Goal: Task Accomplishment & Management: Manage account settings

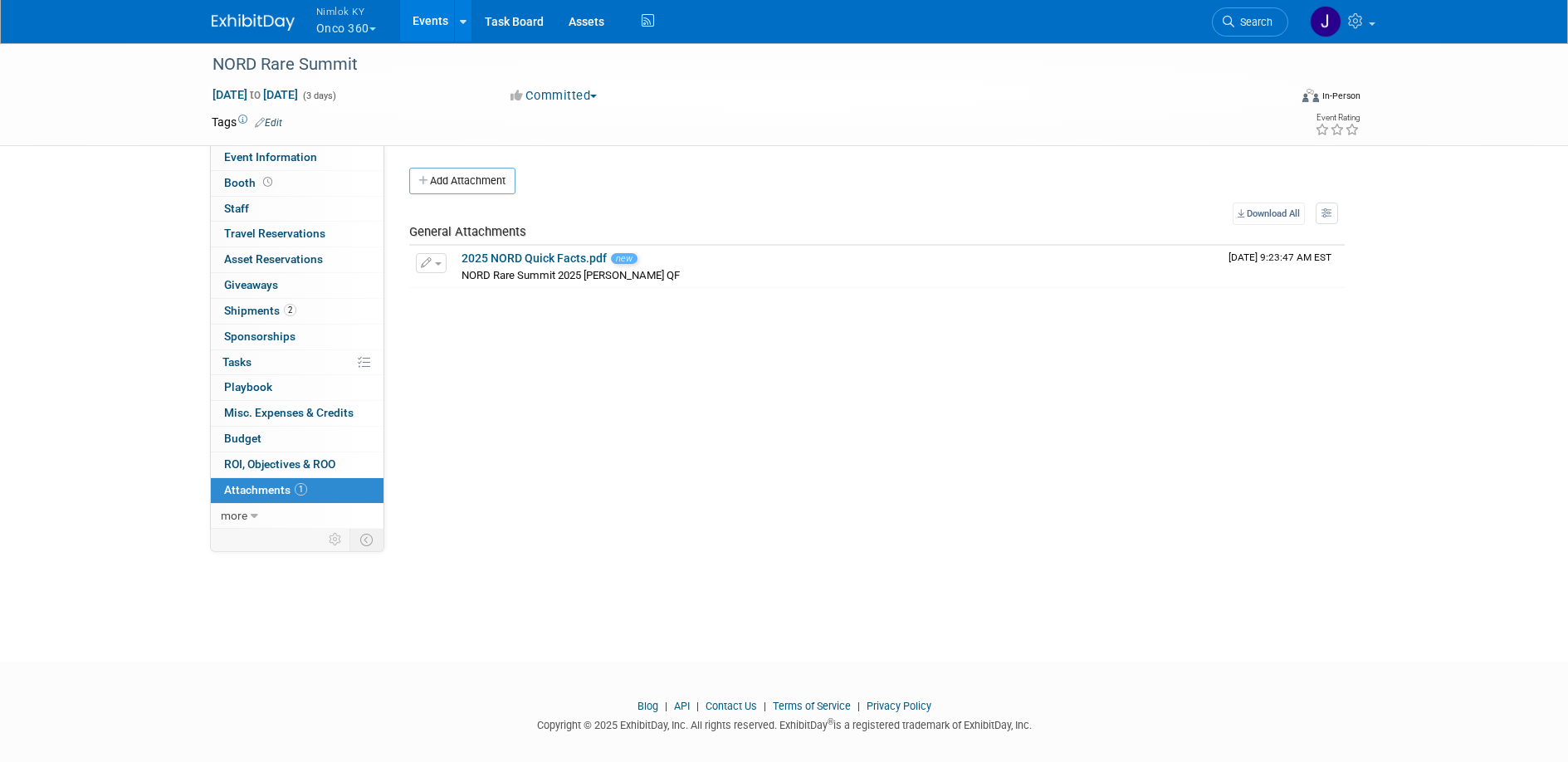
click at [364, 33] on button "Nimlok KY Onco 360" at bounding box center [355, 21] width 82 height 43
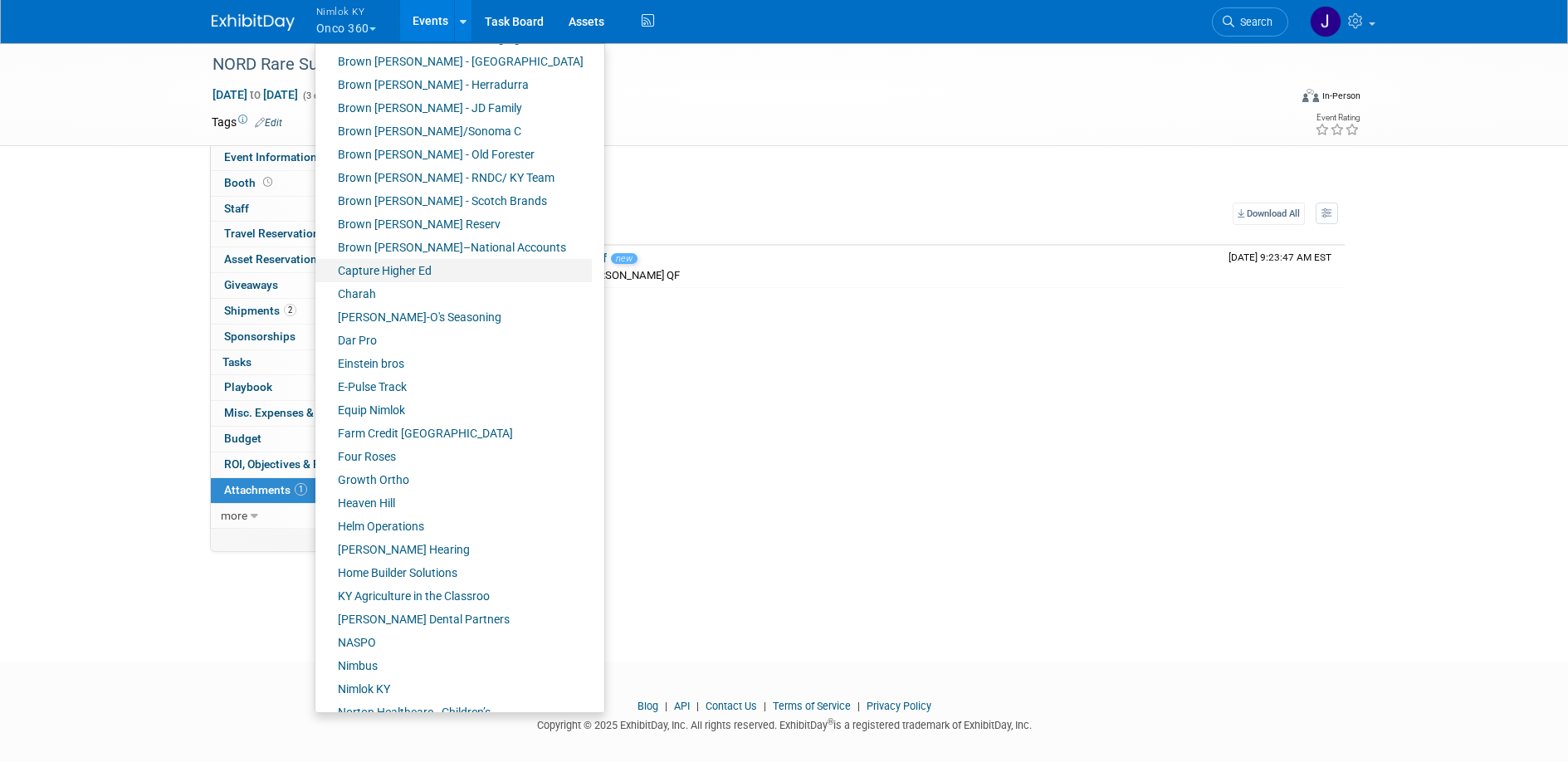
scroll to position [164, 0]
click at [409, 412] on link "Equip Nimlok" at bounding box center [453, 407] width 276 height 23
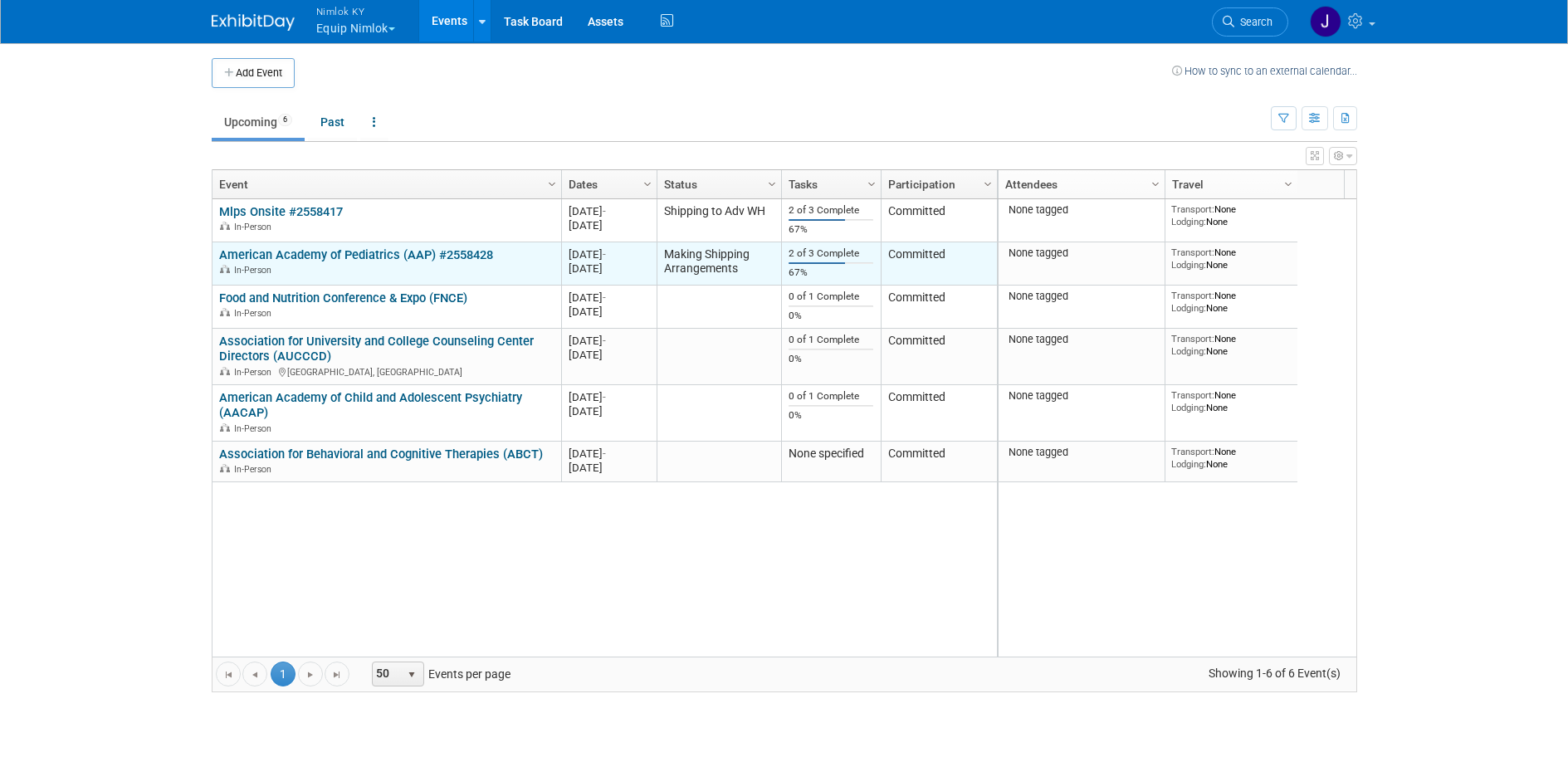
click at [460, 256] on link "American Academy of Pediatrics (AAP) #2558428" at bounding box center [356, 255] width 274 height 15
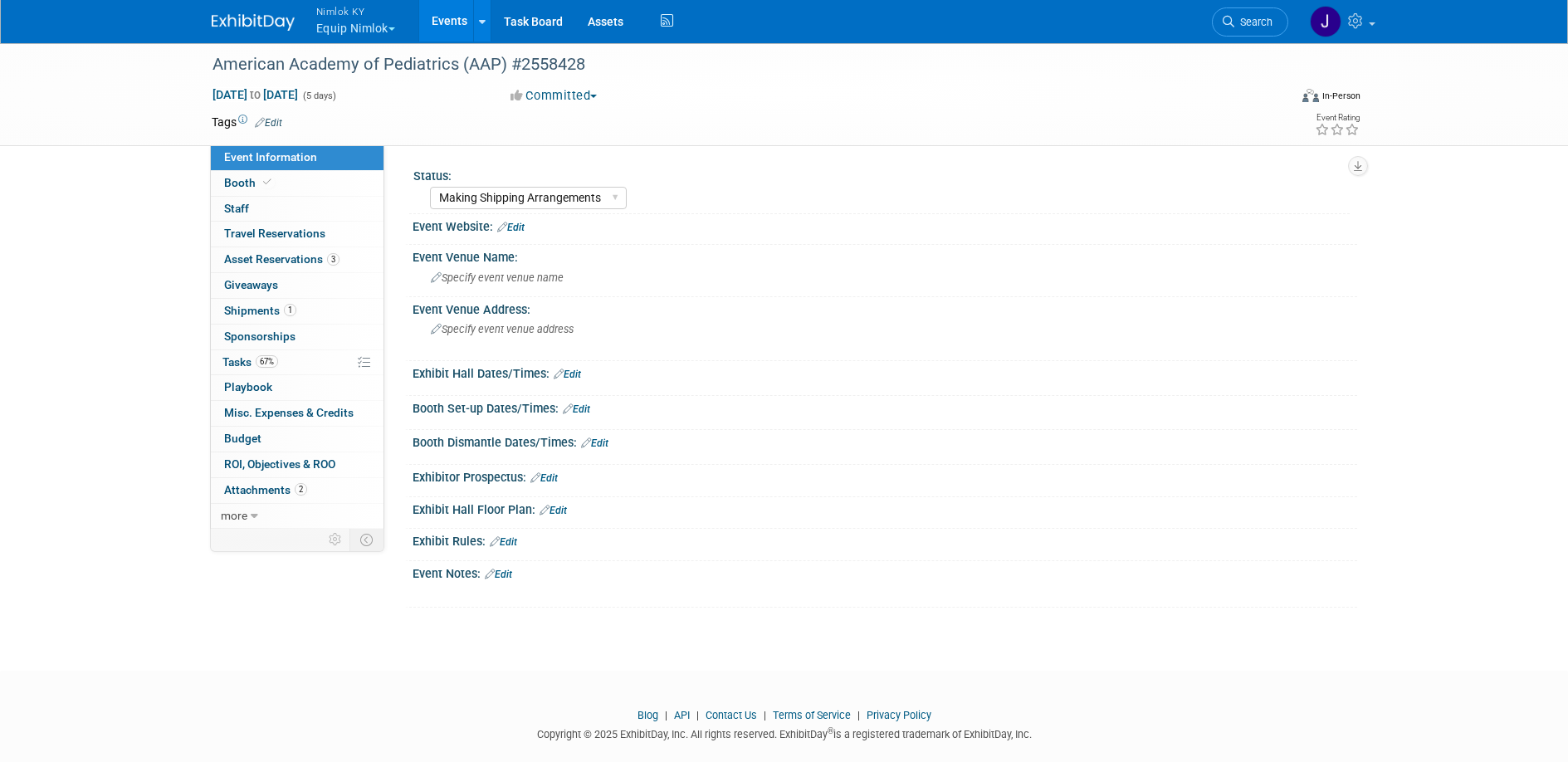
select select "Making Shipping Arrangements"
click at [300, 362] on link "67% Tasks 67%" at bounding box center [297, 362] width 173 height 25
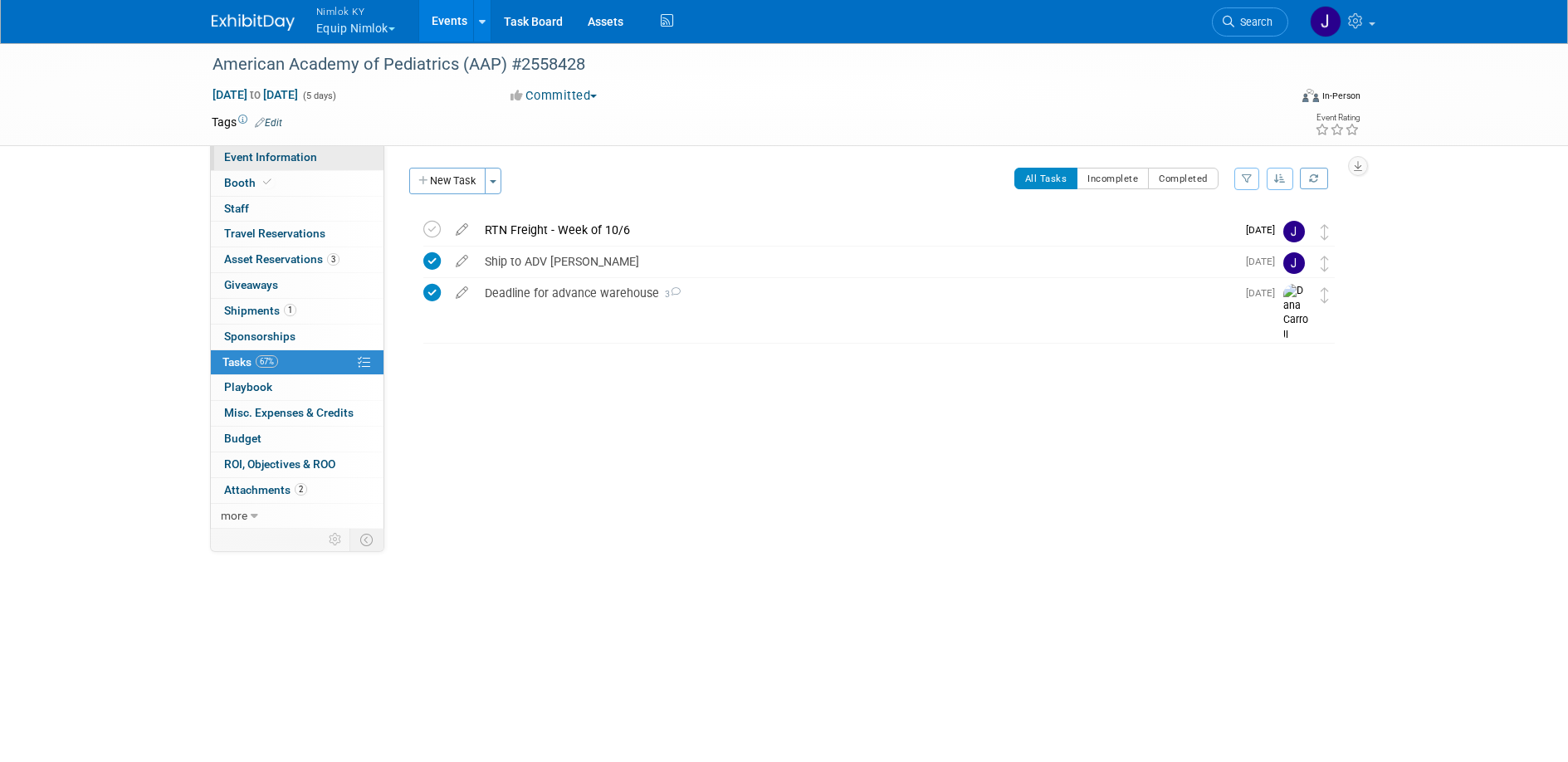
click at [324, 167] on link "Event Information" at bounding box center [297, 157] width 173 height 25
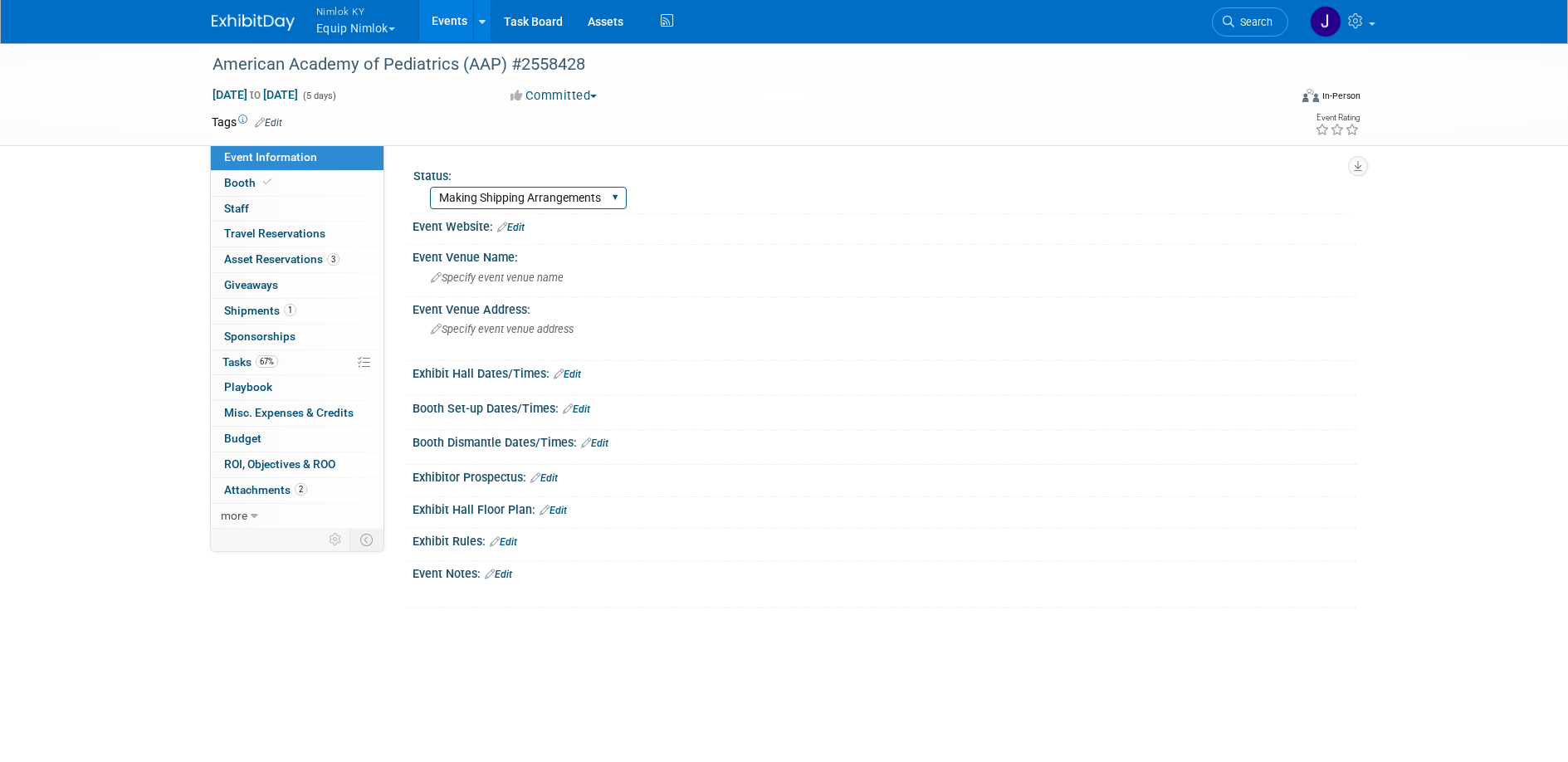
click at [506, 199] on select "Warehouse Pulling Order Shipping to Adv WH Wtg on RTN Freight Missing Info Maki…" at bounding box center [527, 197] width 196 height 23
select select "Shipping to Adv WH"
click at [429, 186] on select "Warehouse Pulling Order Shipping to Adv WH Wtg on RTN Freight Missing Info Maki…" at bounding box center [527, 197] width 196 height 23
click at [303, 359] on link "67% Tasks 67%" at bounding box center [297, 362] width 173 height 25
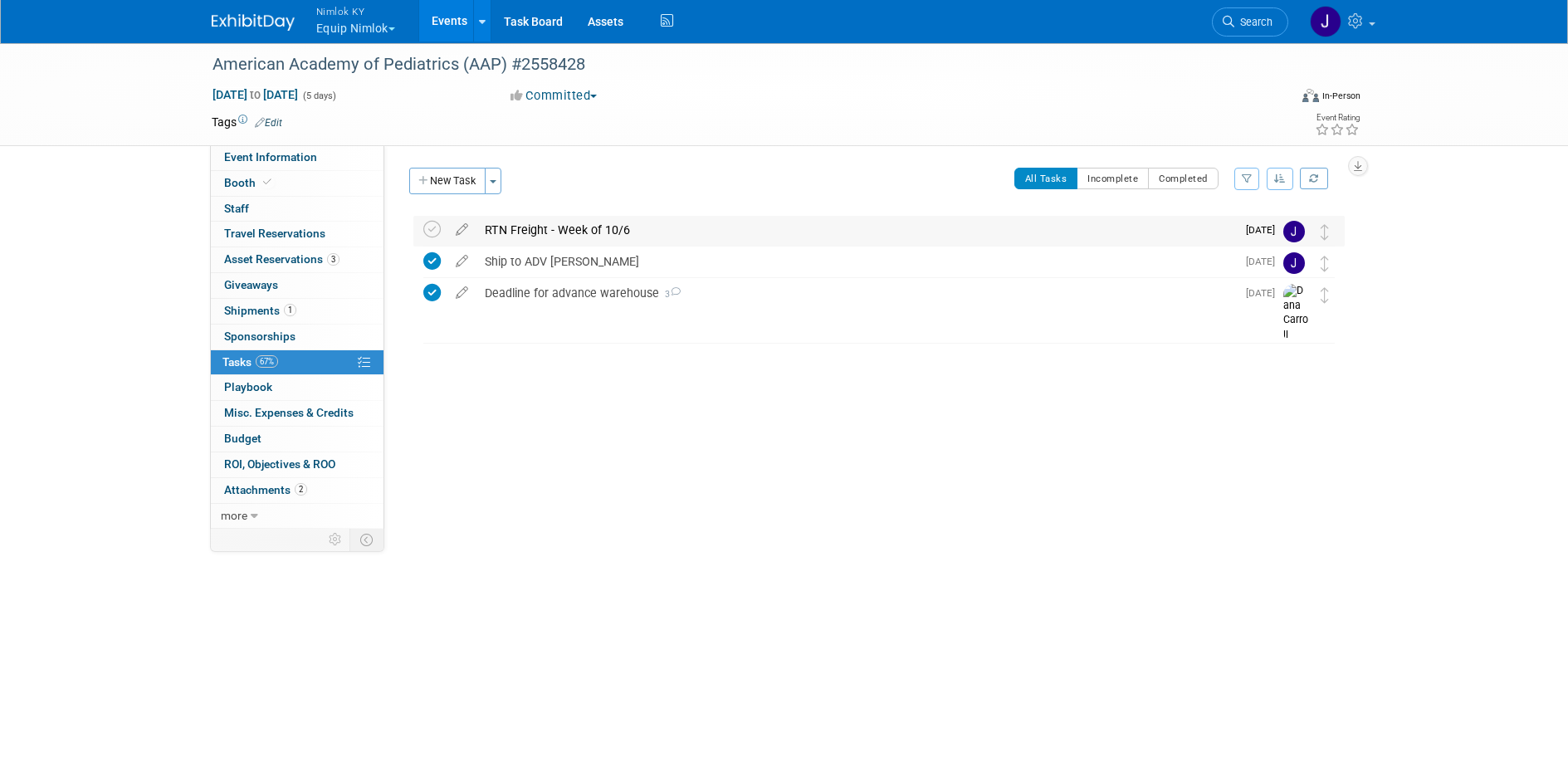
click at [490, 230] on div "RTN Freight - Week of 10/6" at bounding box center [855, 229] width 759 height 28
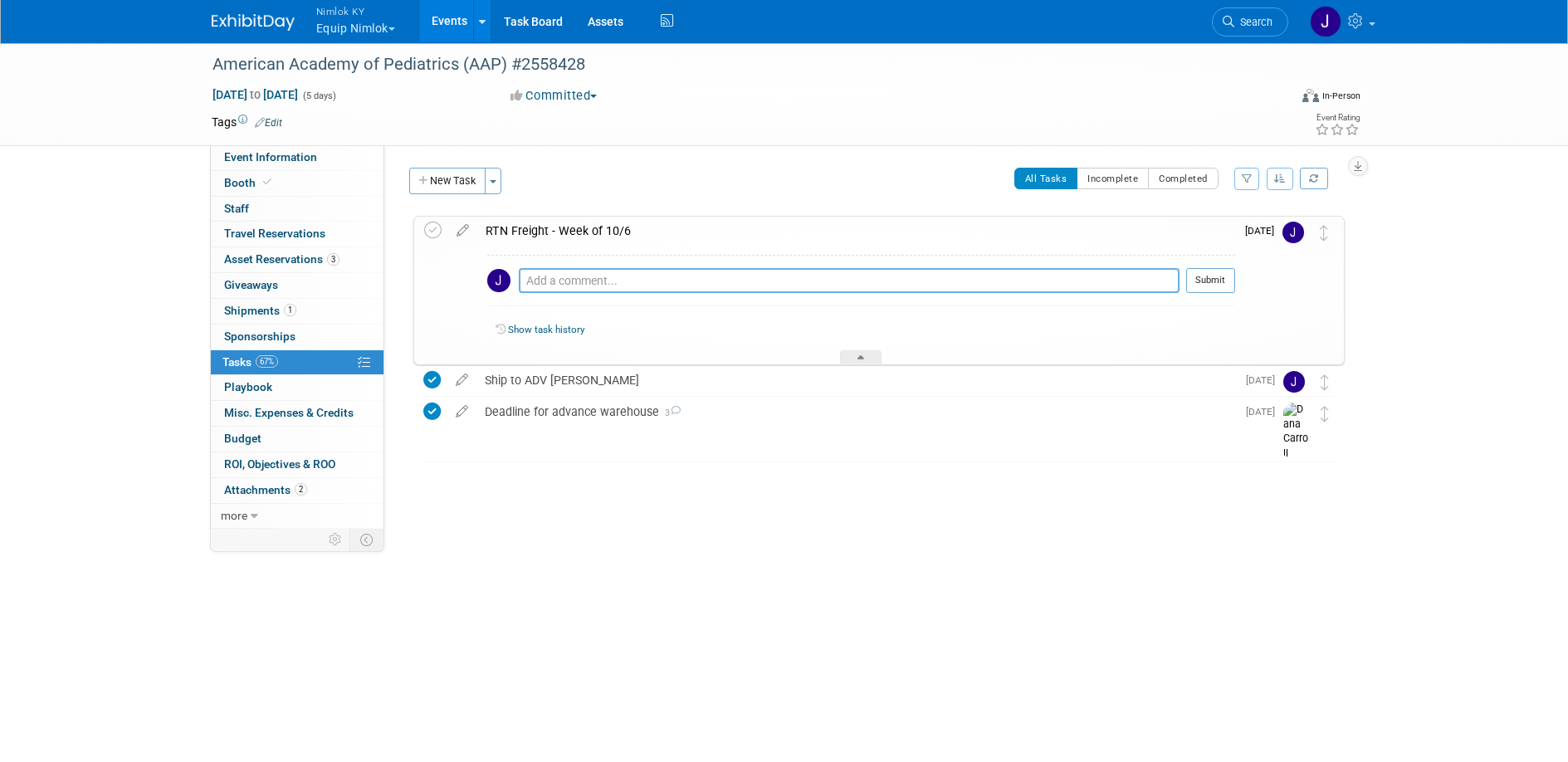
click at [561, 284] on textarea at bounding box center [849, 280] width 661 height 25
type textarea "Dana called and said freight will go from AAP to FNCE - She will RTN to us afte…"
click at [1211, 291] on button "Submit" at bounding box center [1211, 280] width 49 height 25
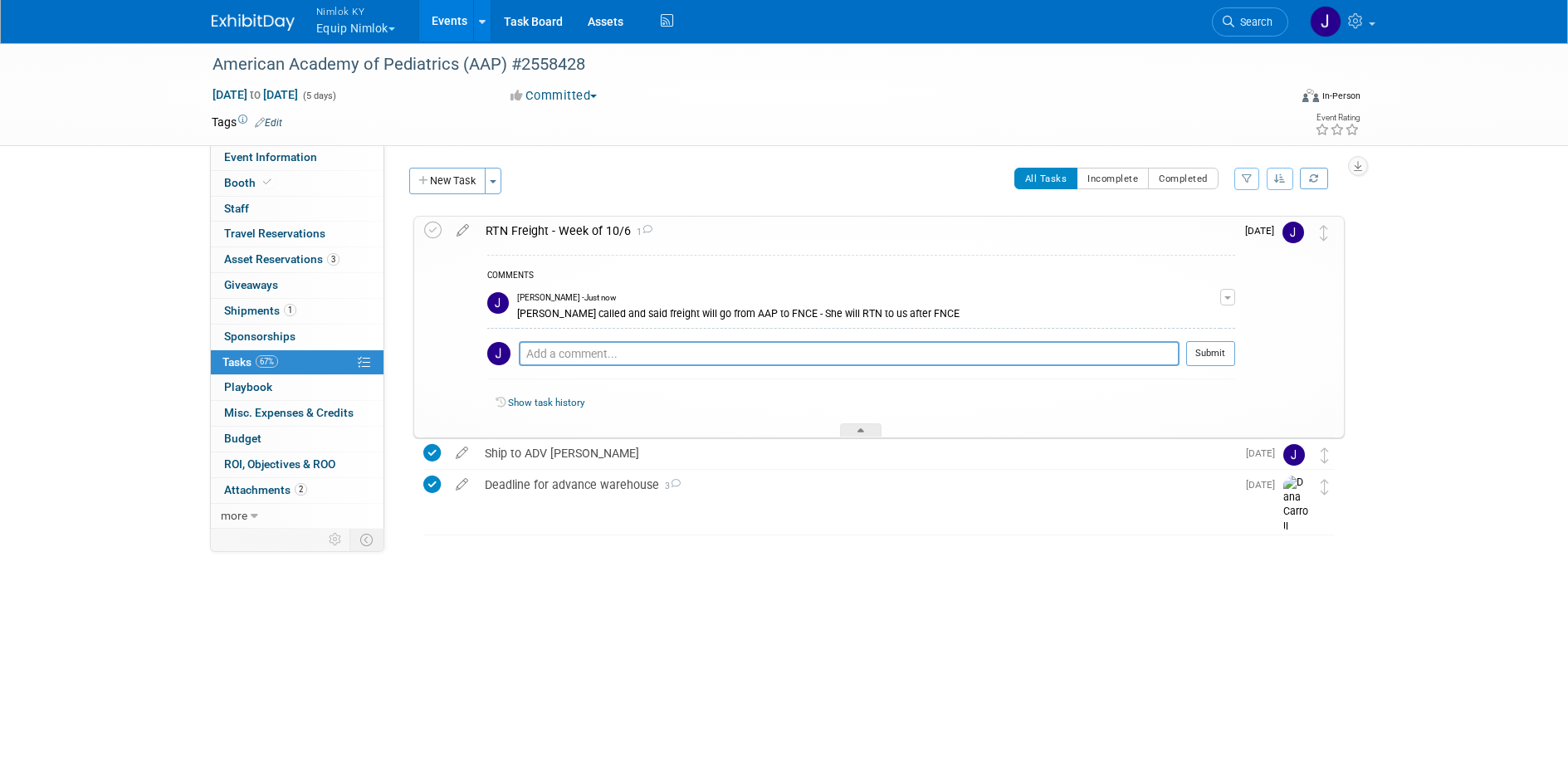
click at [568, 235] on div "RTN Freight - Week of 10/6 1" at bounding box center [855, 230] width 758 height 28
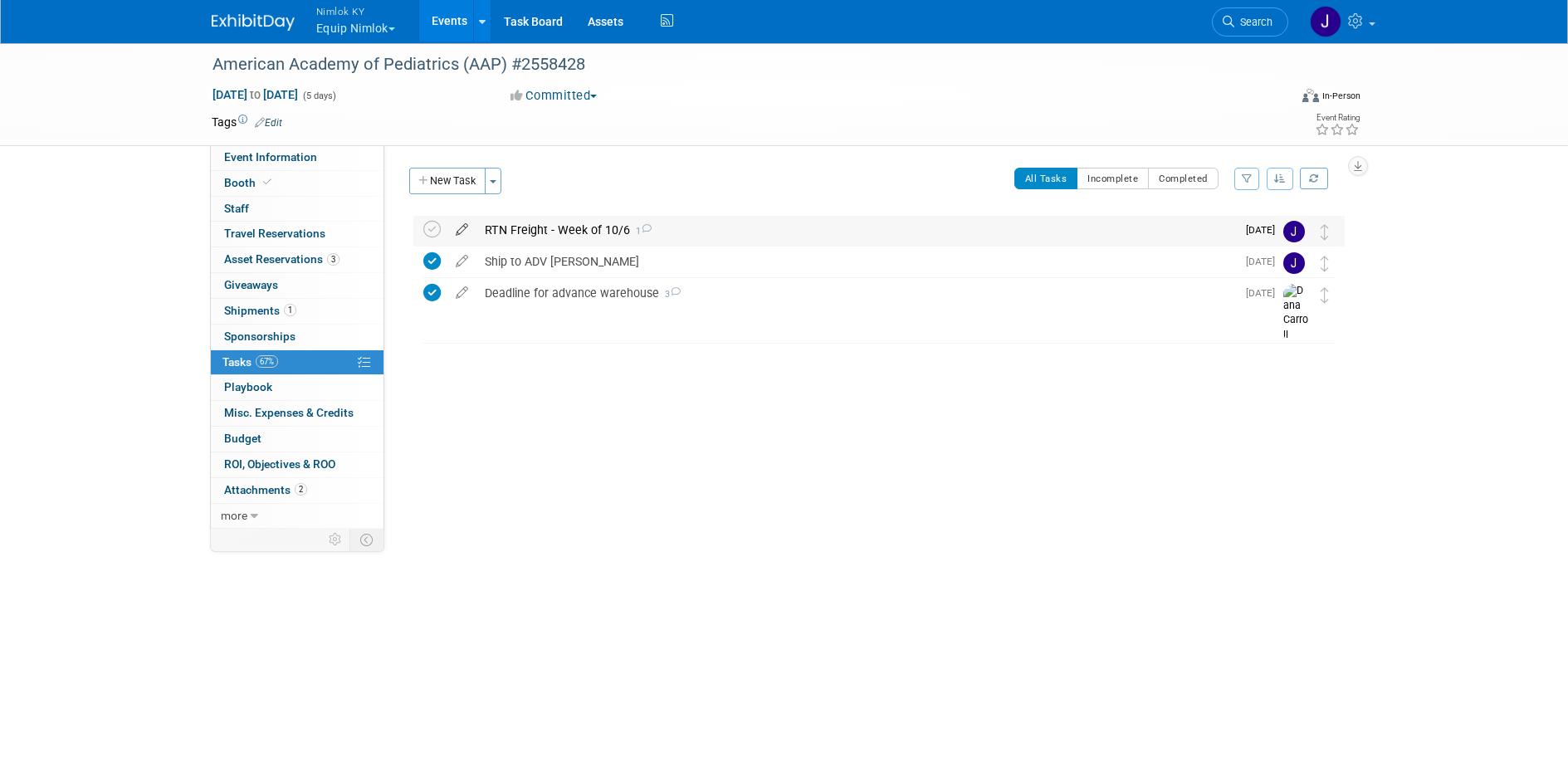
click at [457, 235] on icon at bounding box center [462, 226] width 29 height 21
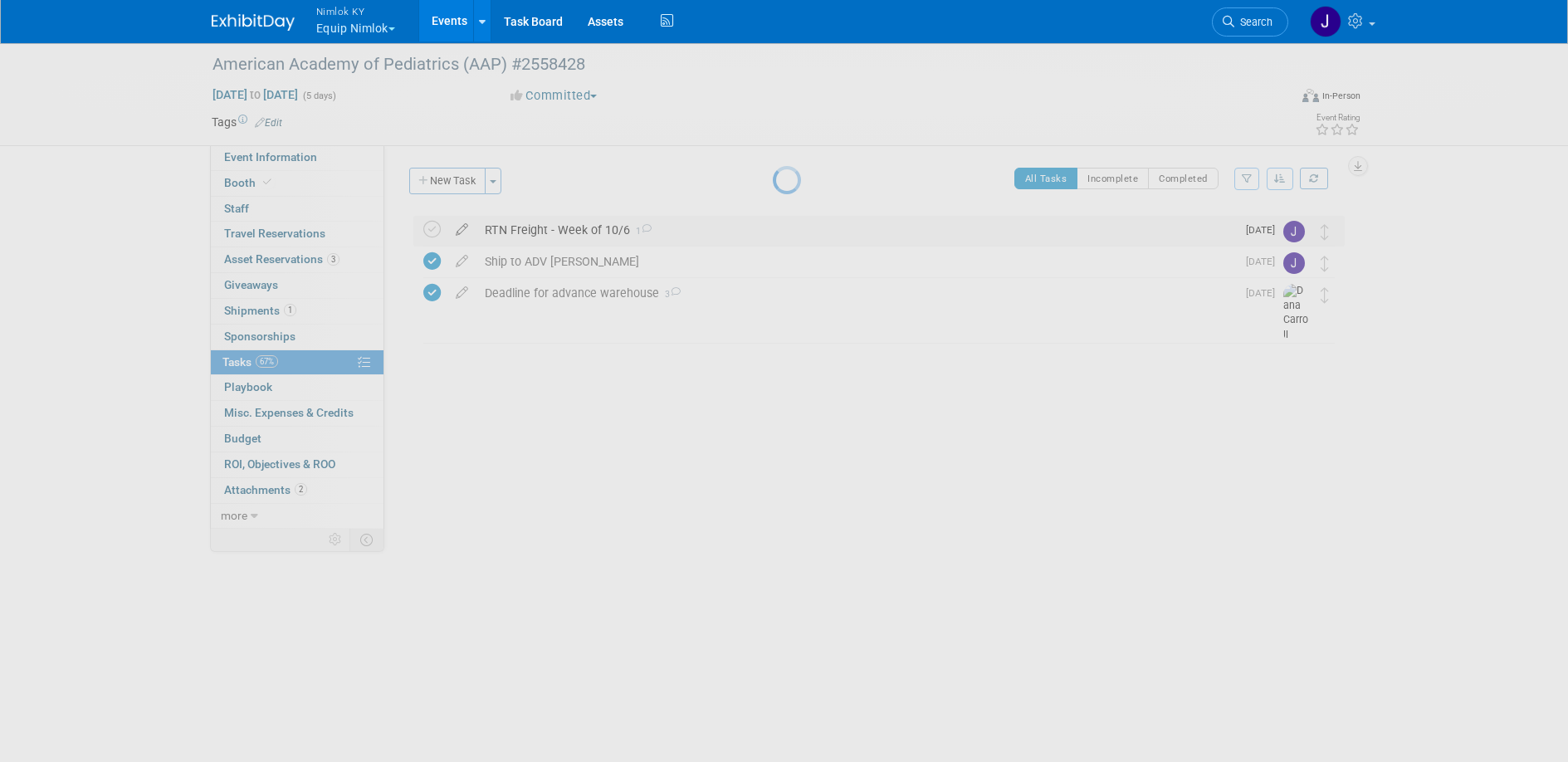
select select "9"
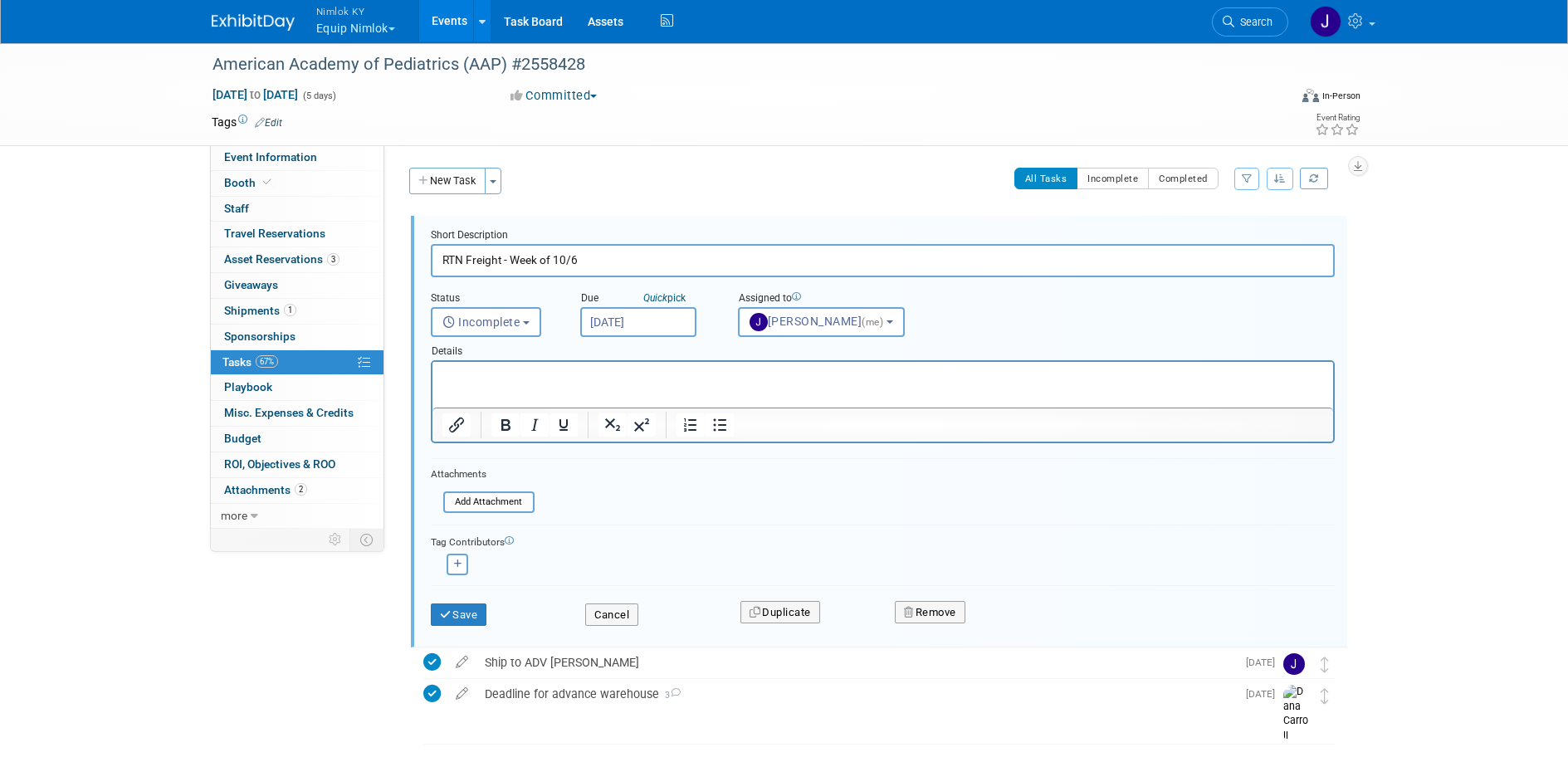
click at [647, 326] on input "Oct 10, 2025" at bounding box center [638, 322] width 116 height 30
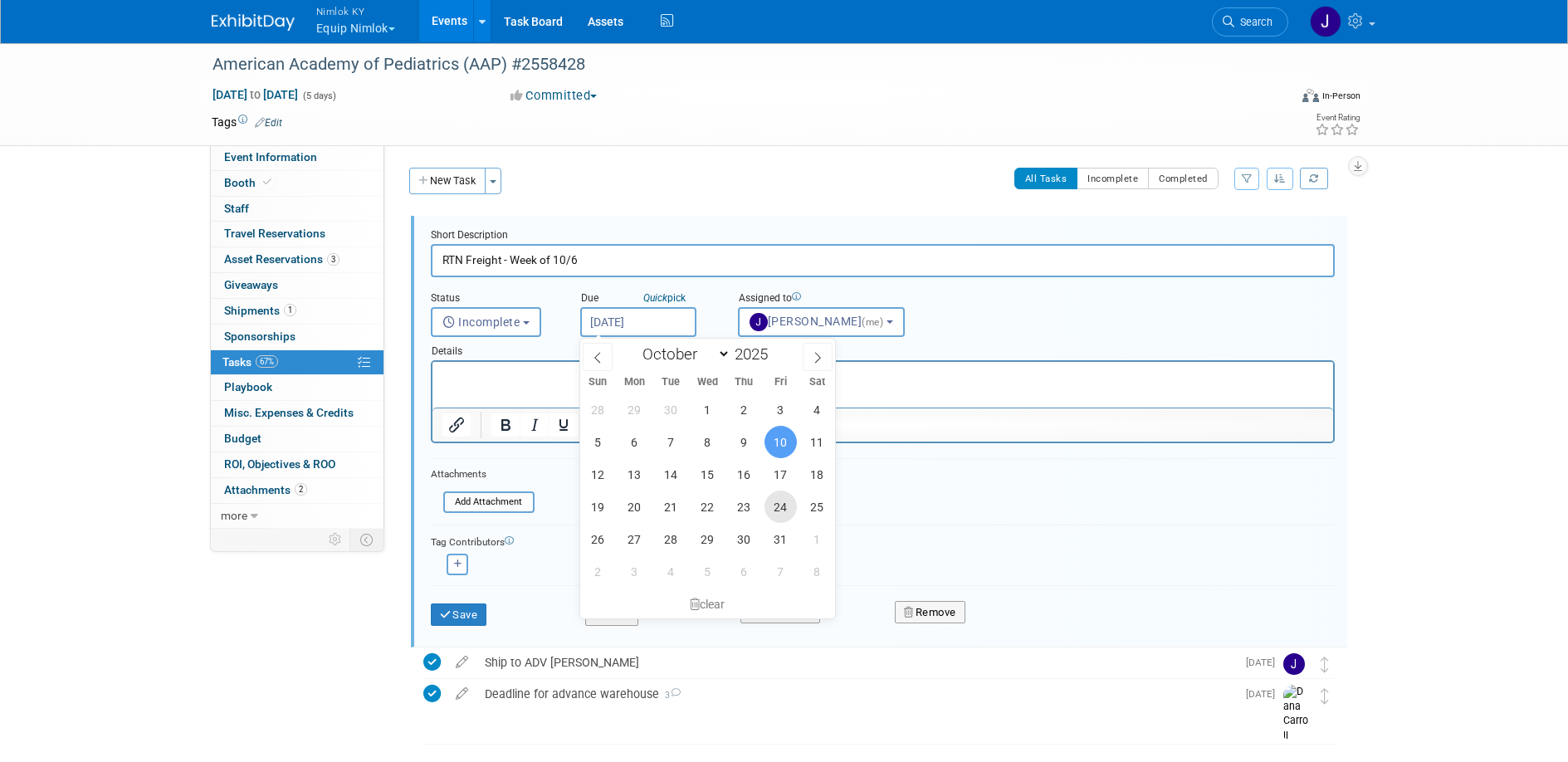
click at [782, 502] on span "24" at bounding box center [780, 506] width 32 height 32
type input "[DATE]"
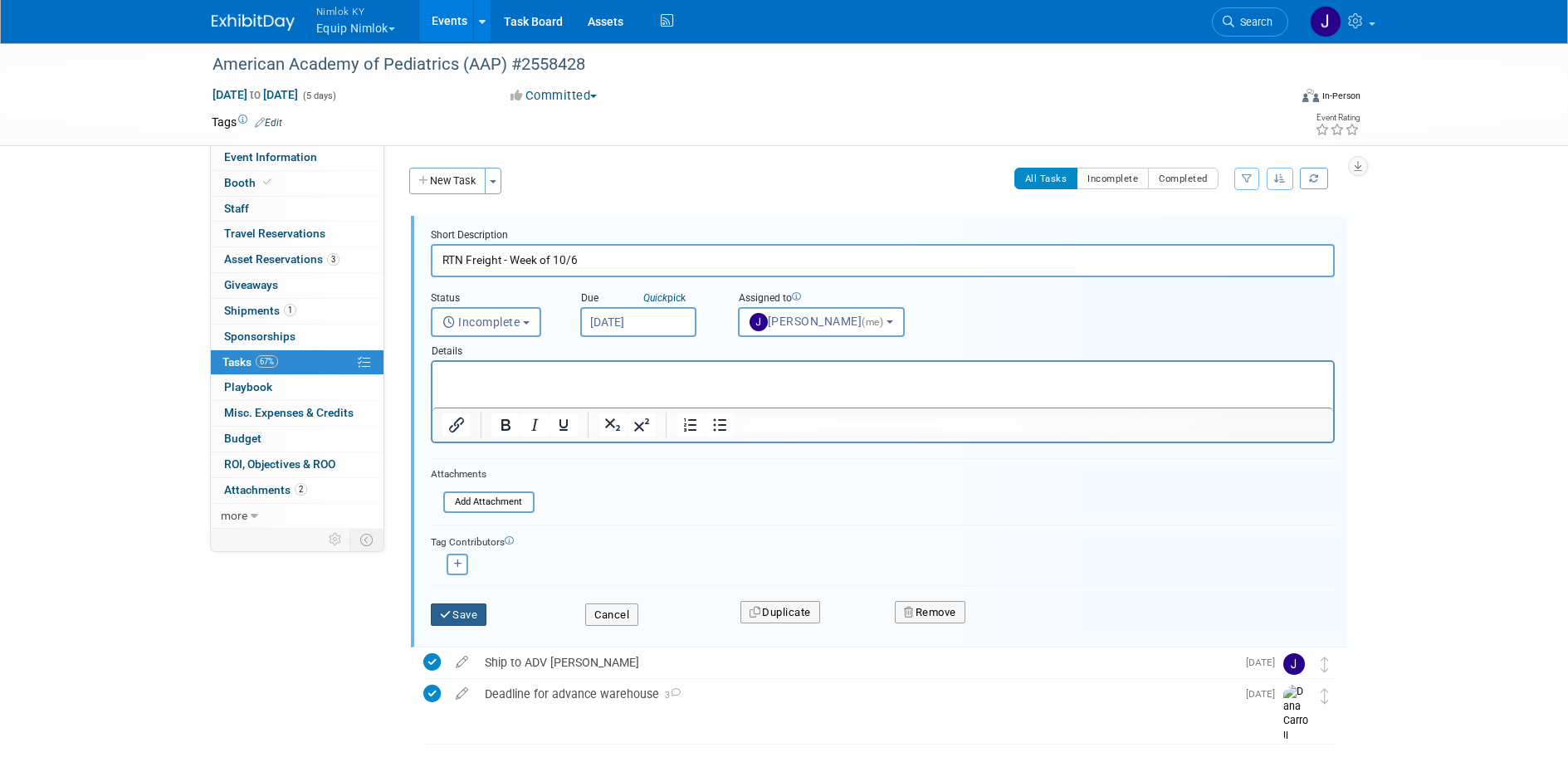
click at [480, 616] on button "Save" at bounding box center [459, 614] width 57 height 23
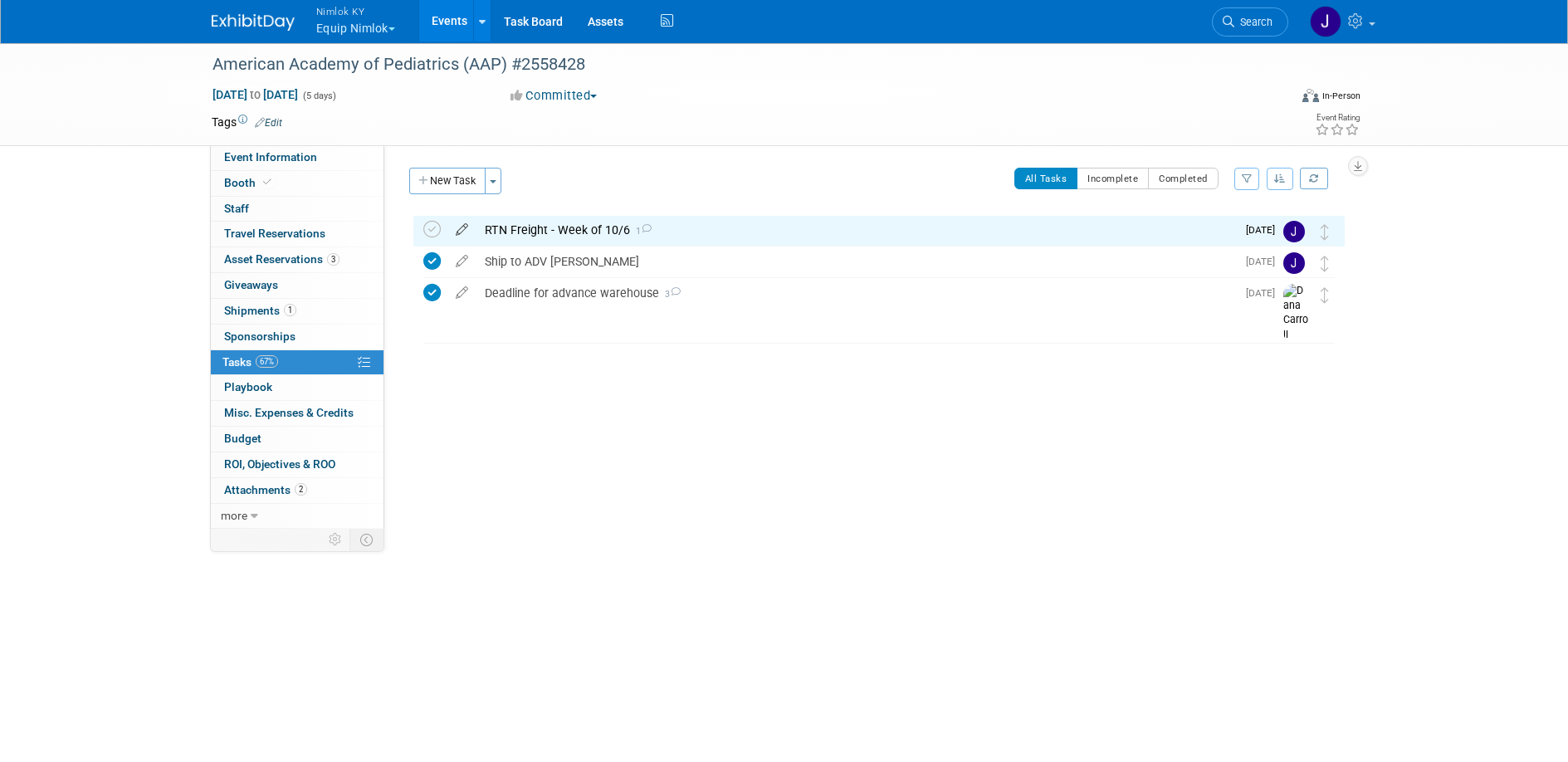
click at [462, 225] on icon at bounding box center [462, 226] width 29 height 21
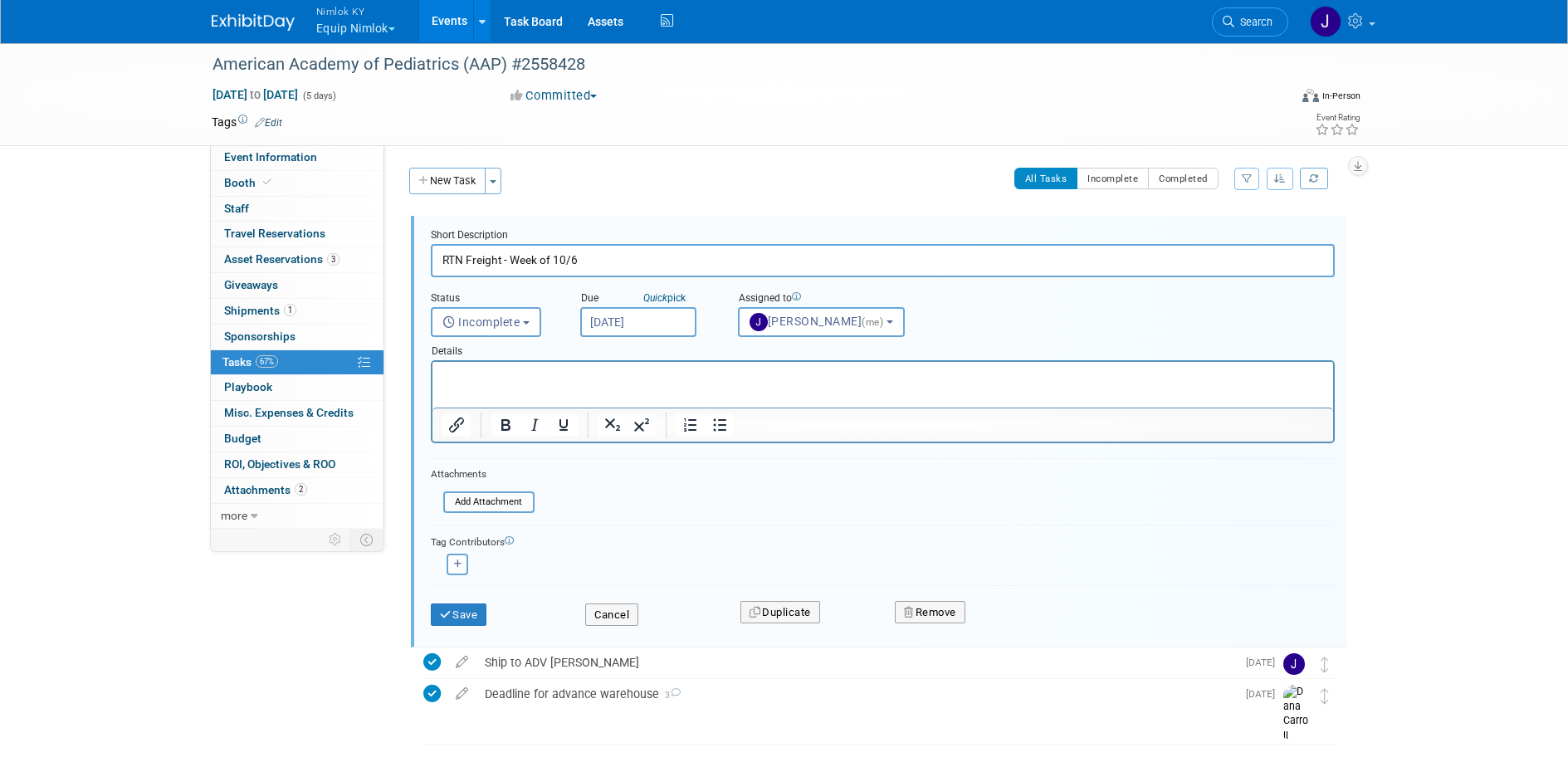
click at [597, 385] on html at bounding box center [881, 373] width 900 height 23
click at [471, 607] on button "Save" at bounding box center [459, 614] width 57 height 23
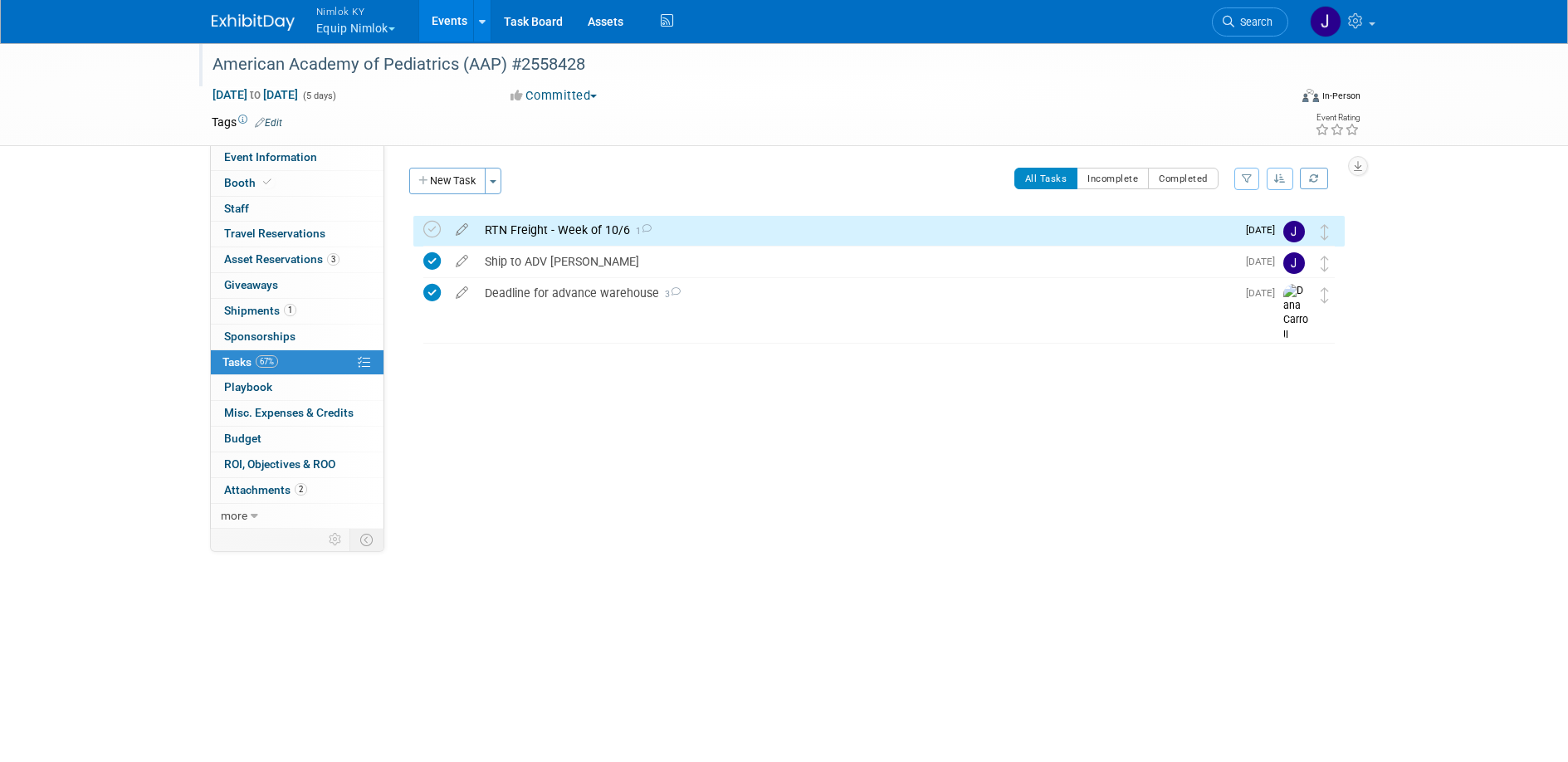
click at [432, 70] on div "American Academy of Pediatrics (AAP) #2558428" at bounding box center [735, 64] width 1056 height 30
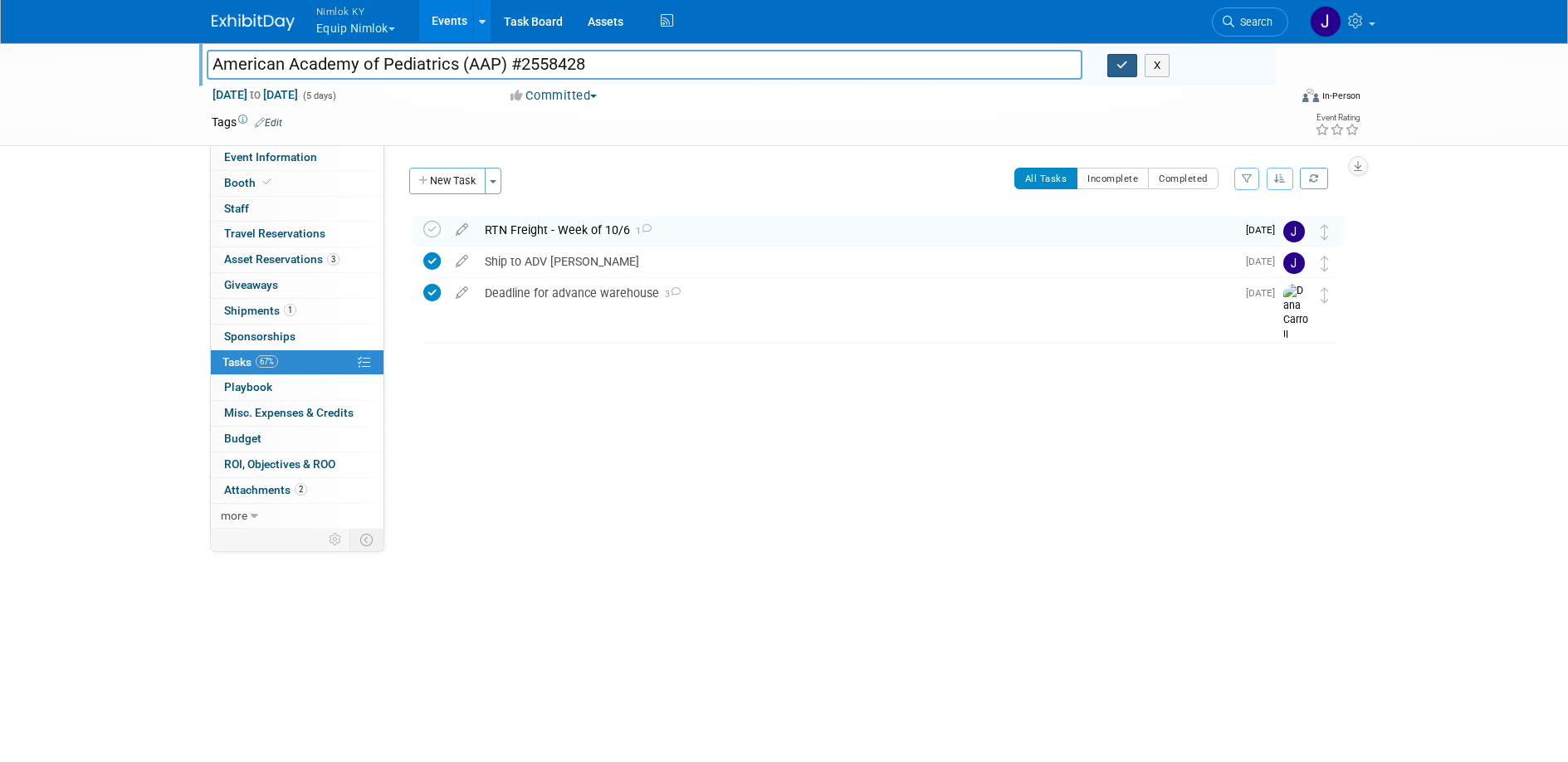
click at [1119, 64] on icon "button" at bounding box center [1122, 65] width 12 height 11
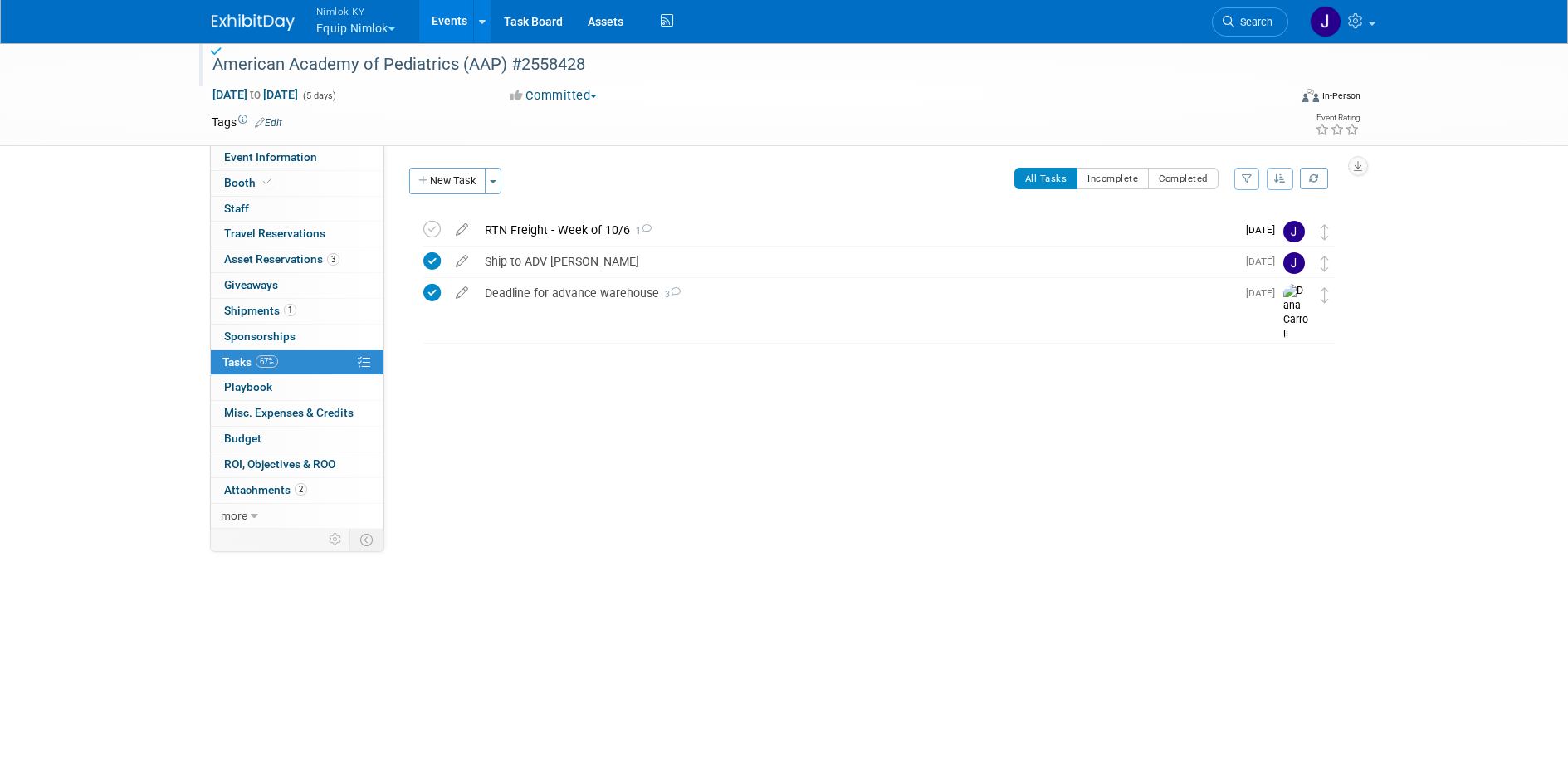
click at [459, 25] on link "Events" at bounding box center [450, 20] width 60 height 41
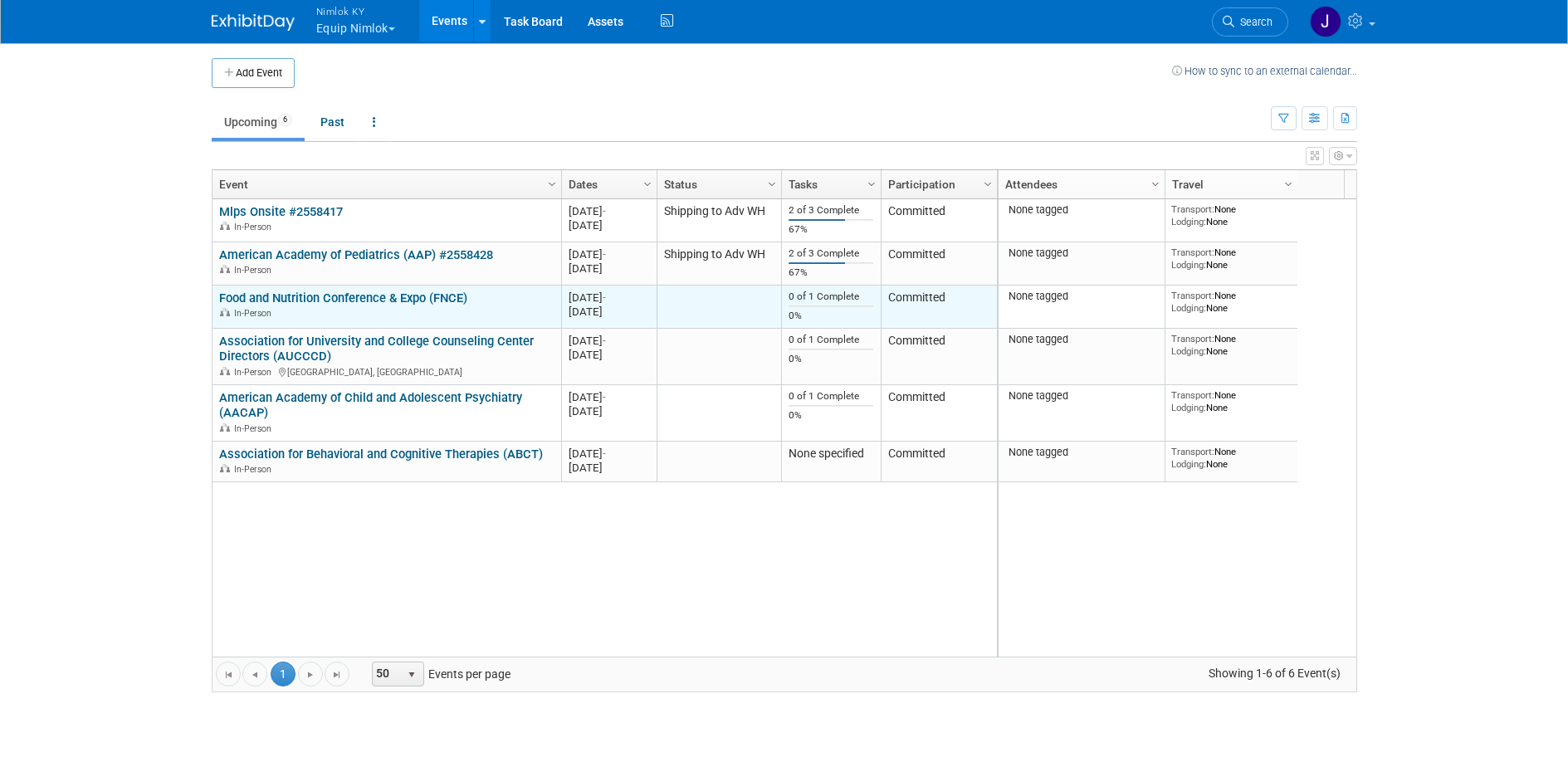
click at [444, 300] on link "Food and Nutrition Conference & Expo (FNCE)" at bounding box center [344, 298] width 249 height 15
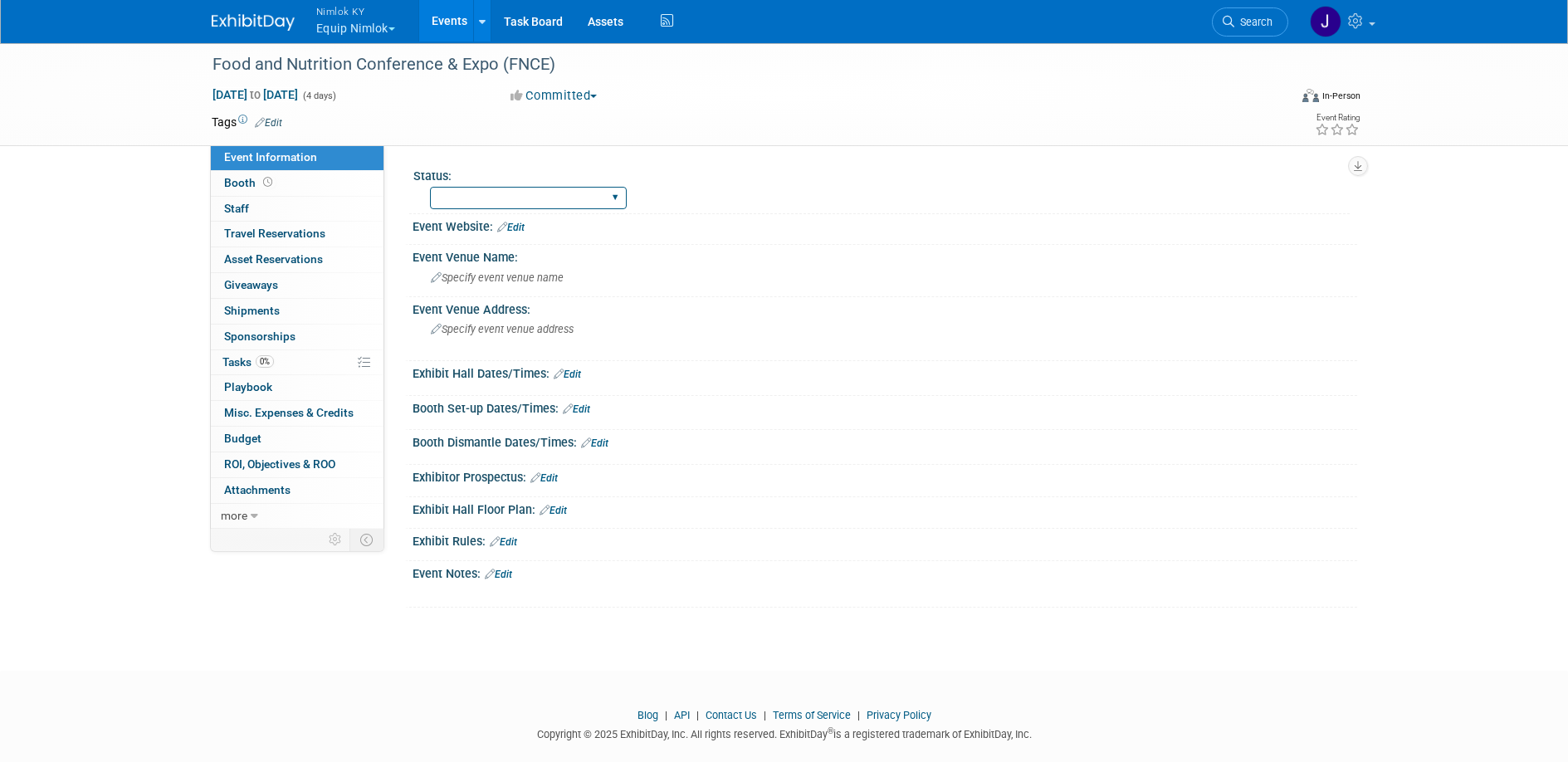
click at [475, 205] on select "Warehouse Pulling Order Shipping to Adv WH Wtg on RTN Freight Missing Info Maki…" at bounding box center [527, 197] width 196 height 23
click at [294, 362] on link "0% Tasks 0%" at bounding box center [297, 362] width 173 height 25
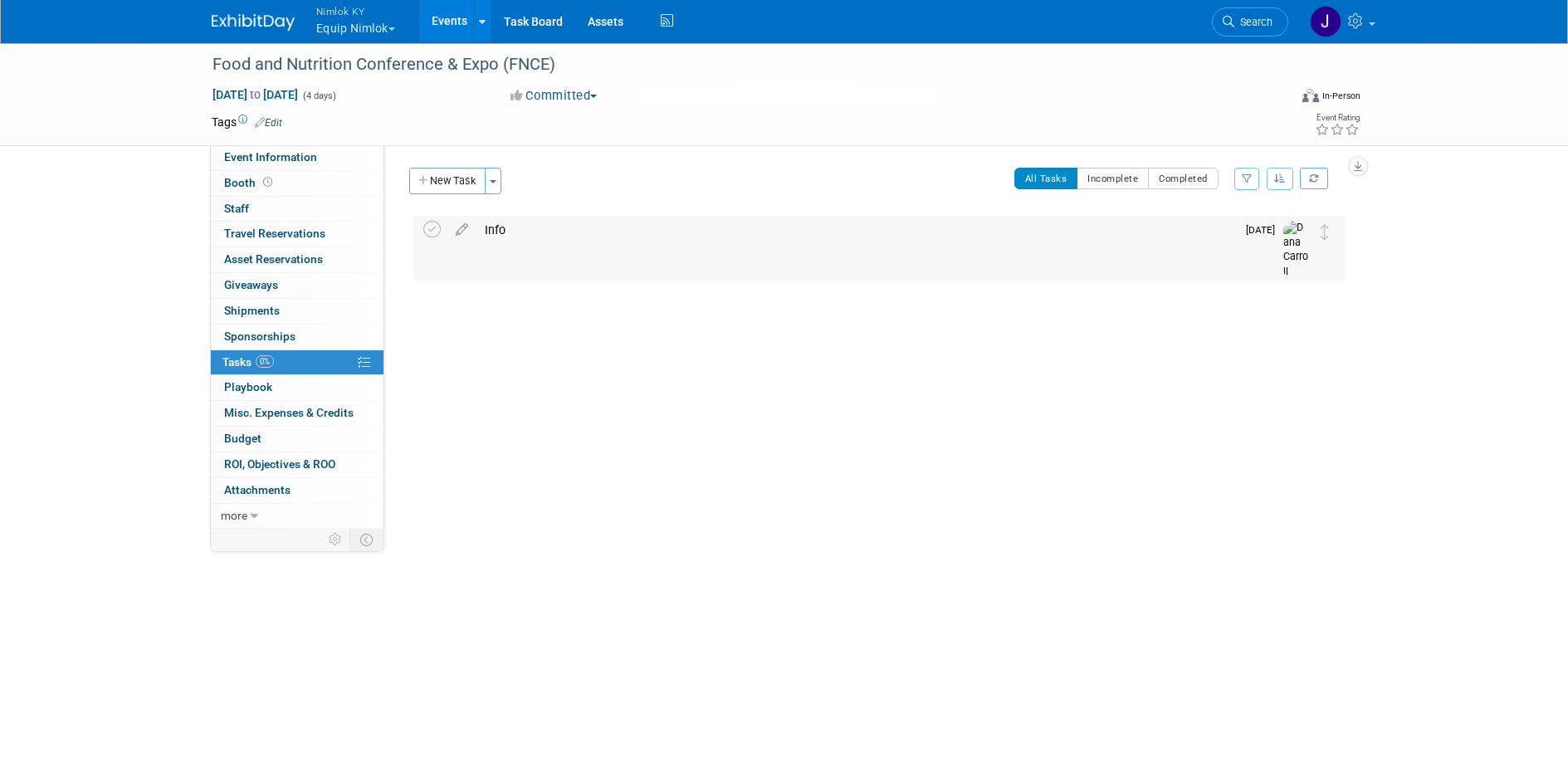
click at [601, 231] on div "Info" at bounding box center [855, 229] width 759 height 28
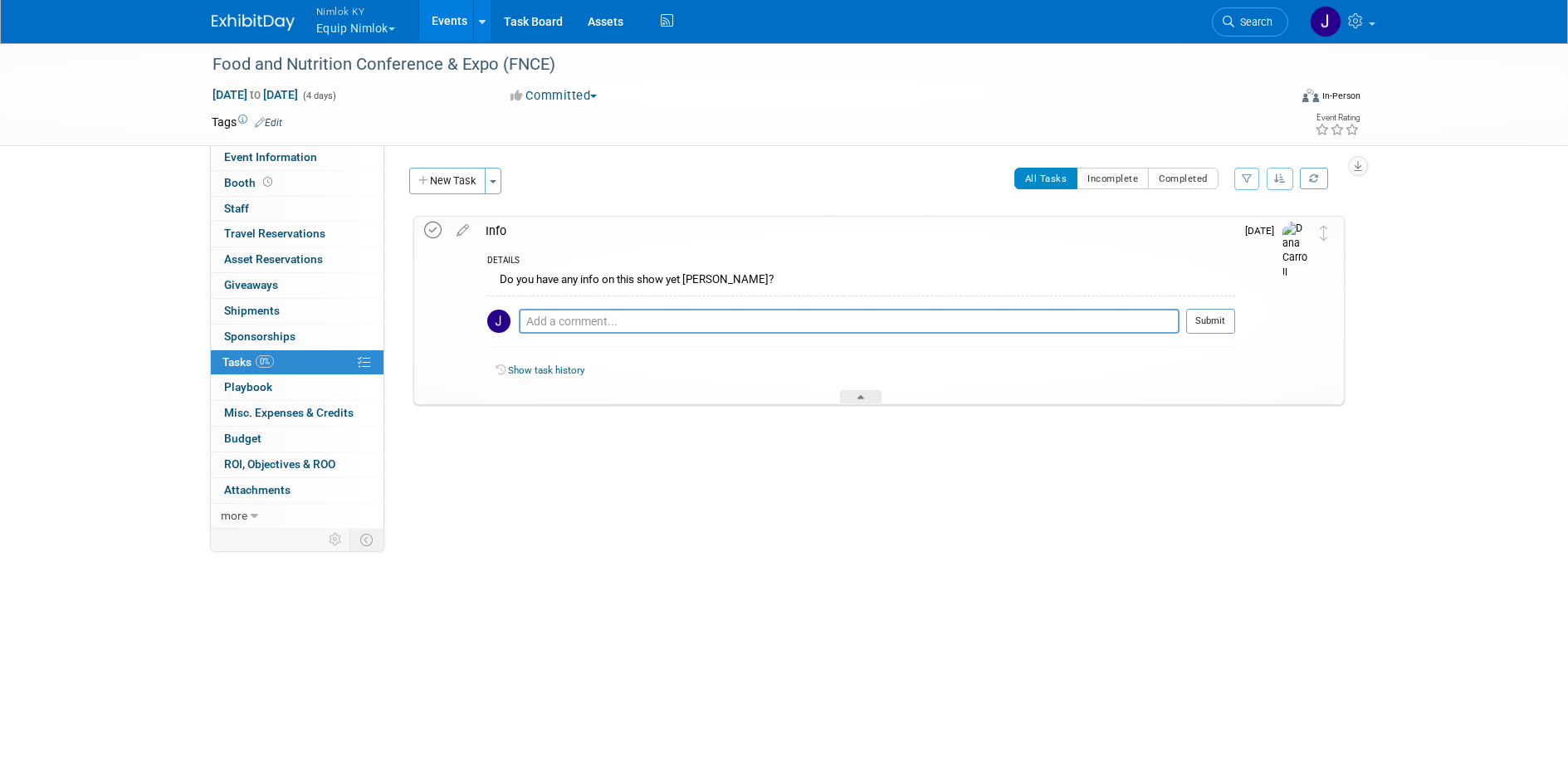
click at [430, 231] on icon at bounding box center [432, 230] width 17 height 17
click at [456, 185] on button "New Task" at bounding box center [448, 180] width 77 height 26
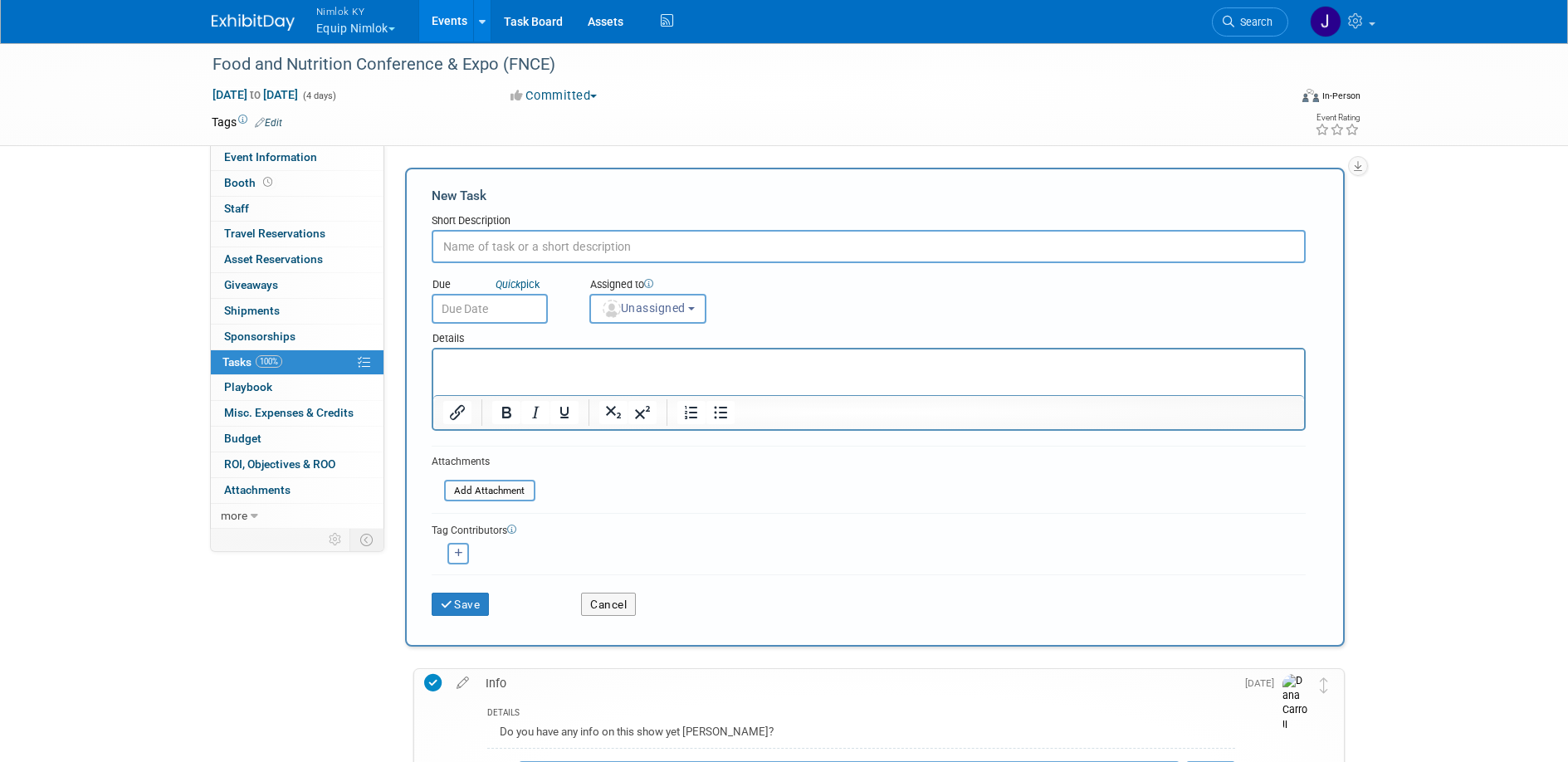
click at [519, 247] on input "text" at bounding box center [868, 247] width 874 height 33
type input "P"
type input "S"
type input "Properties from AAP will be sent to this show & Dana will send to us after FNCE…"
click at [466, 310] on input "text" at bounding box center [489, 309] width 116 height 30
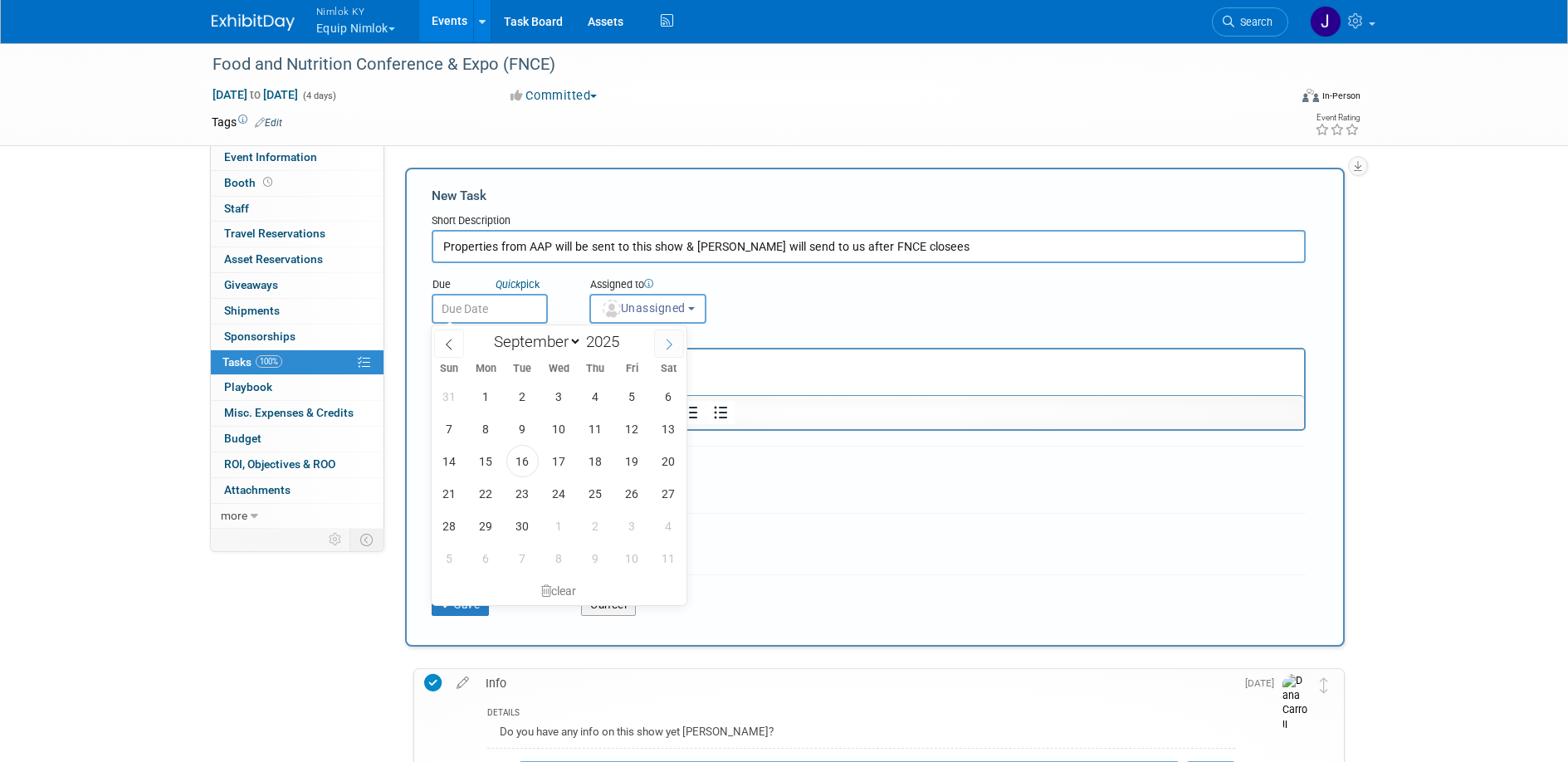
click at [674, 346] on span at bounding box center [669, 344] width 30 height 28
select select "9"
click at [632, 493] on span "24" at bounding box center [631, 492] width 32 height 32
type input "[DATE]"
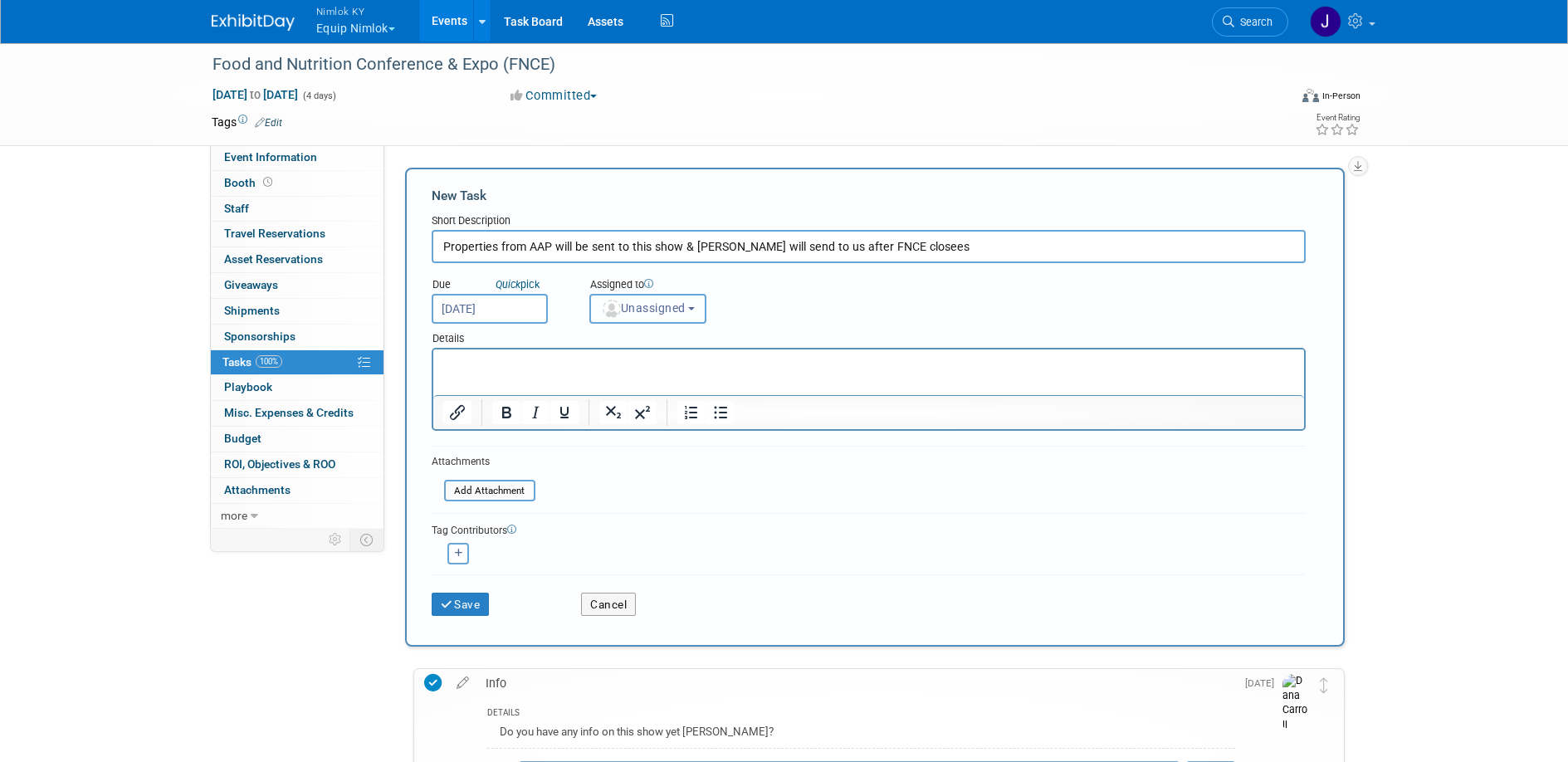
click at [689, 316] on button "Unassigned" at bounding box center [648, 309] width 118 height 30
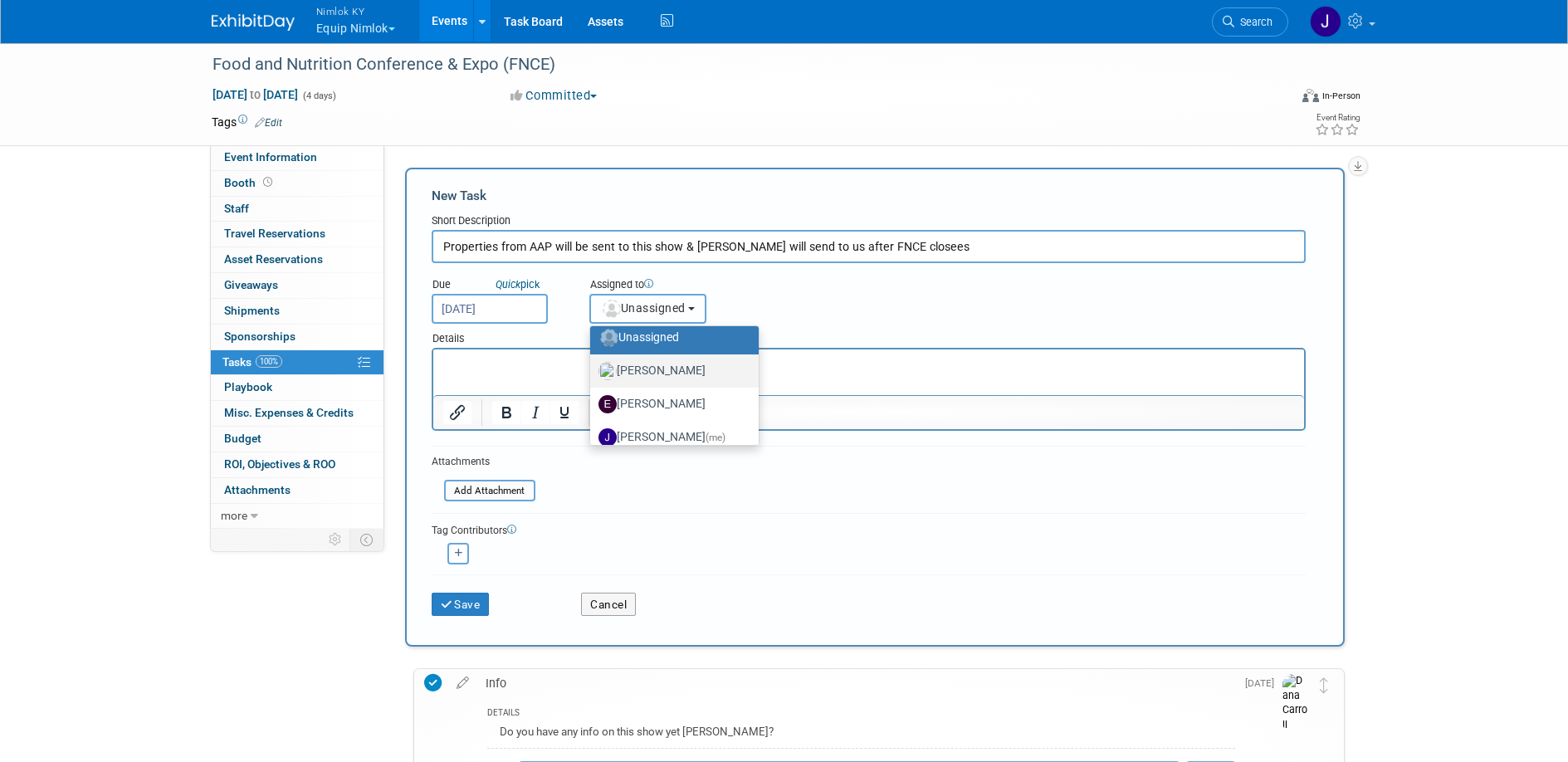
scroll to position [12, 0]
click at [694, 427] on label "Jamie Dunn (me)" at bounding box center [670, 434] width 143 height 26
click at [593, 428] on input "Jamie Dunn (me)" at bounding box center [588, 433] width 11 height 11
select select "6959d863-ee32-42c4-bffe-2330cab25484"
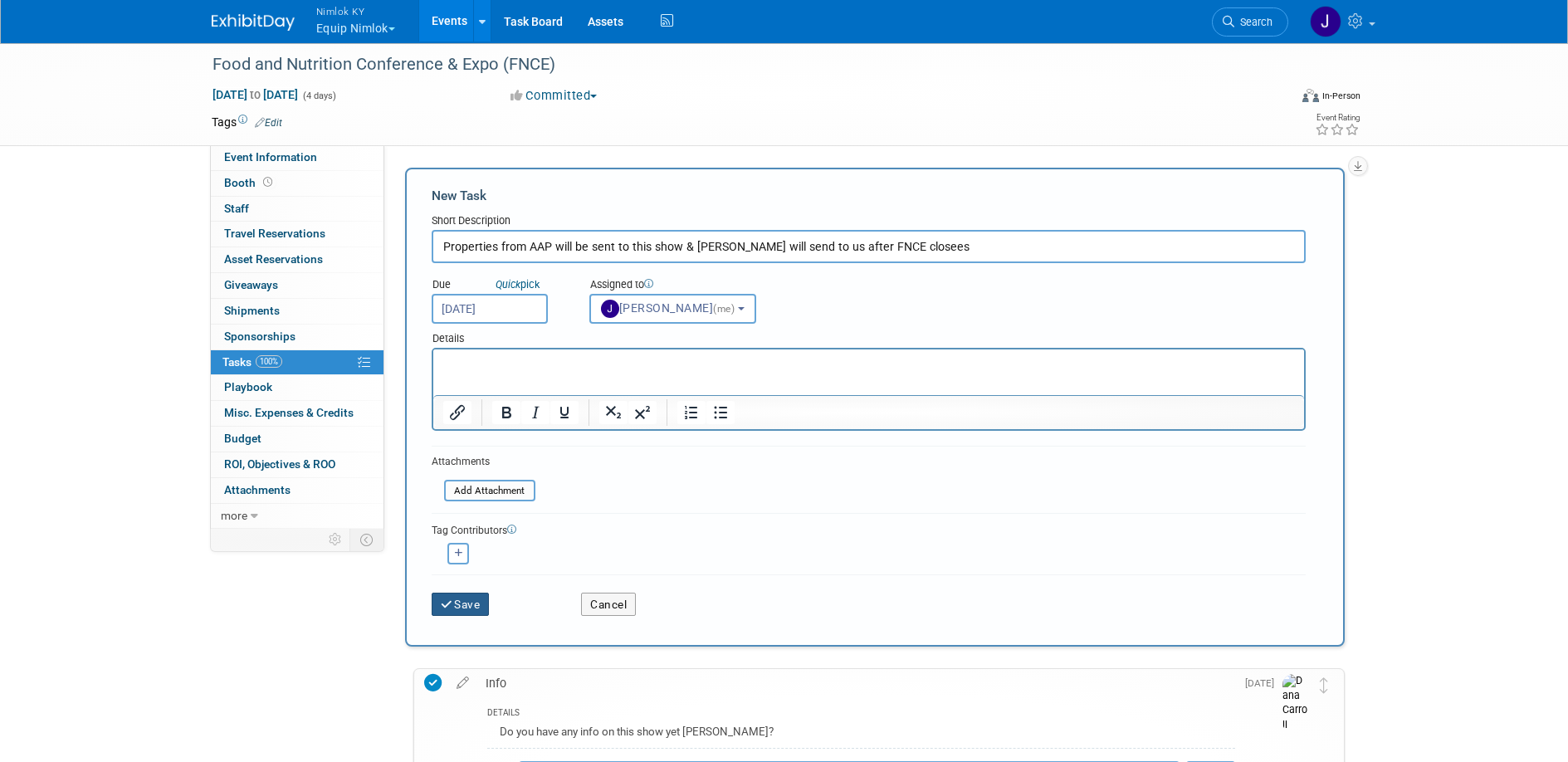
click at [481, 598] on button "Save" at bounding box center [461, 604] width 58 height 23
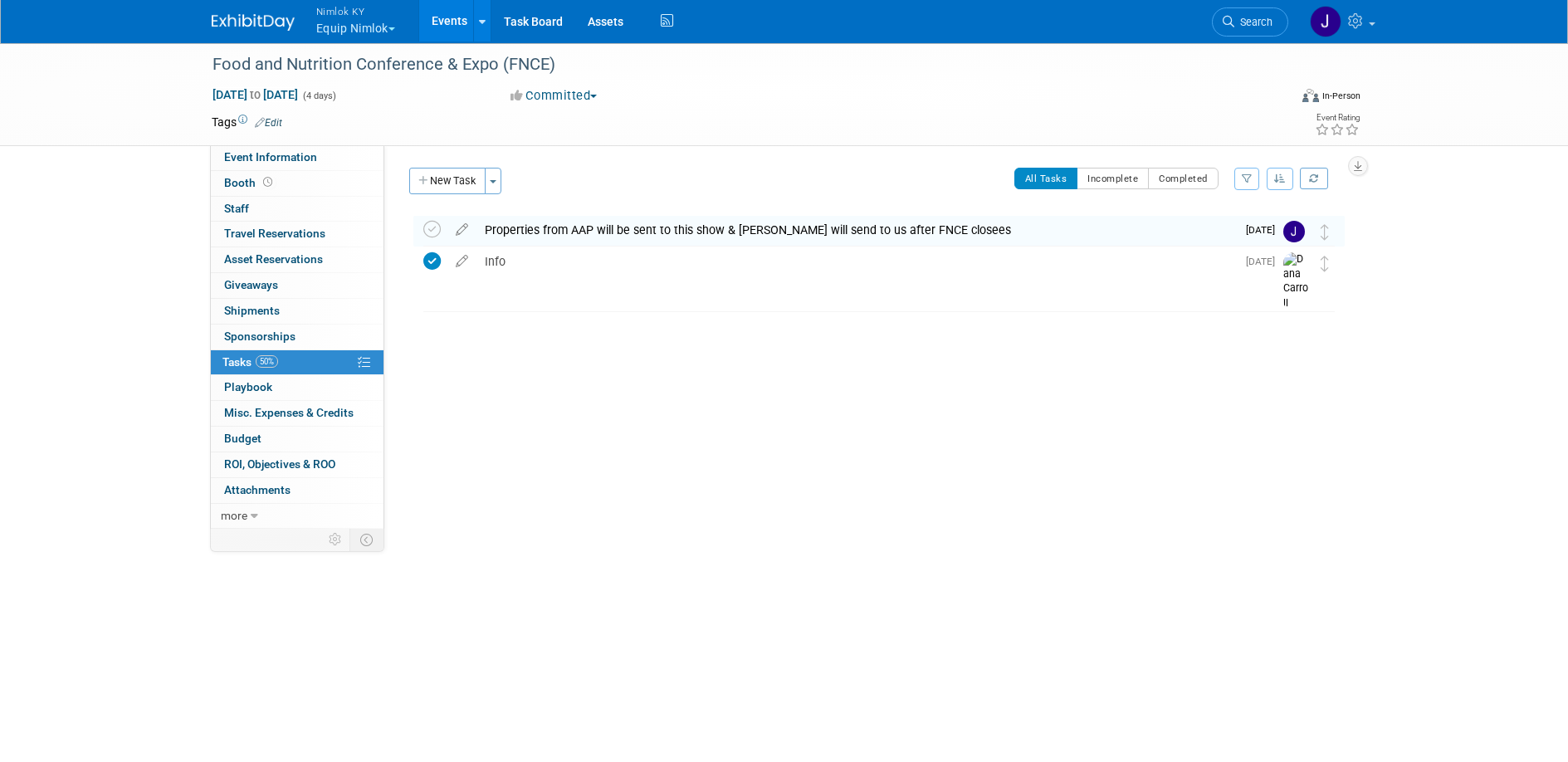
click at [457, 19] on link "Events" at bounding box center [450, 20] width 60 height 41
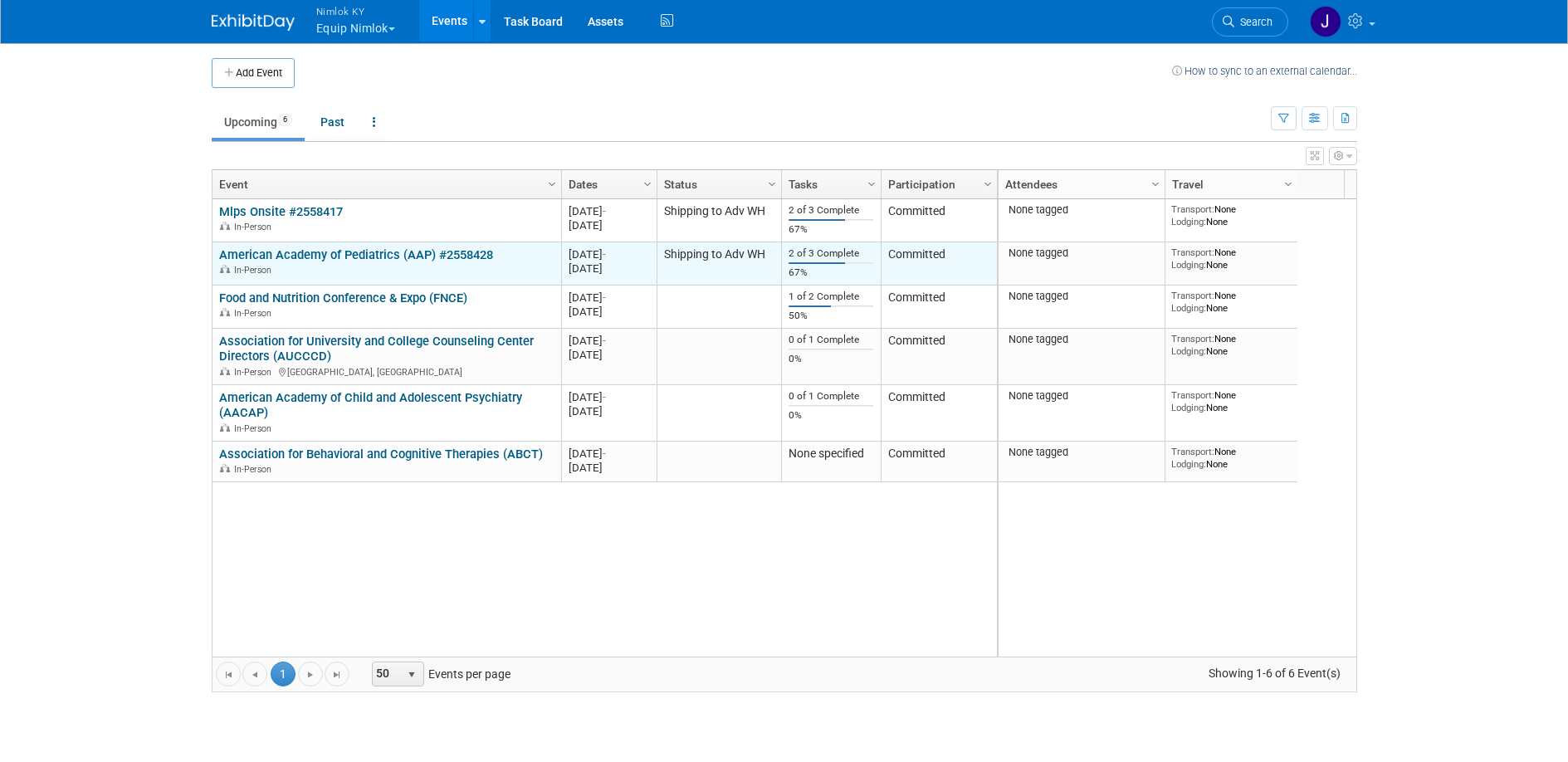
click at [388, 255] on link "American Academy of Pediatrics (AAP) #2558428" at bounding box center [356, 255] width 274 height 15
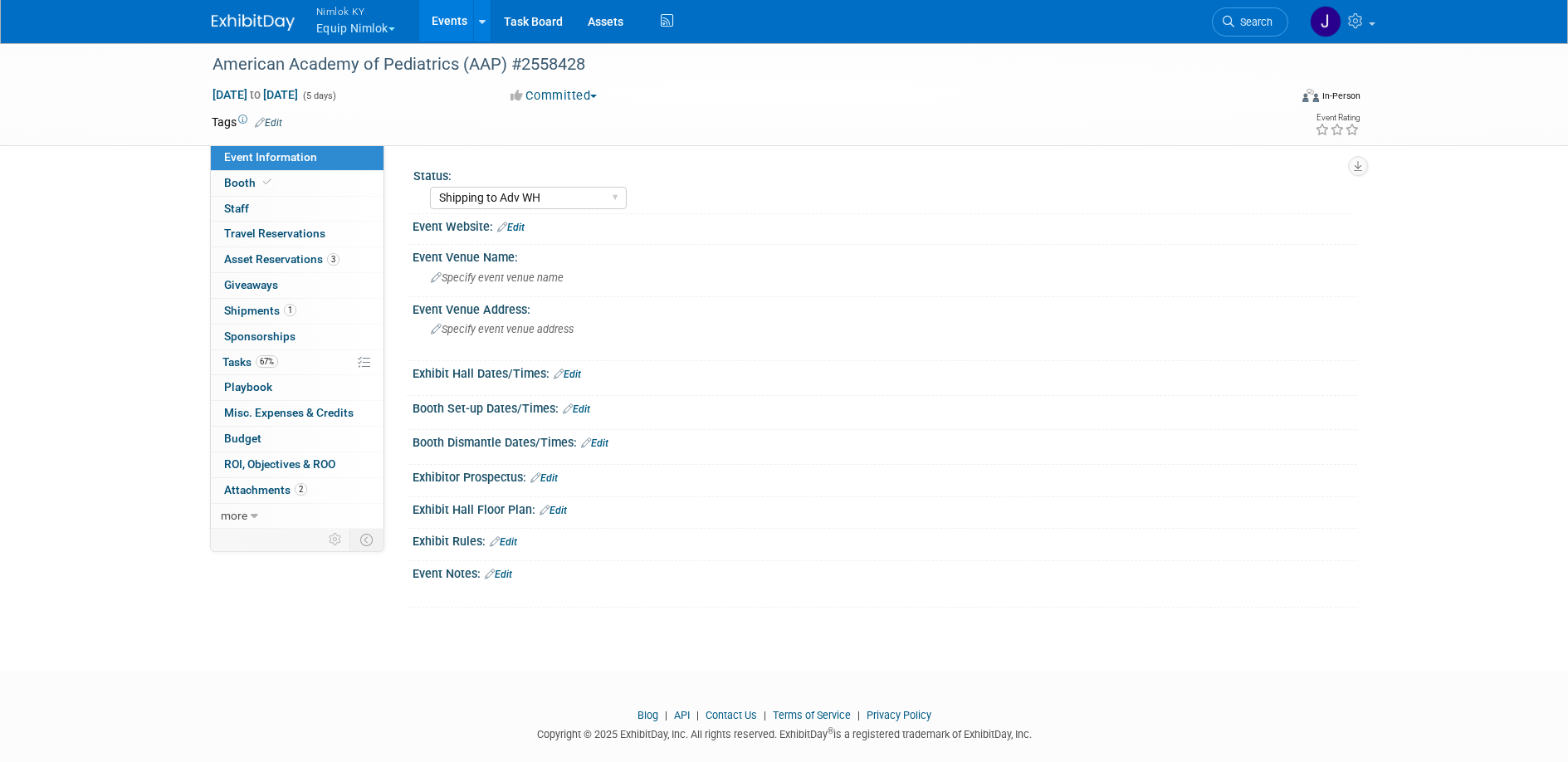
select select "Shipping to Adv WH"
click at [301, 361] on link "67% Tasks 67%" at bounding box center [297, 362] width 173 height 25
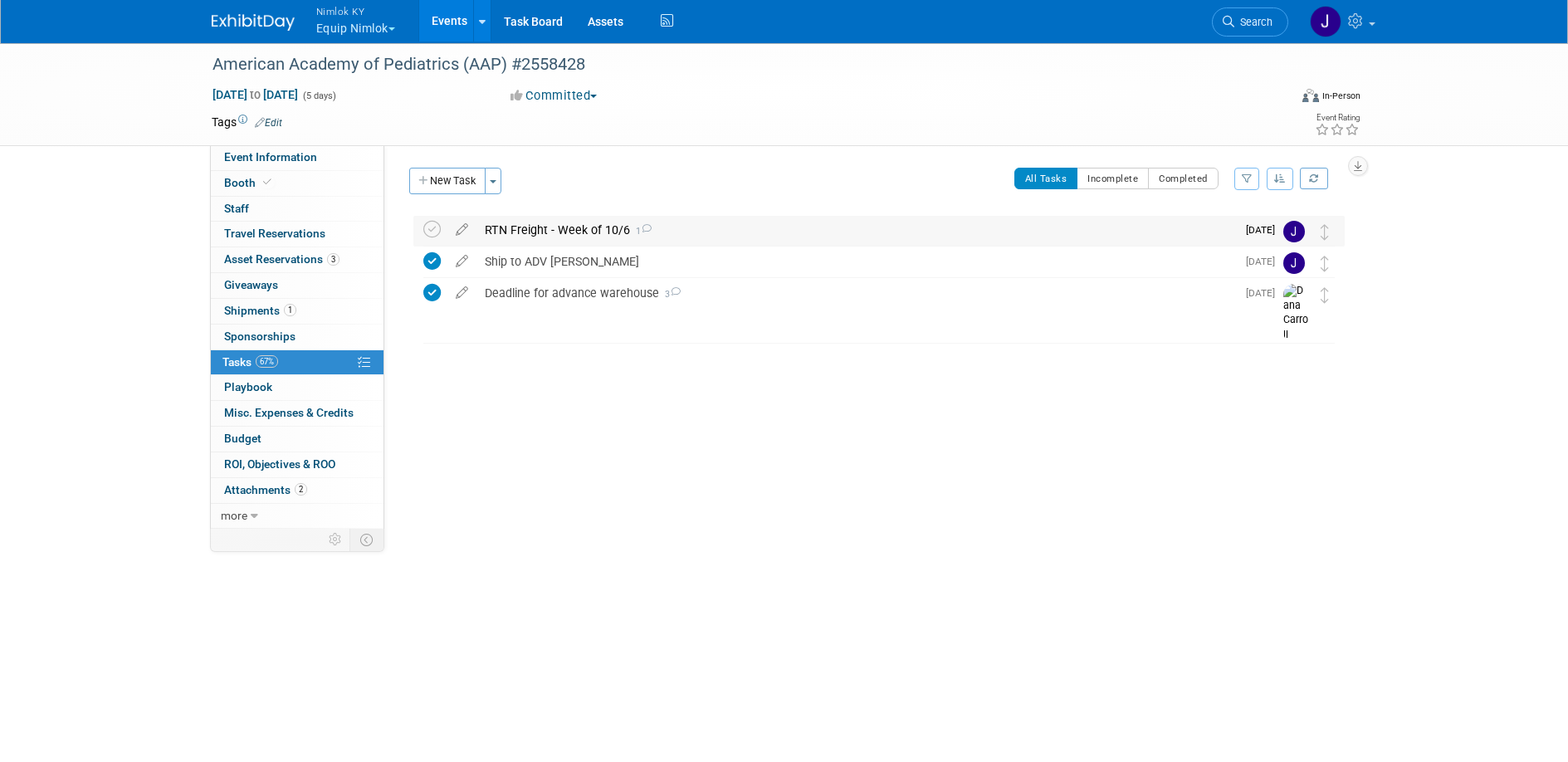
click at [598, 226] on div "RTN Freight - Week of 10/6 1" at bounding box center [855, 229] width 759 height 28
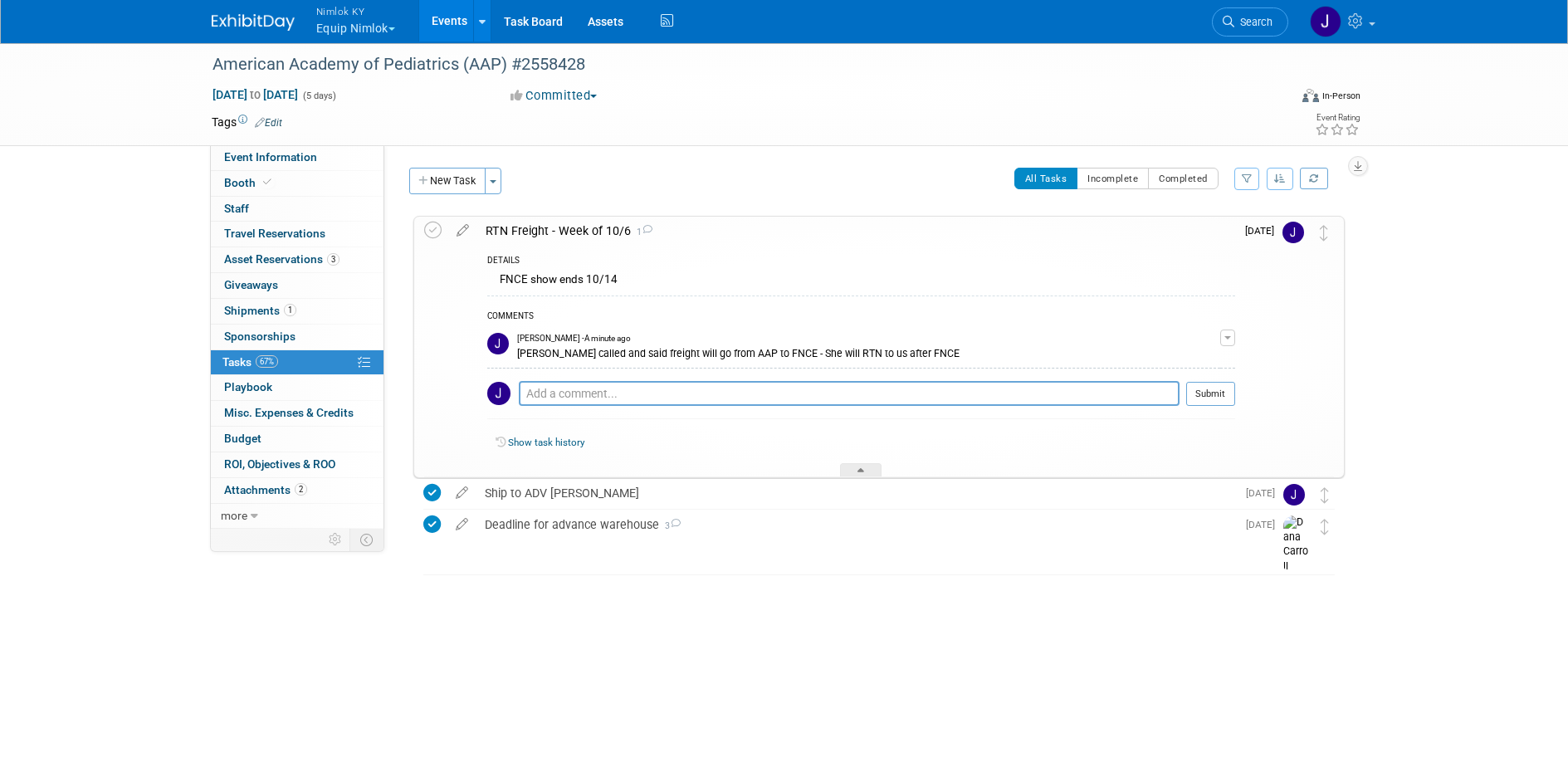
click at [694, 357] on div "[PERSON_NAME] called and said freight will go from AAP to FNCE - She will RTN t…" at bounding box center [868, 352] width 703 height 16
click at [467, 228] on icon at bounding box center [462, 227] width 29 height 21
select select "9"
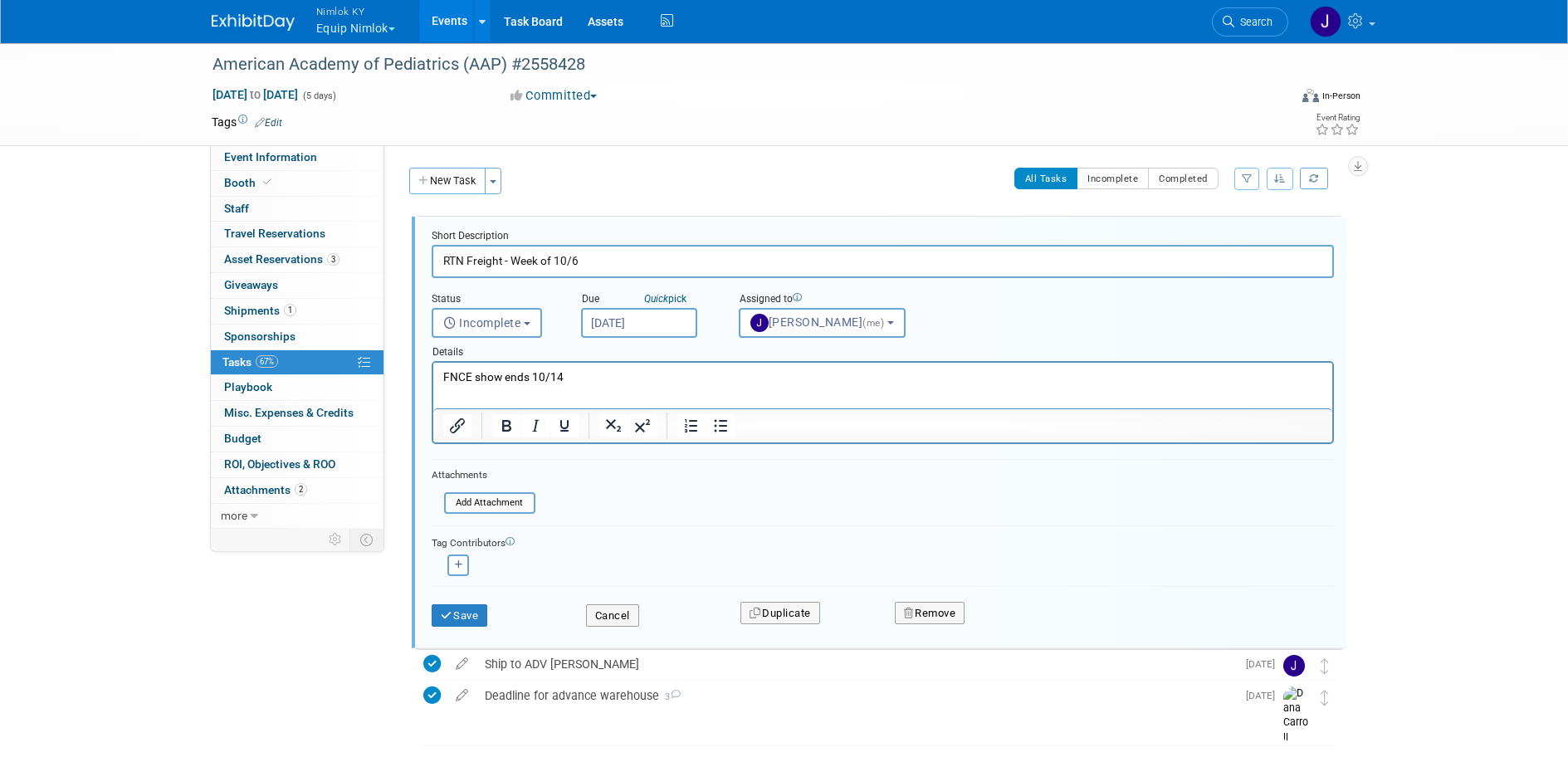
click at [634, 324] on input "Oct 24, 2025" at bounding box center [639, 323] width 116 height 30
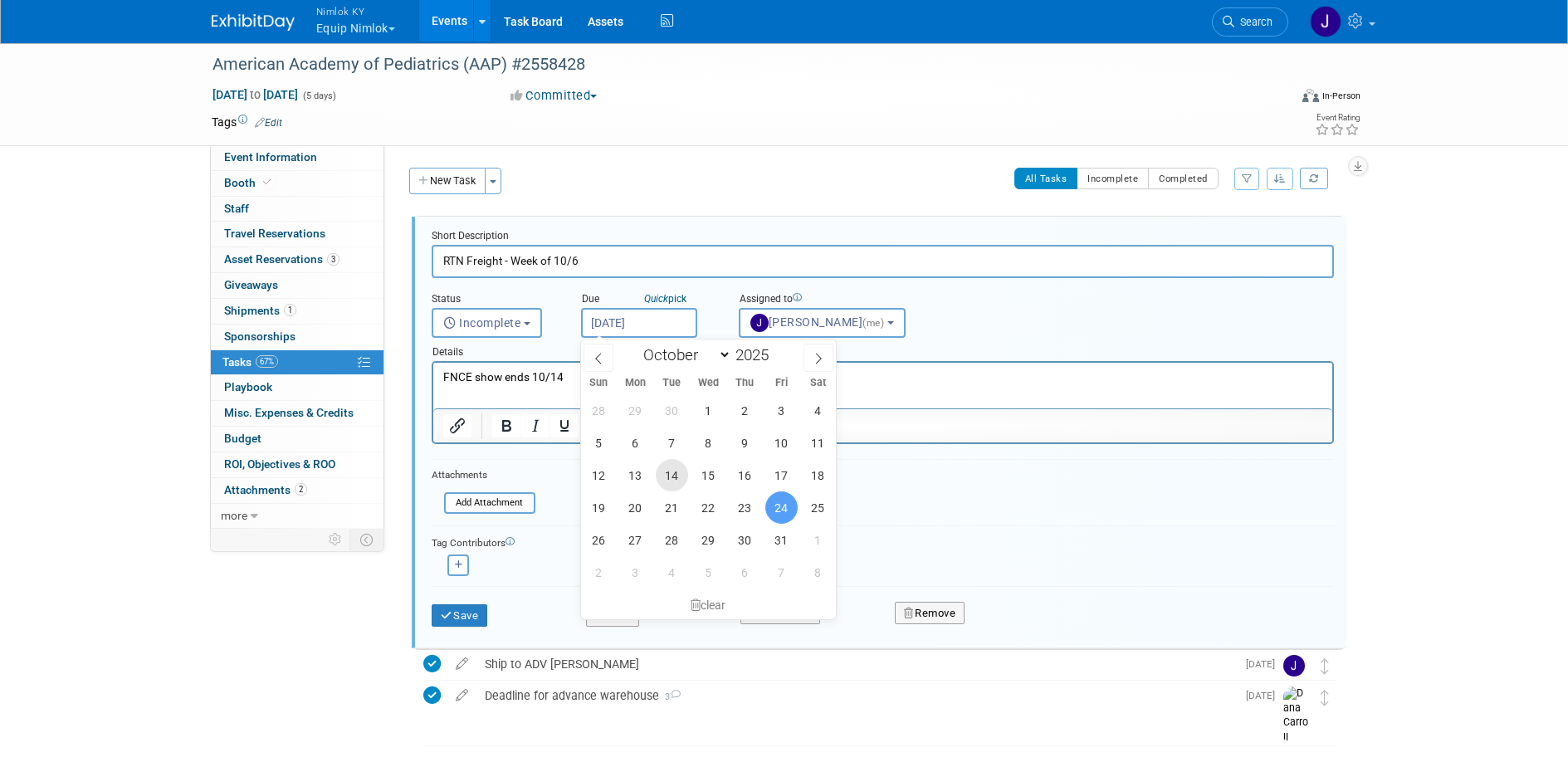
click at [675, 475] on span "14" at bounding box center [672, 474] width 32 height 32
type input "[DATE]"
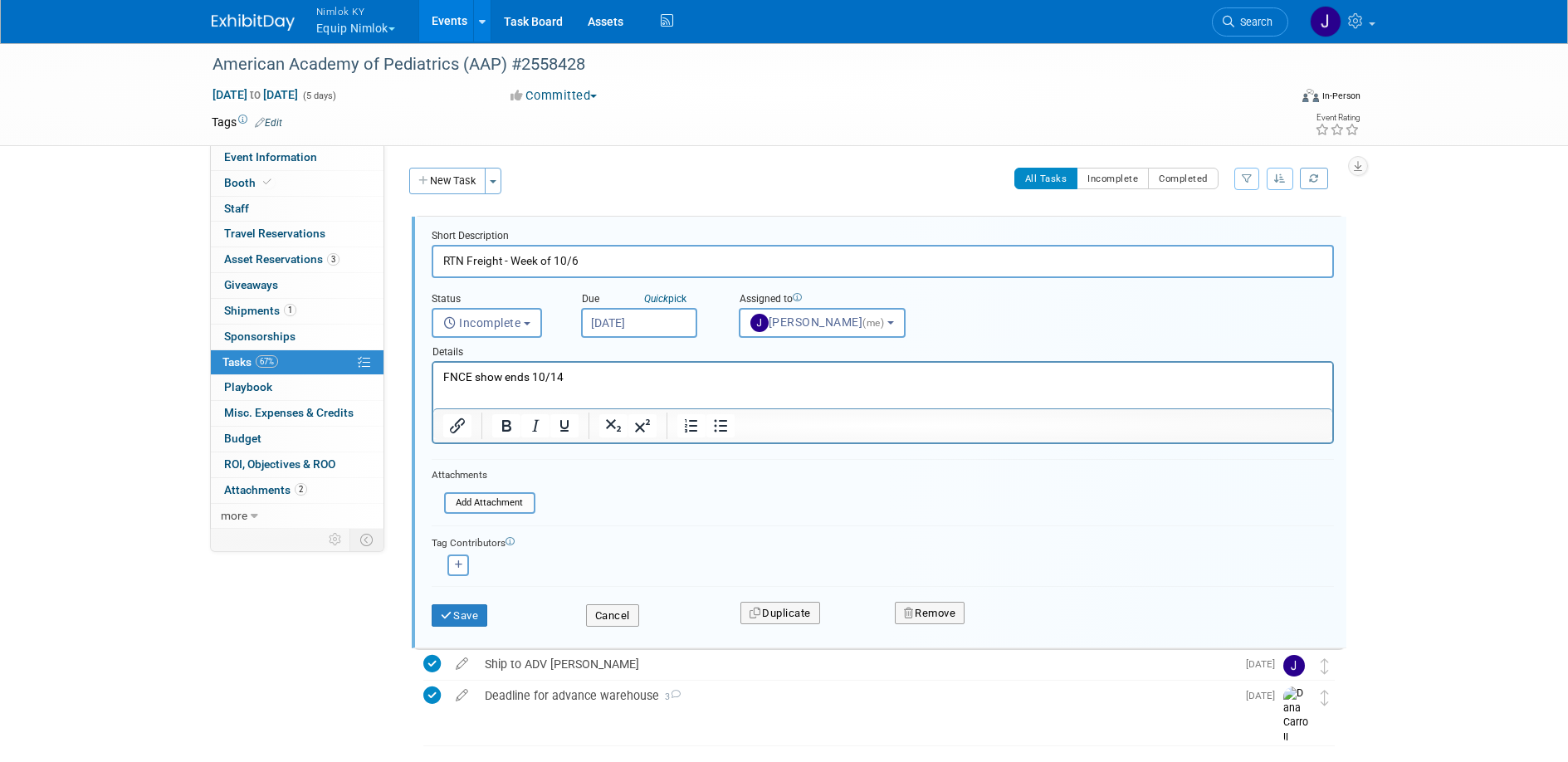
click at [603, 264] on input "RTN Freight - Week of 10/6" at bounding box center [882, 260] width 902 height 32
drag, startPoint x: 589, startPoint y: 258, endPoint x: 418, endPoint y: 253, distance: 171.1
click at [419, 253] on form "Short Description RTN Freight - Week of 10/6 Status <i class="far fa-clock" sty…" at bounding box center [883, 436] width 927 height 414
type input "Show to Show shipment - [PERSON_NAME] sending from AAP to FNCE"
click at [477, 609] on button "Save" at bounding box center [460, 615] width 57 height 23
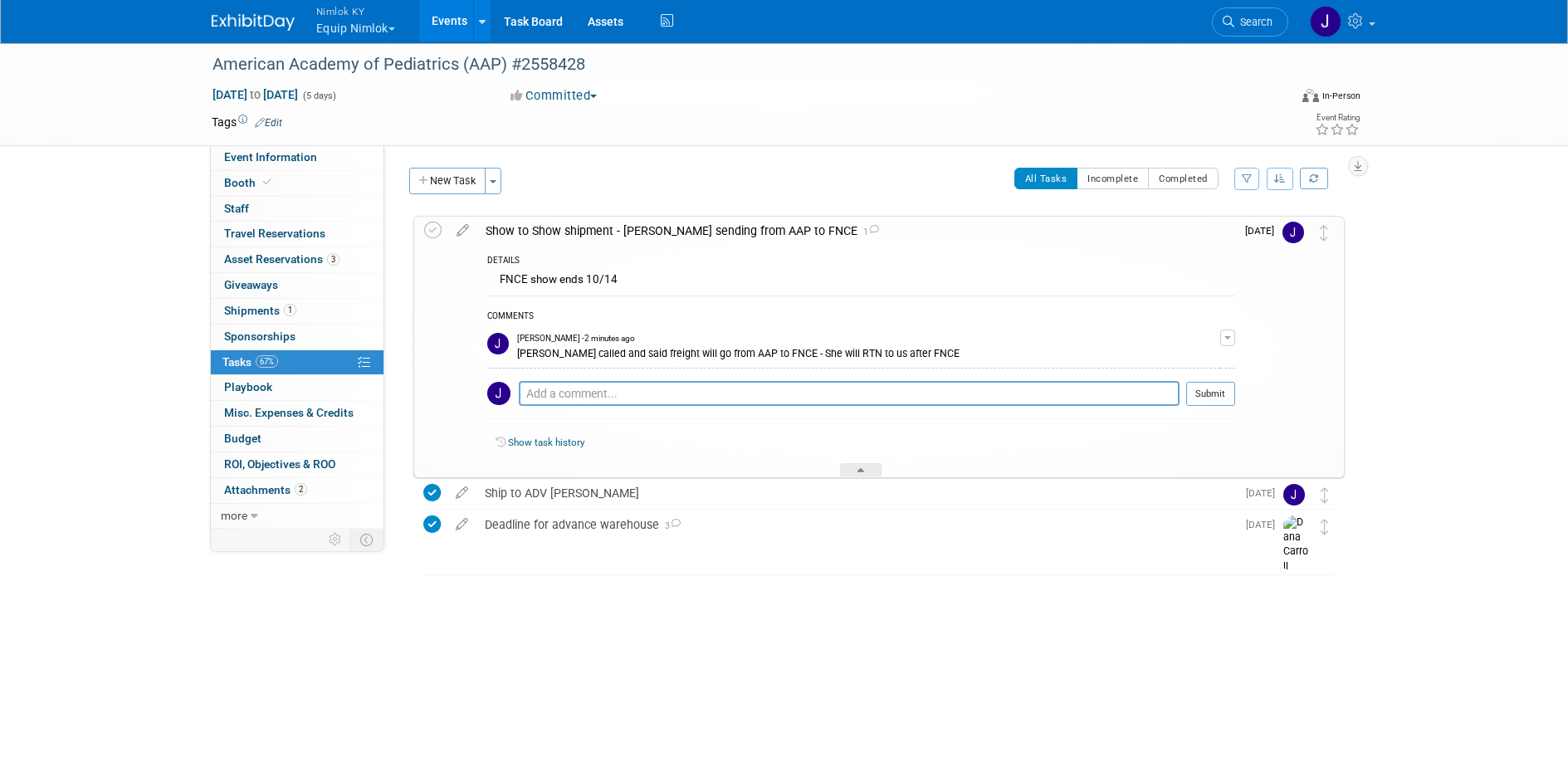
click at [853, 460] on div "Show task history" at bounding box center [861, 445] width 747 height 36
click at [855, 466] on div at bounding box center [860, 470] width 41 height 14
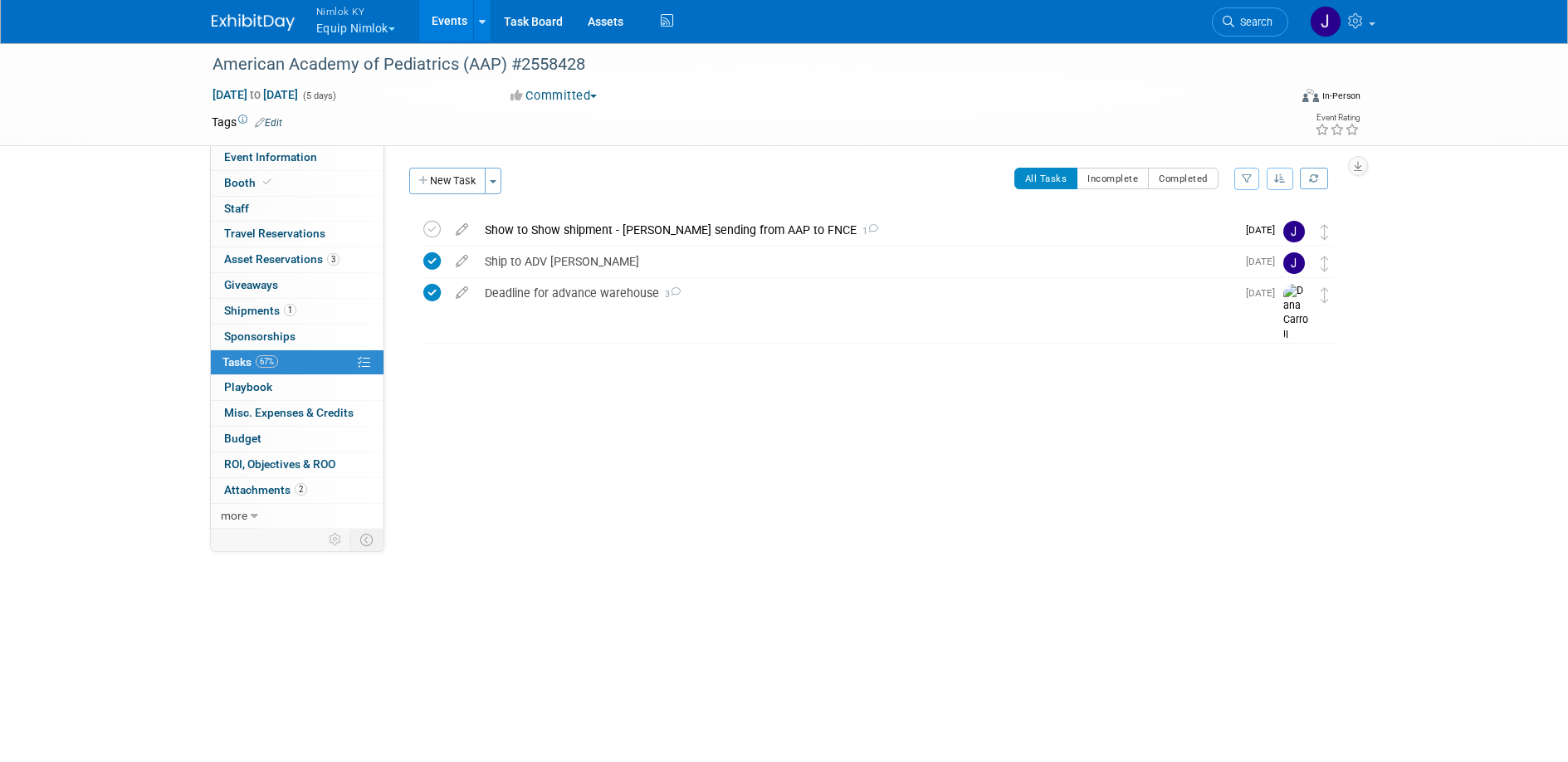
click at [821, 233] on div "Show to Show shipment - Dana sending from AAP to FNCE 1" at bounding box center [855, 229] width 759 height 28
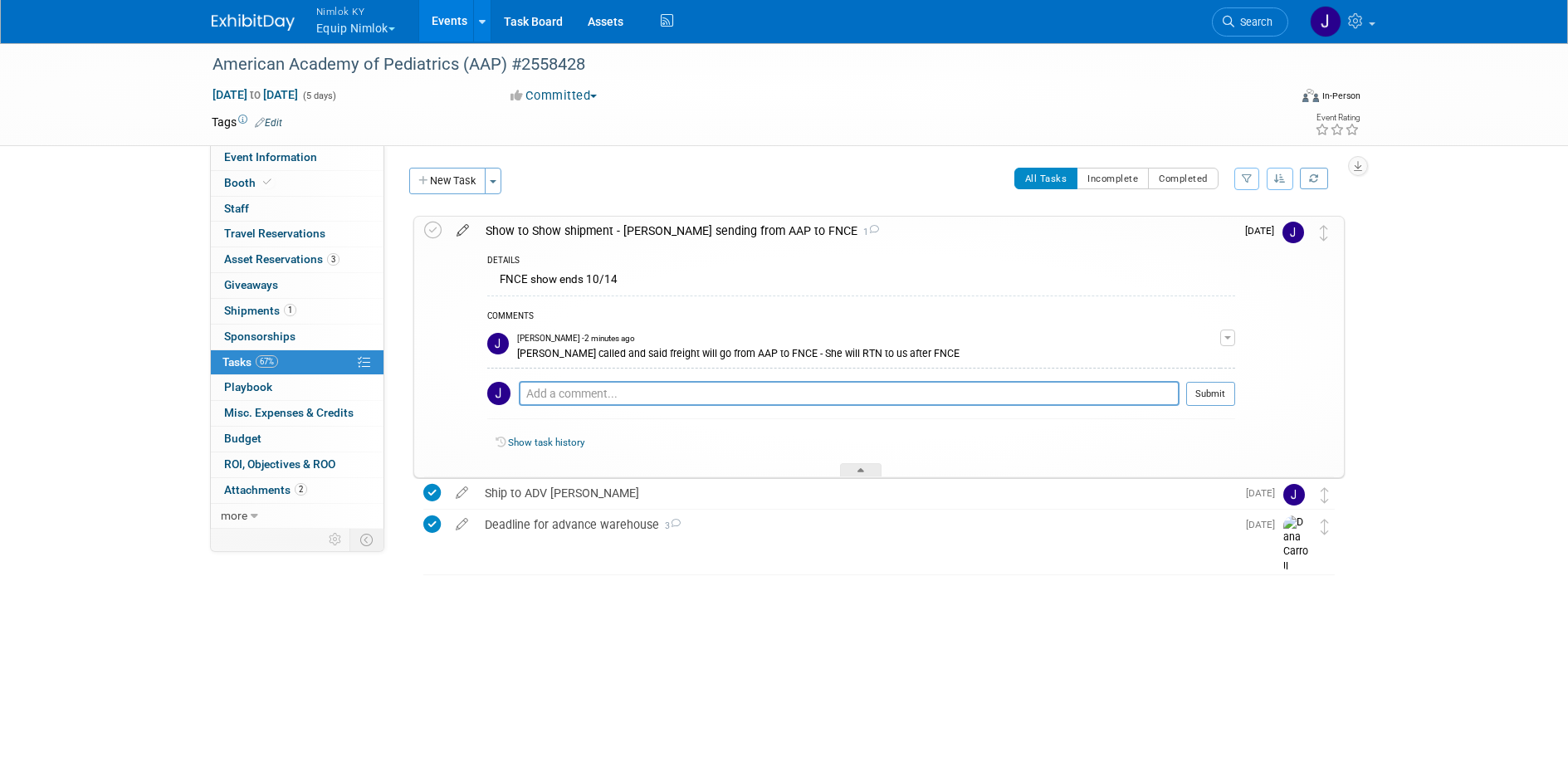
click at [463, 228] on icon at bounding box center [462, 227] width 29 height 21
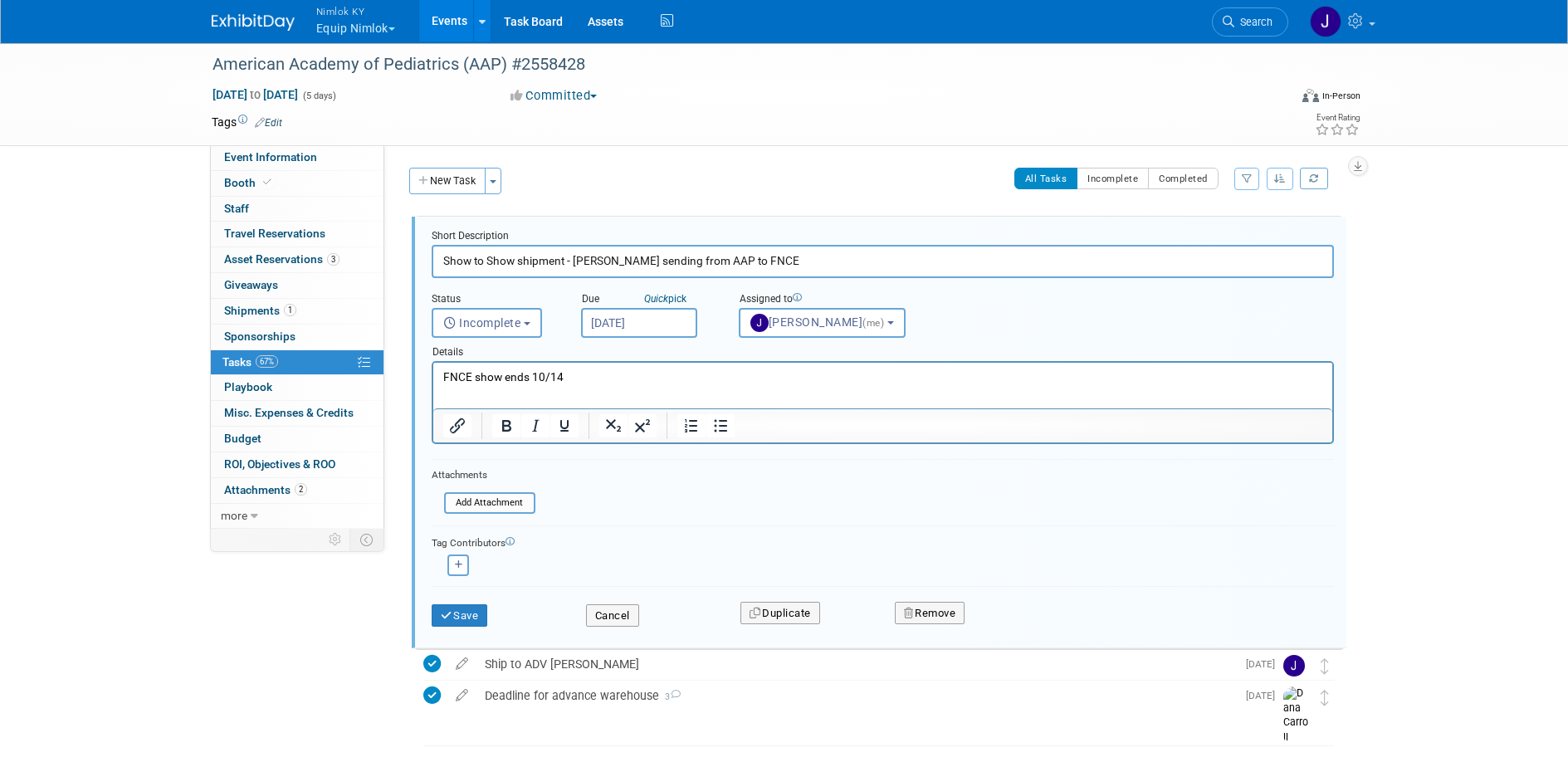
click at [629, 329] on input "[DATE]" at bounding box center [639, 323] width 116 height 30
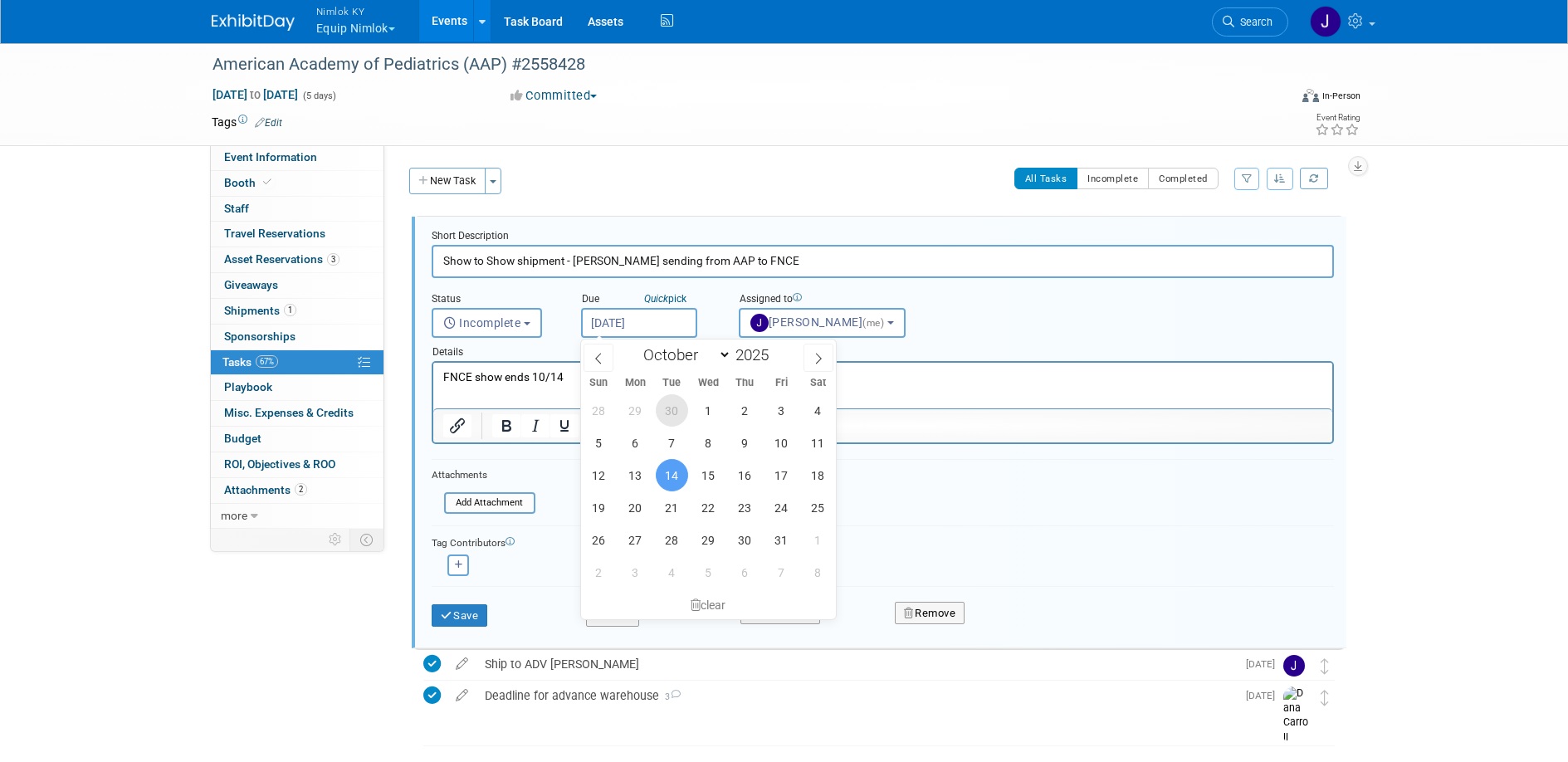
click at [681, 407] on span "30" at bounding box center [672, 409] width 32 height 32
type input "Sep 30, 2025"
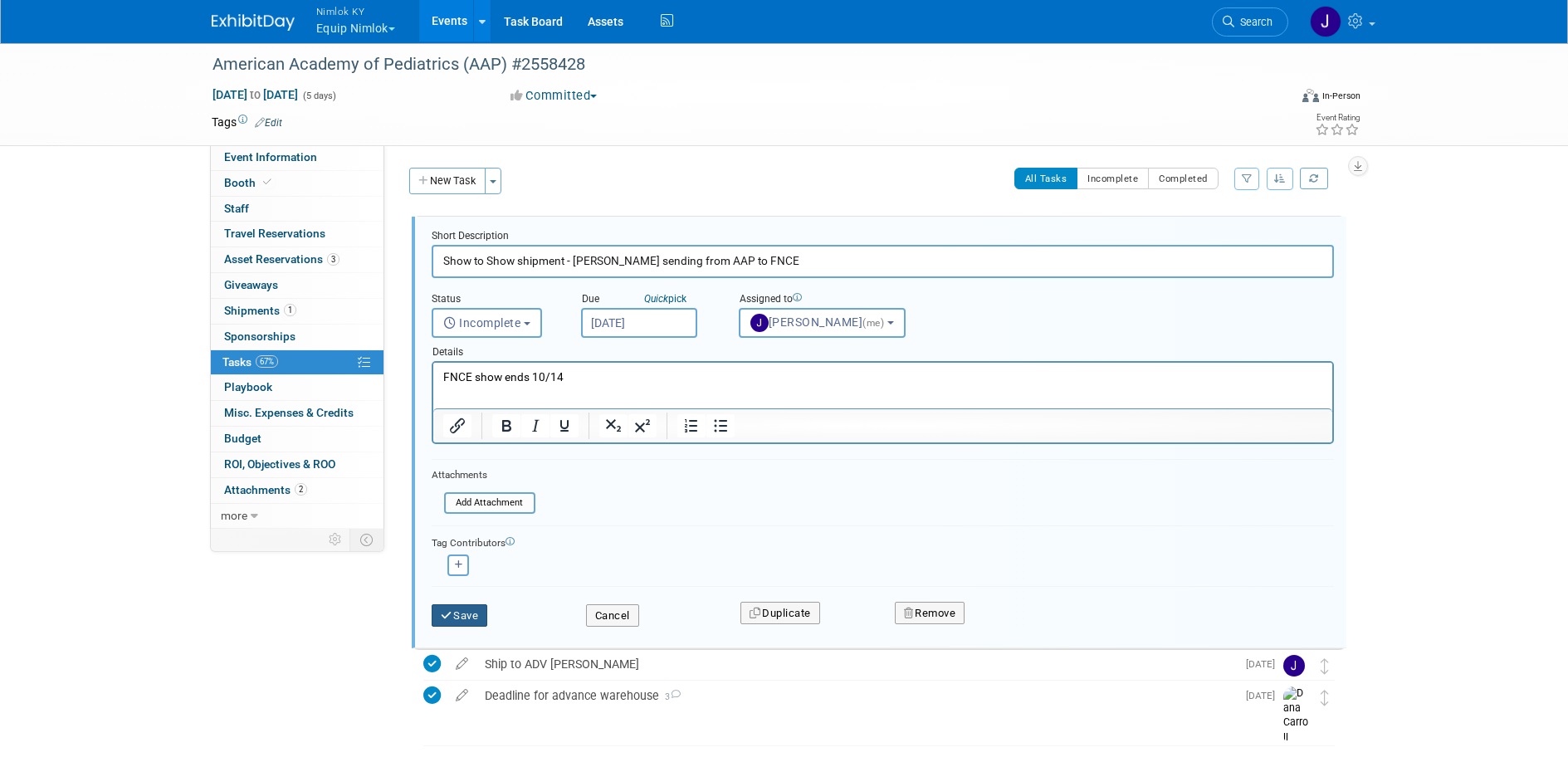
click at [469, 619] on button "Save" at bounding box center [460, 615] width 57 height 23
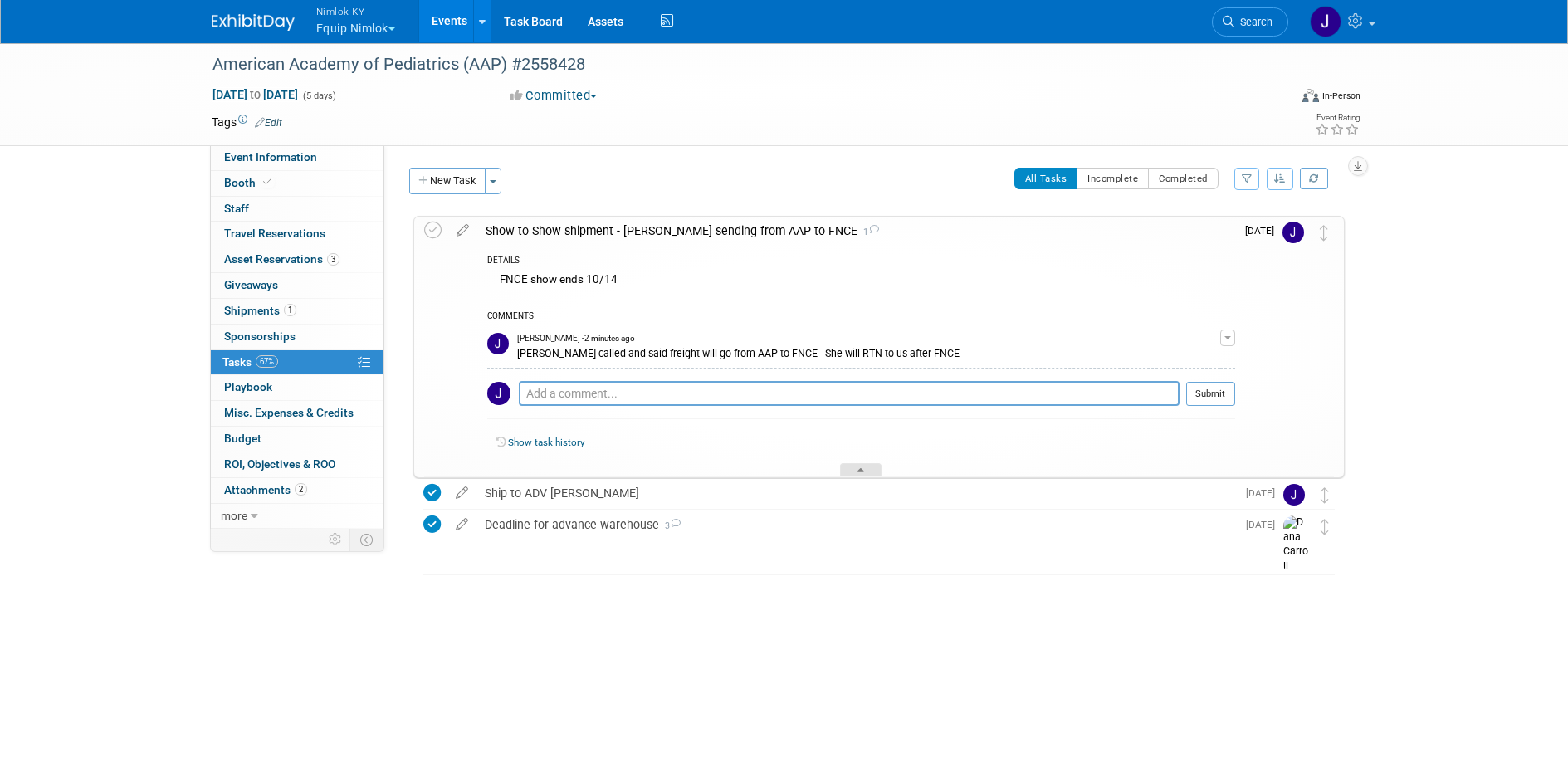
click at [861, 475] on icon at bounding box center [860, 472] width 6 height 10
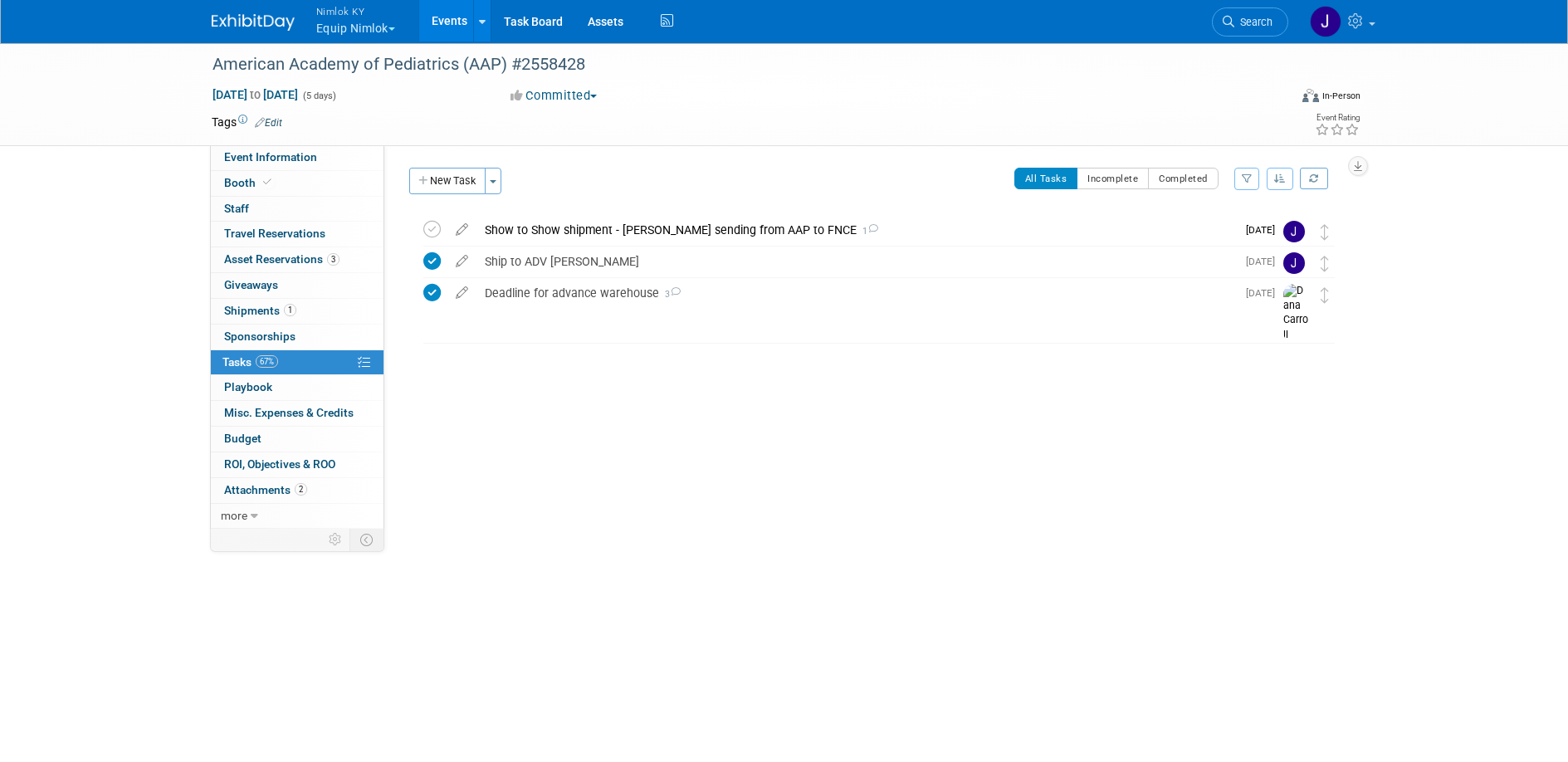
click at [457, 17] on link "Events" at bounding box center [450, 20] width 60 height 41
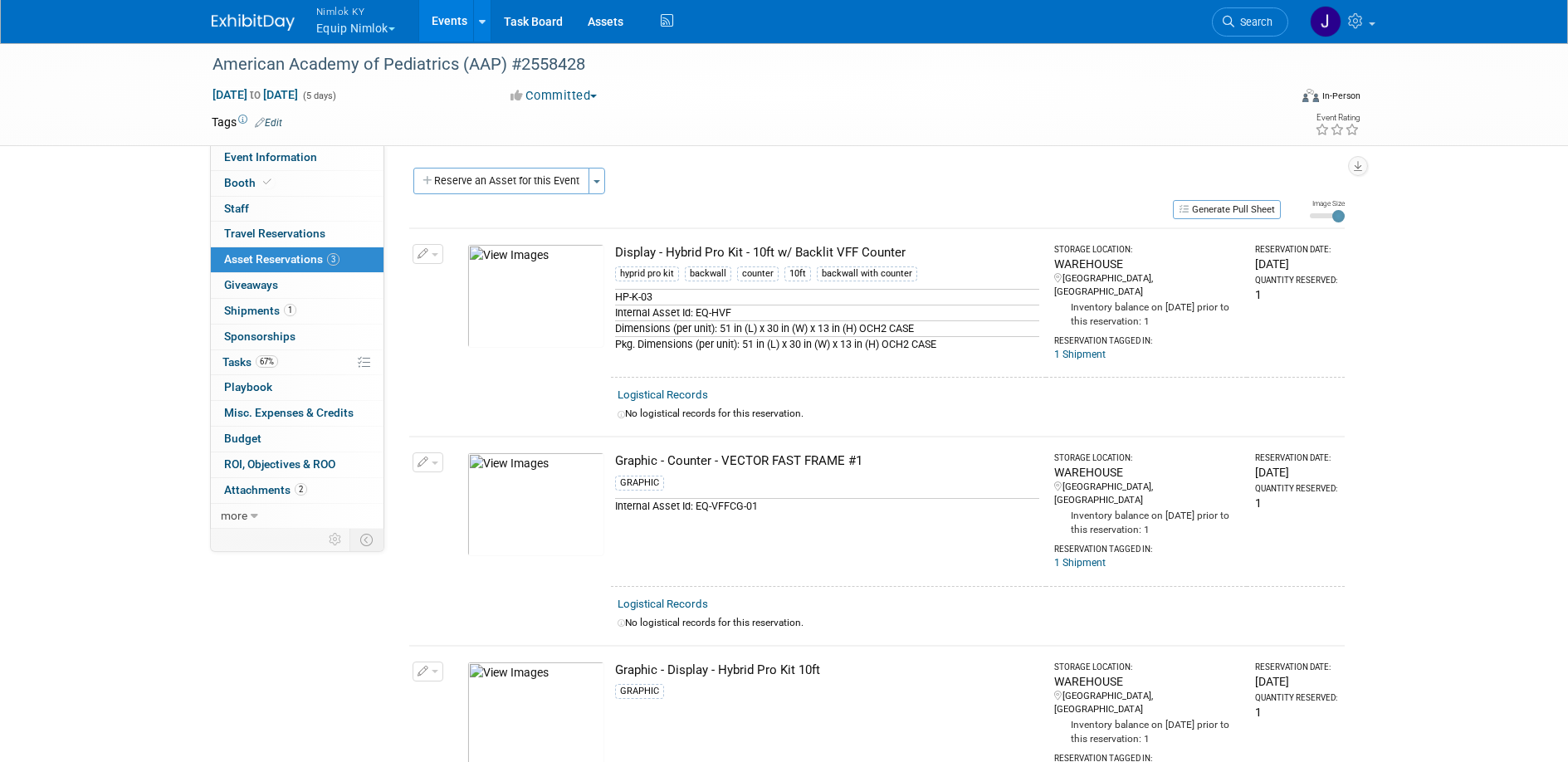
click at [449, 21] on link "Events" at bounding box center [450, 20] width 60 height 41
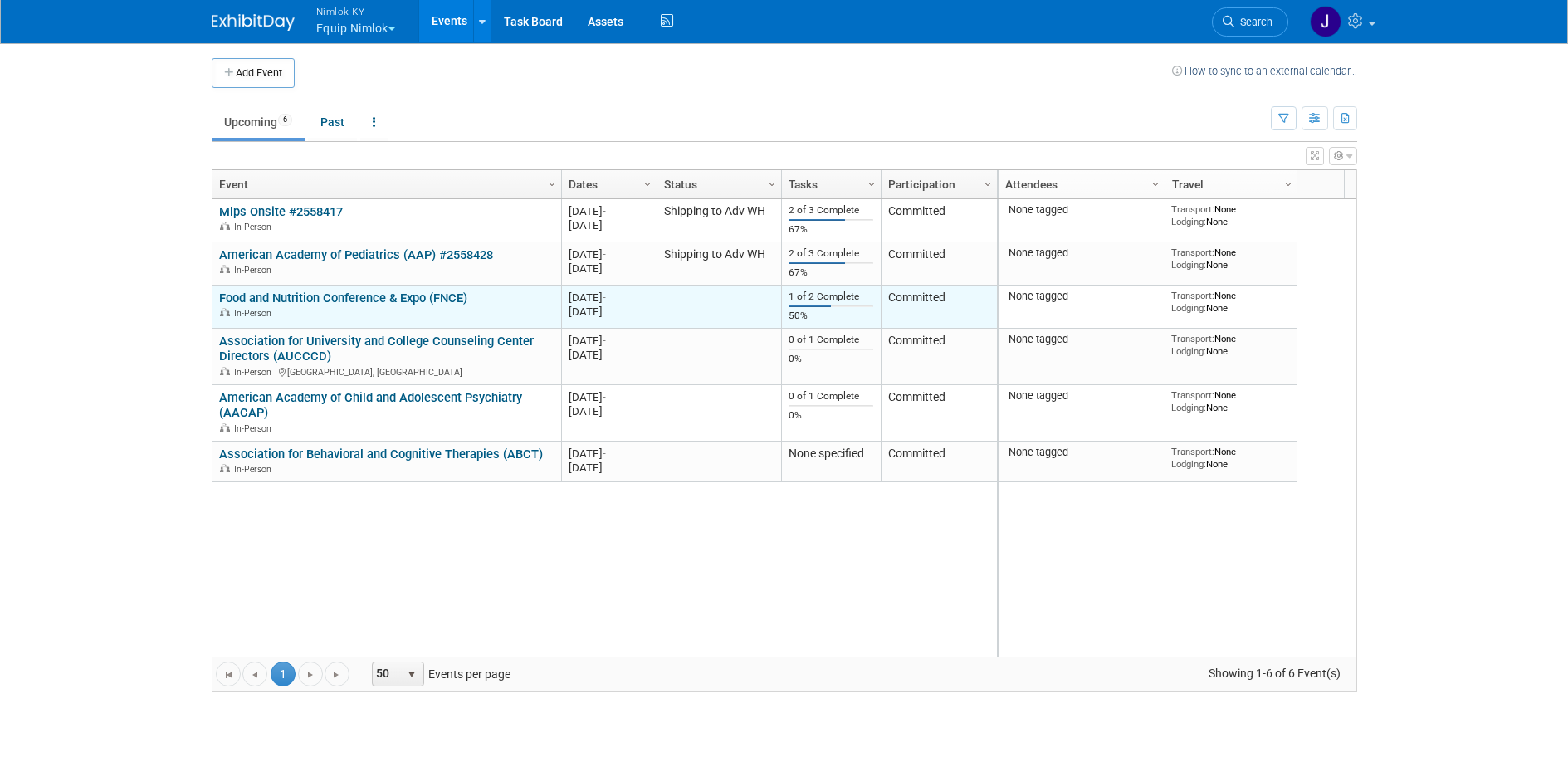
click at [437, 291] on link "Food and Nutrition Conference & Expo (FNCE)" at bounding box center [344, 298] width 249 height 15
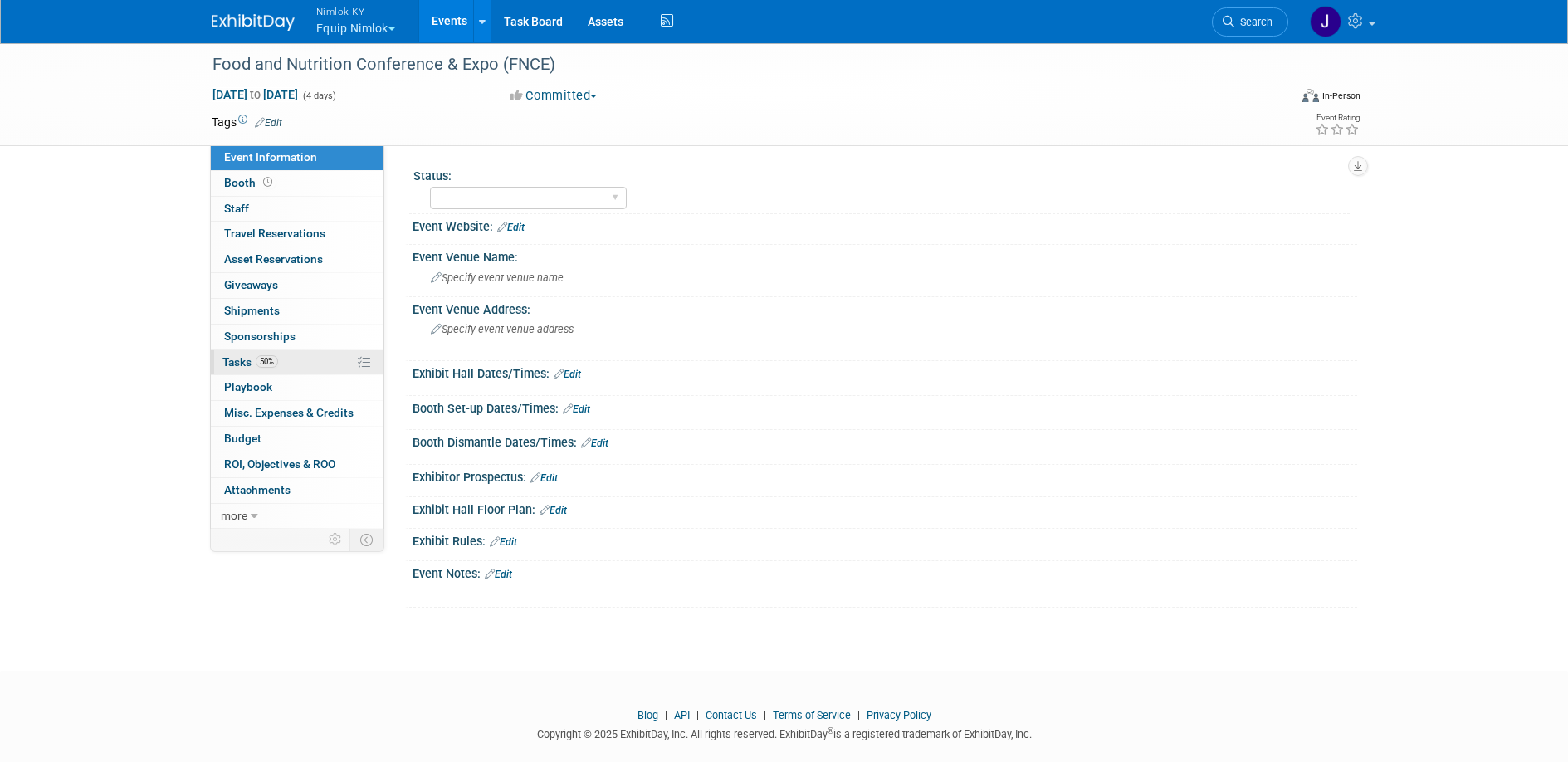
click at [308, 355] on link "50% Tasks 50%" at bounding box center [297, 362] width 173 height 25
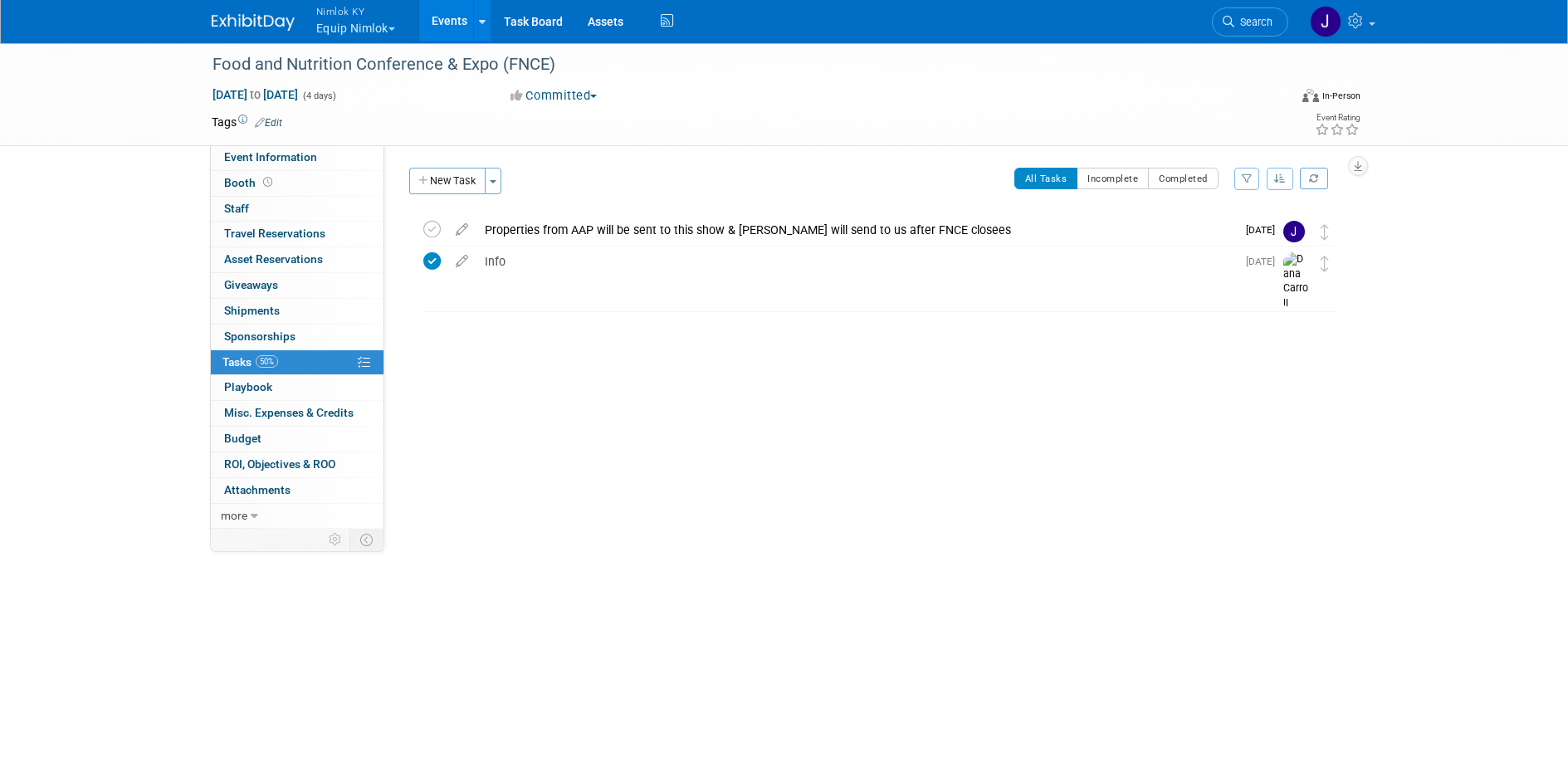
click at [456, 26] on link "Events" at bounding box center [450, 20] width 60 height 41
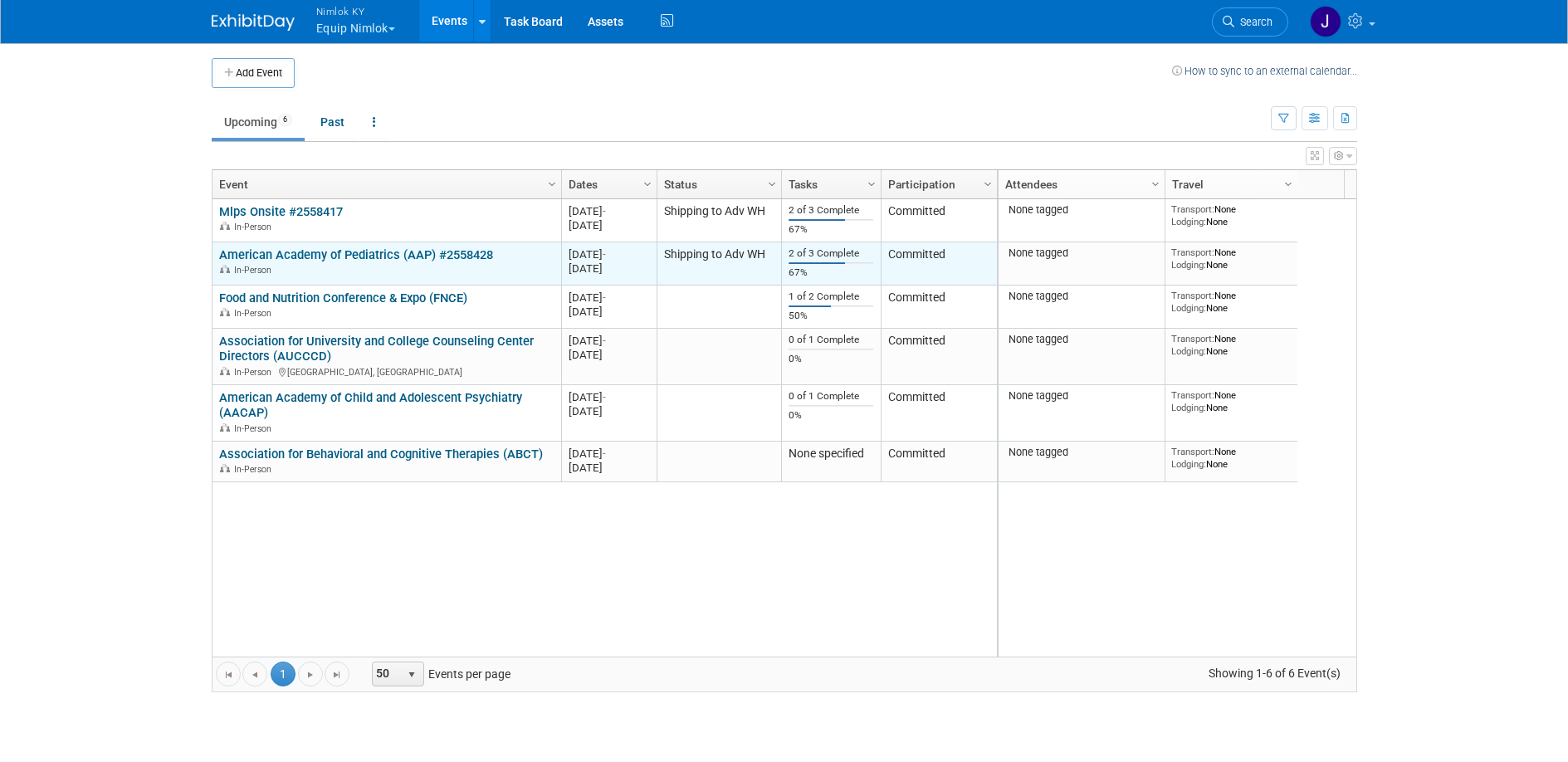
click at [445, 250] on link "American Academy of Pediatrics (AAP) #2558428" at bounding box center [356, 255] width 274 height 15
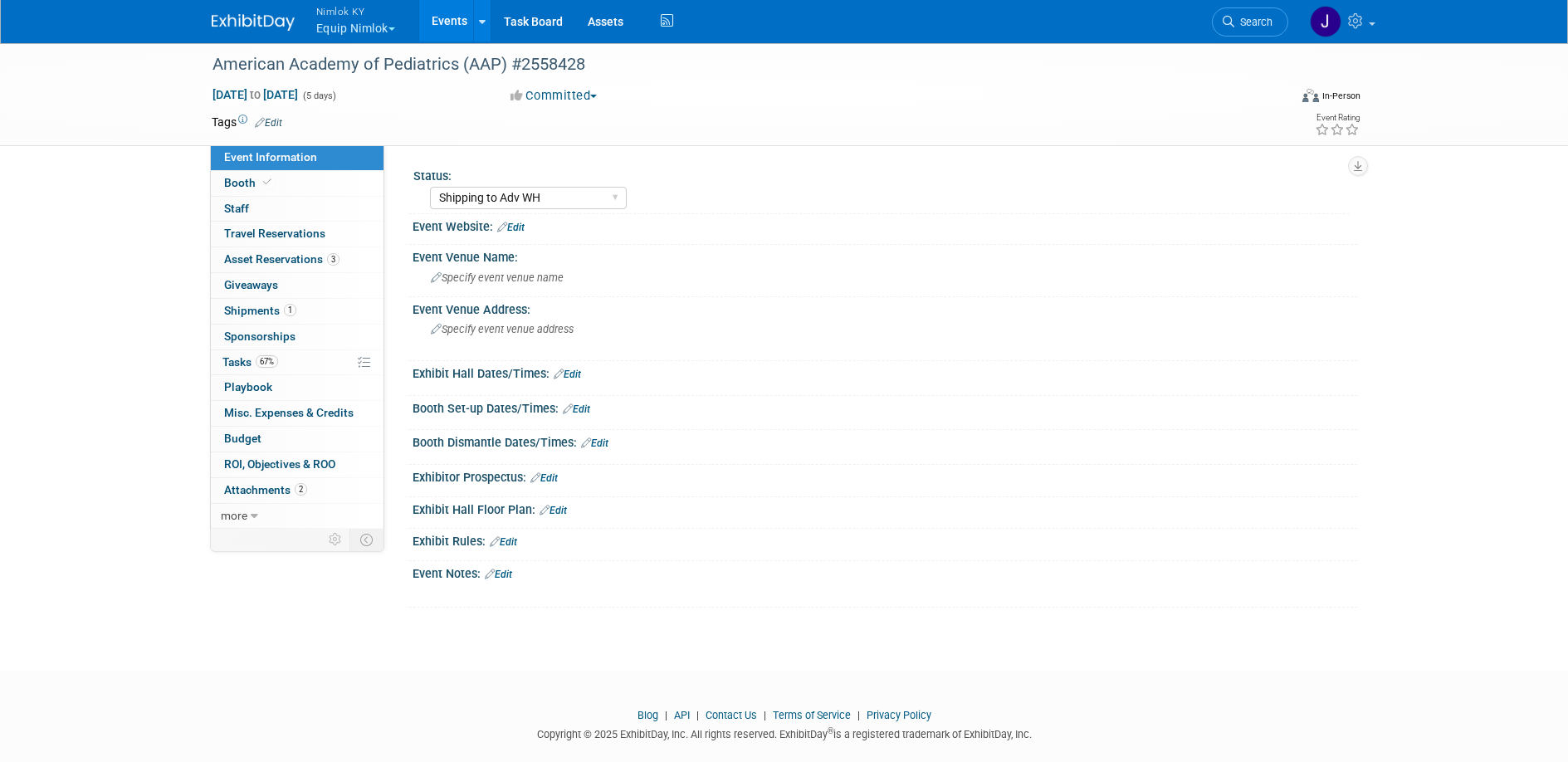
select select "Shipping to Adv WH"
click at [332, 364] on link "67% Tasks 67%" at bounding box center [297, 362] width 173 height 25
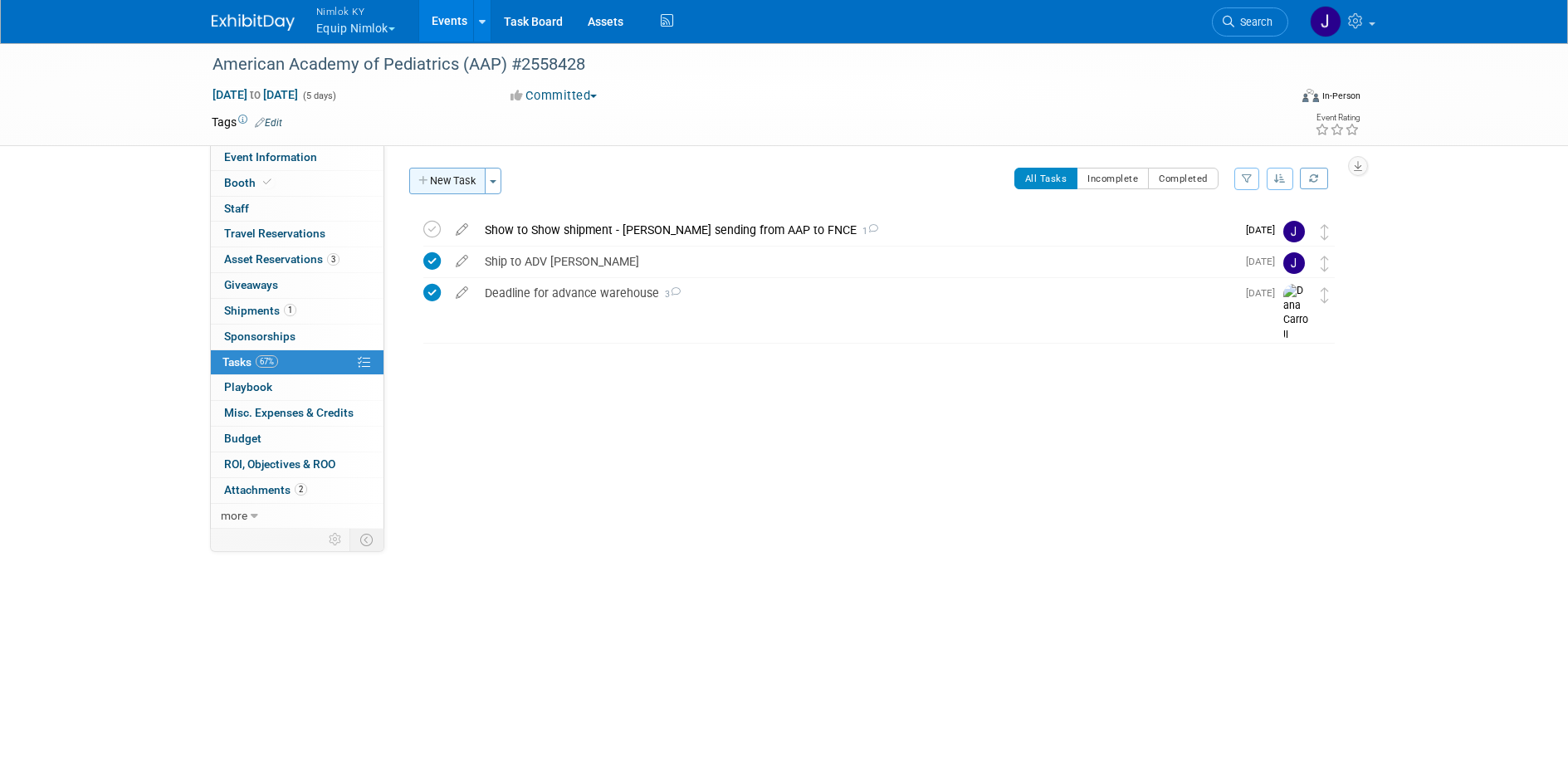
click at [460, 177] on button "New Task" at bounding box center [448, 180] width 77 height 26
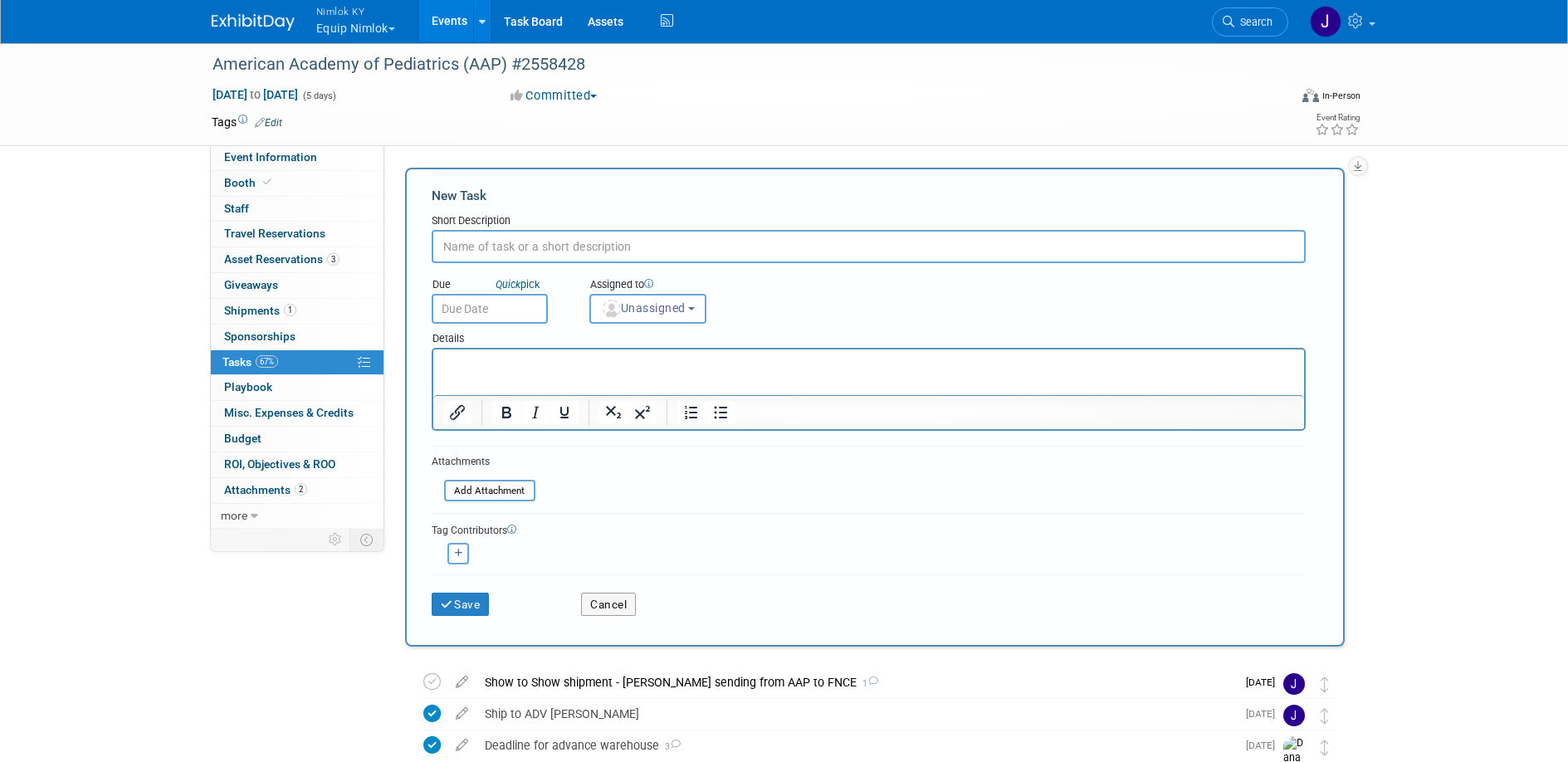
click at [546, 242] on input "text" at bounding box center [868, 247] width 874 height 33
type input "Check properties back in system"
click at [497, 300] on input "text" at bounding box center [489, 309] width 116 height 30
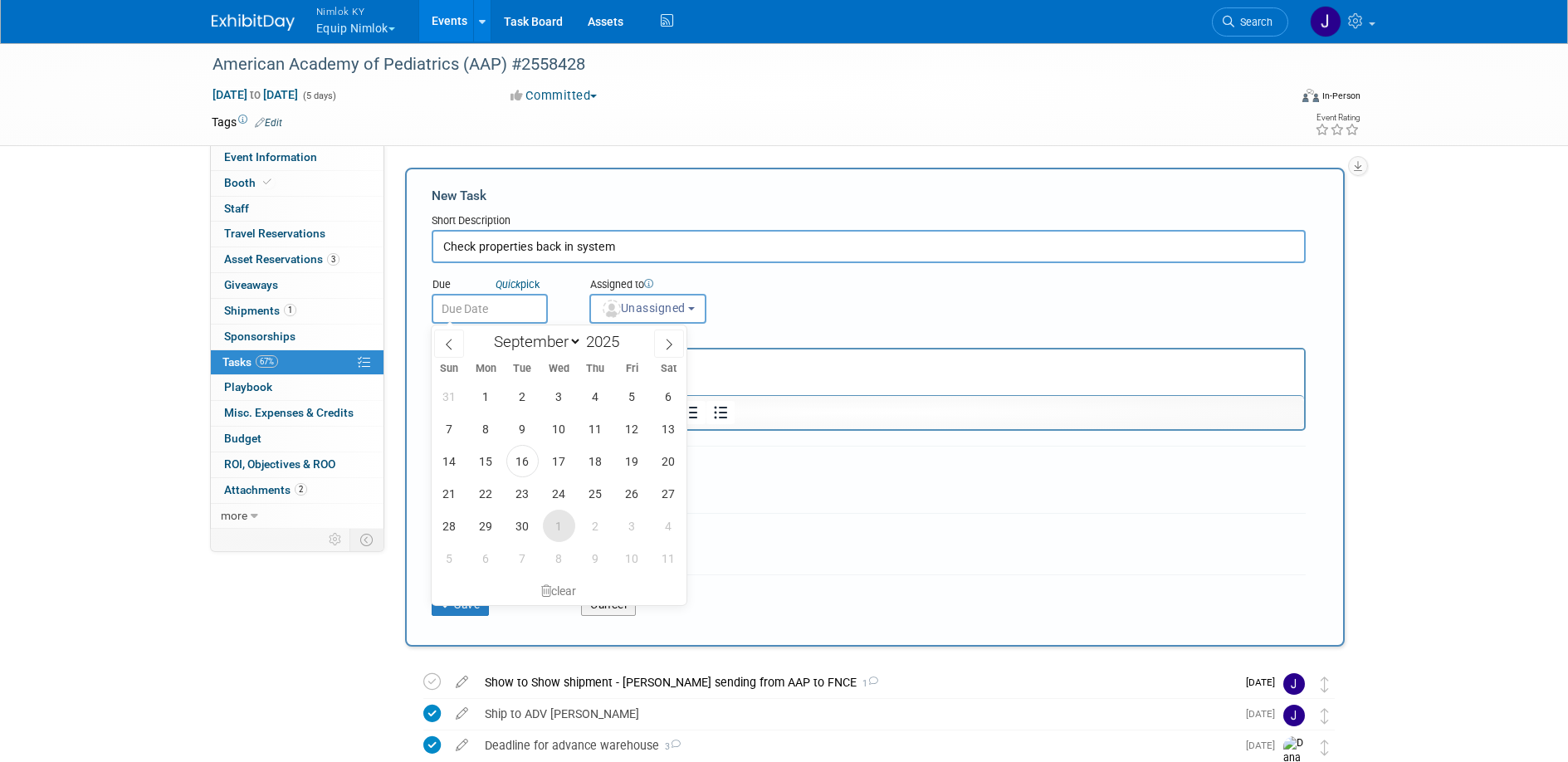
click at [561, 533] on span "1" at bounding box center [558, 525] width 32 height 32
type input "Oct 1, 2025"
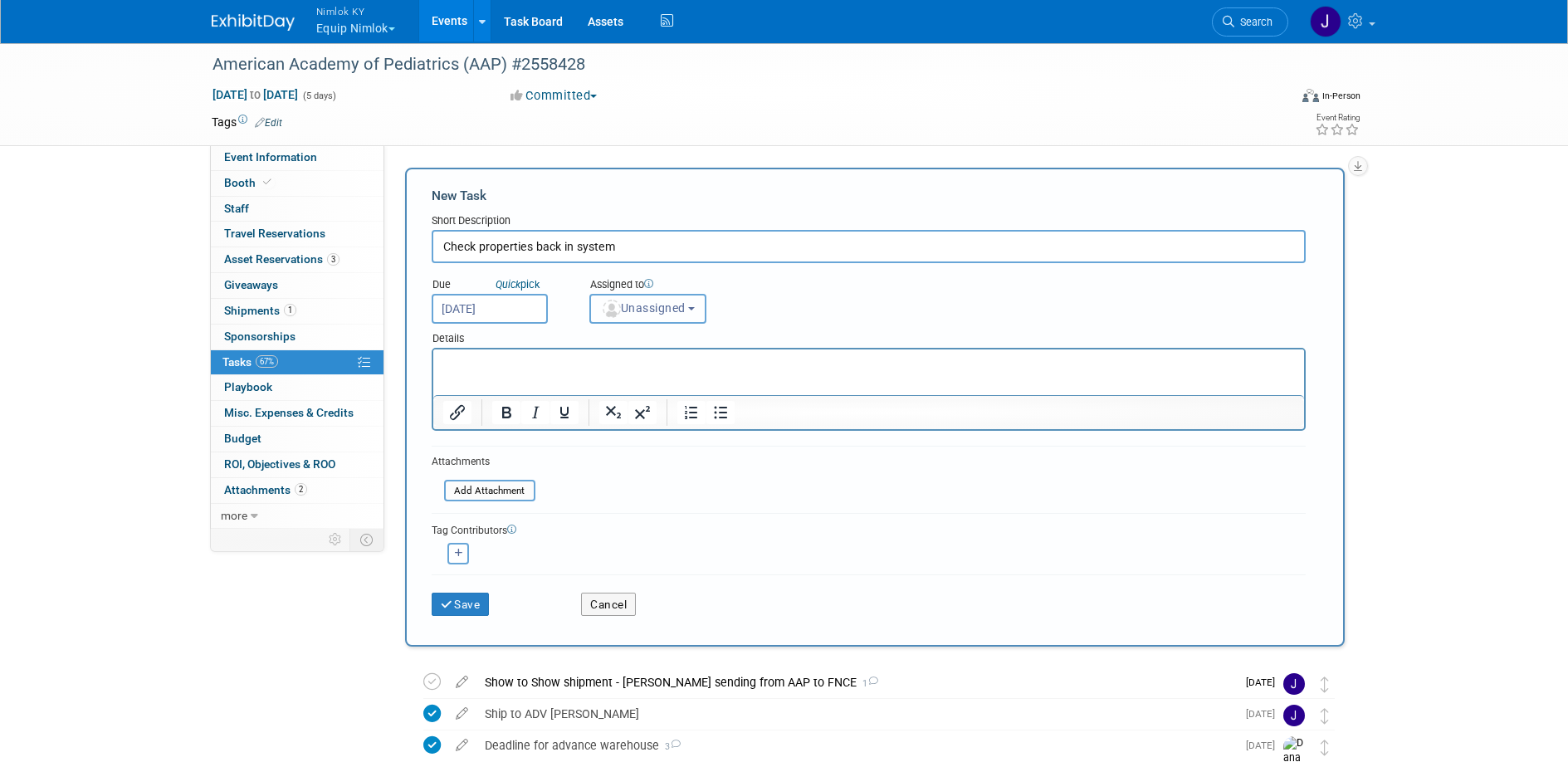
click at [651, 315] on button "Unassigned" at bounding box center [648, 309] width 118 height 30
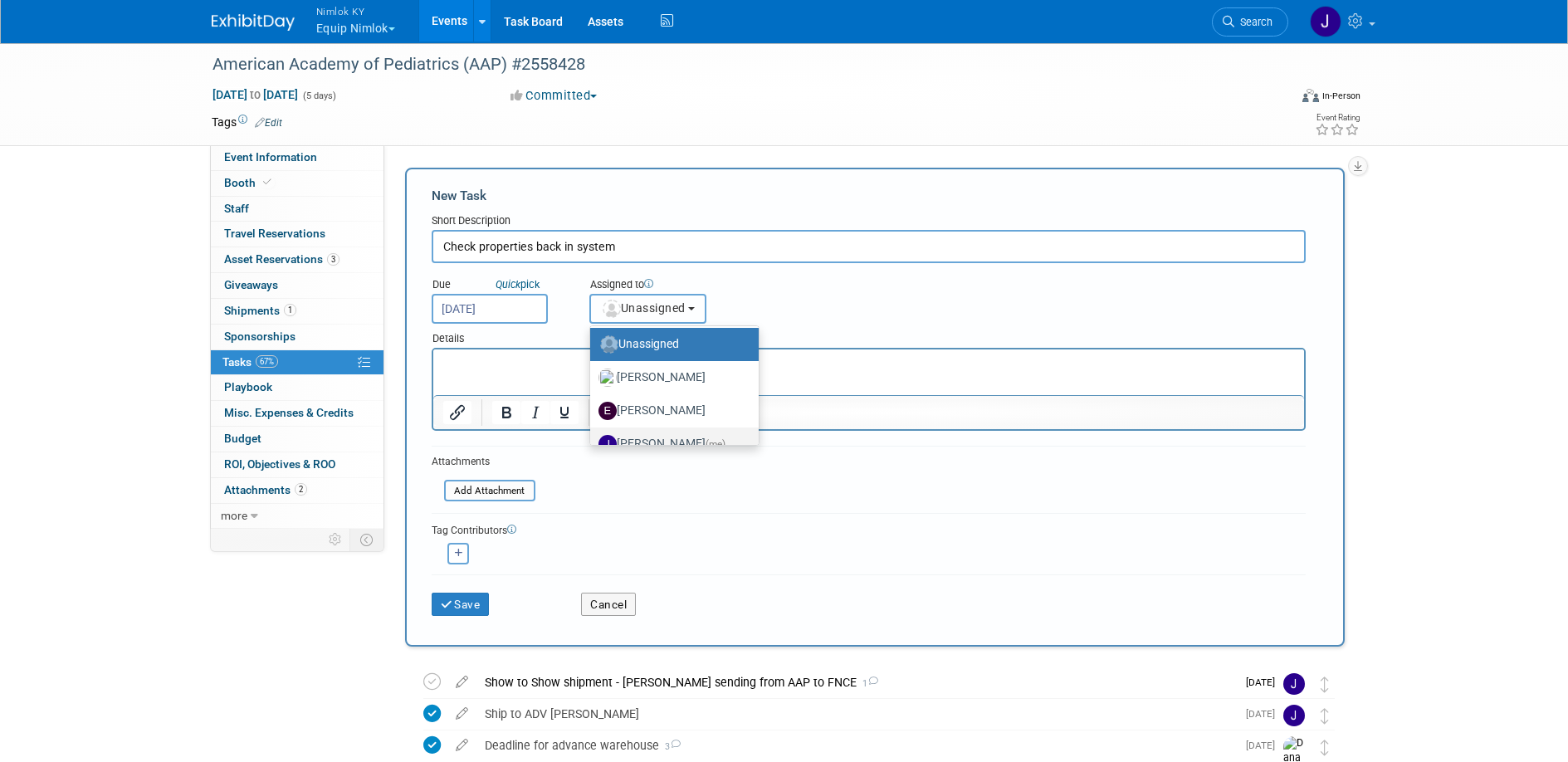
scroll to position [4, 0]
click at [683, 434] on label "[PERSON_NAME] (me)" at bounding box center [670, 442] width 143 height 26
click at [593, 436] on input "[PERSON_NAME] (me)" at bounding box center [588, 441] width 11 height 11
select select "6959d863-ee32-42c4-bffe-2330cab25484"
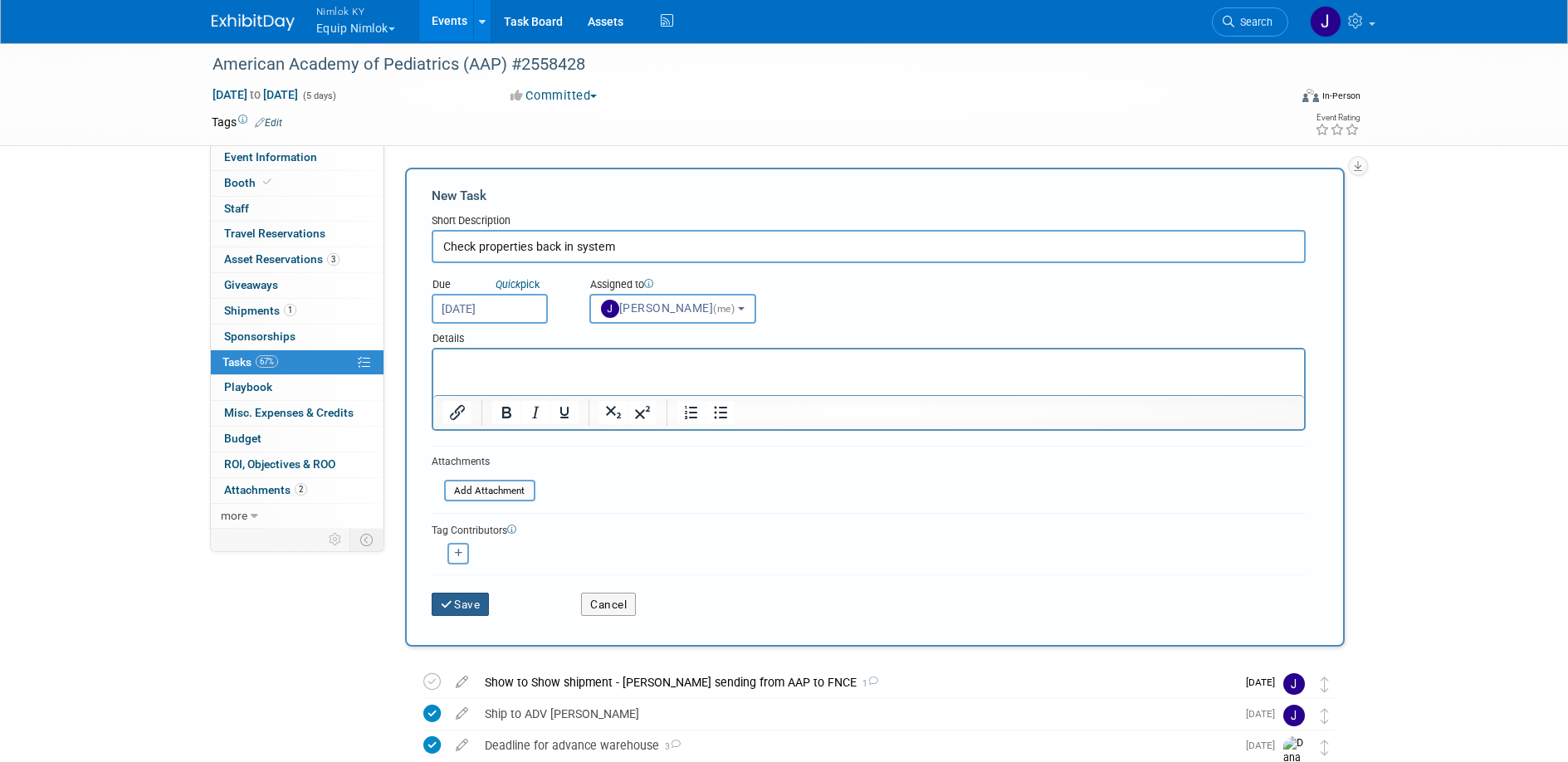
click at [484, 601] on button "Save" at bounding box center [461, 604] width 58 height 23
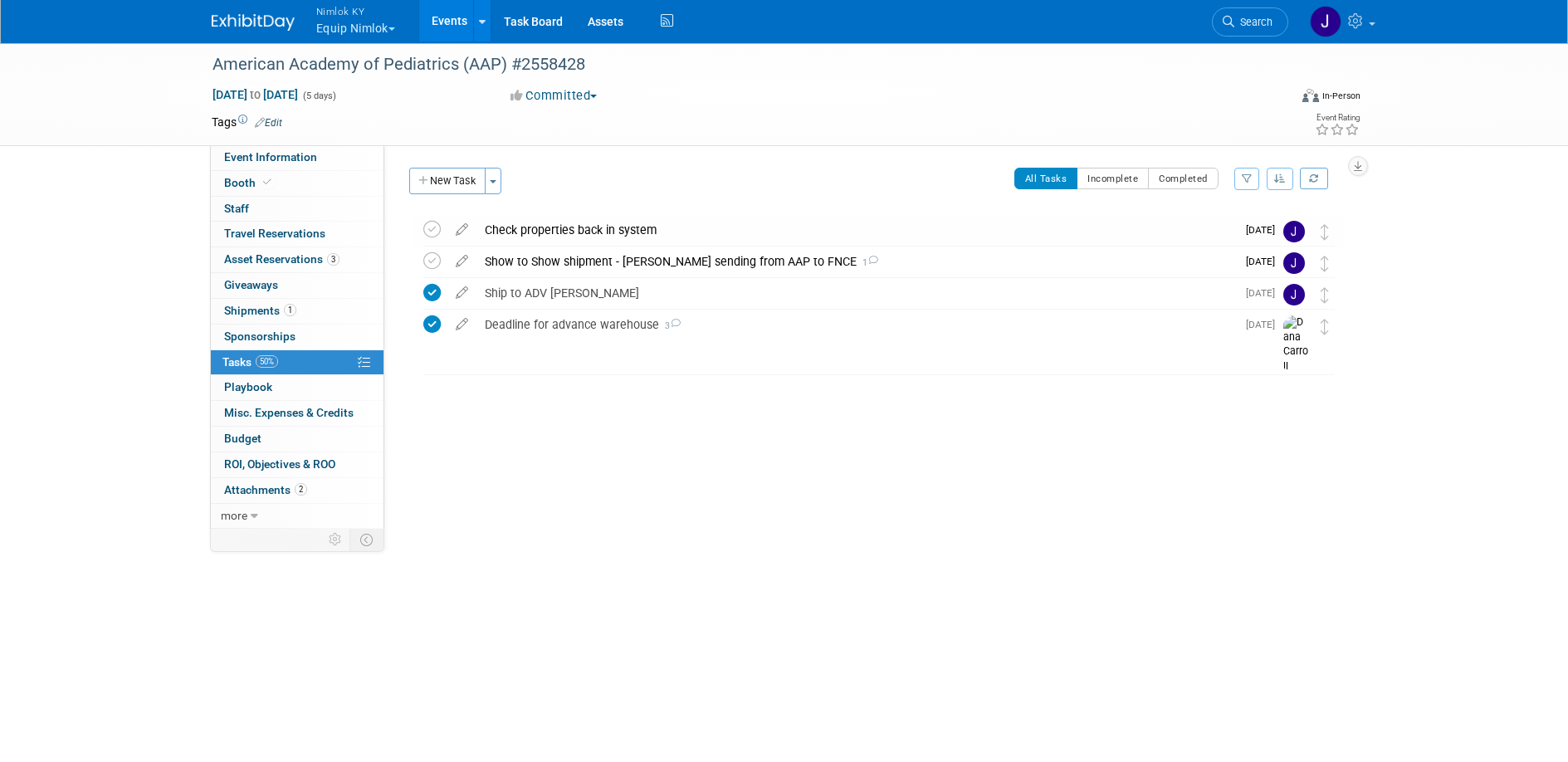
click at [454, 16] on link "Events" at bounding box center [450, 20] width 60 height 41
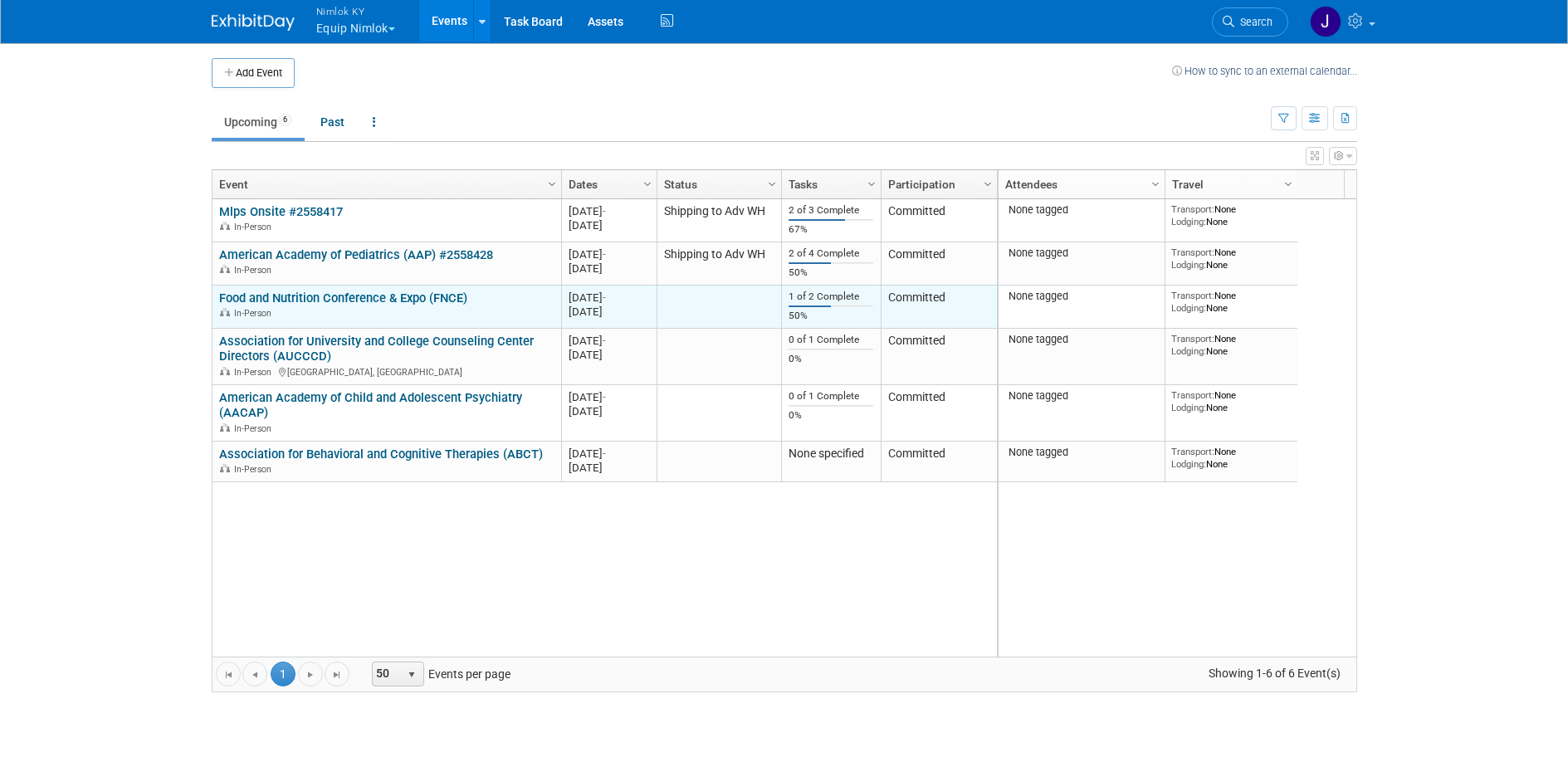
click at [442, 299] on link "Food and Nutrition Conference & Expo (FNCE)" at bounding box center [344, 298] width 249 height 15
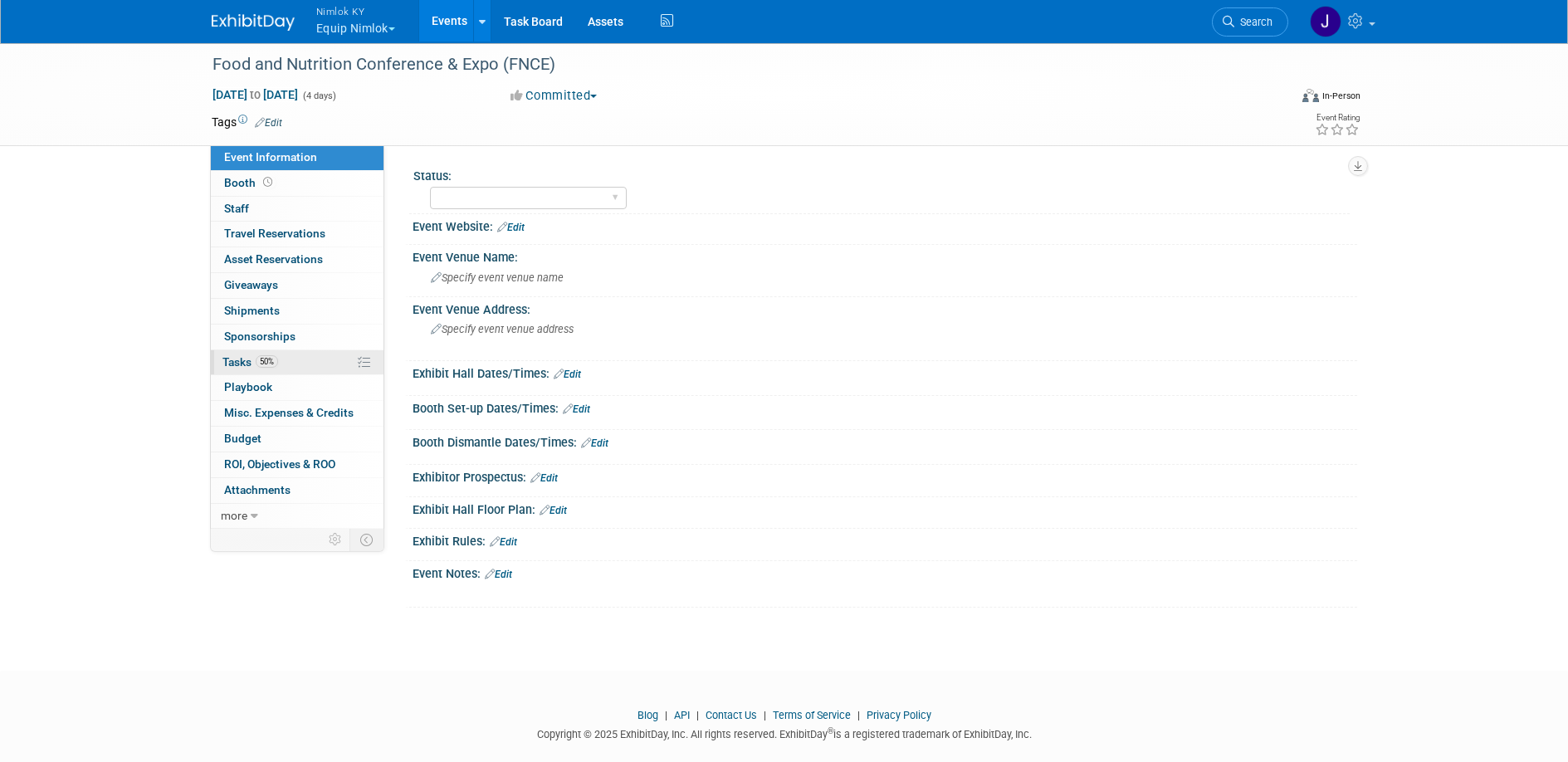
click at [304, 360] on link "50% Tasks 50%" at bounding box center [297, 362] width 173 height 25
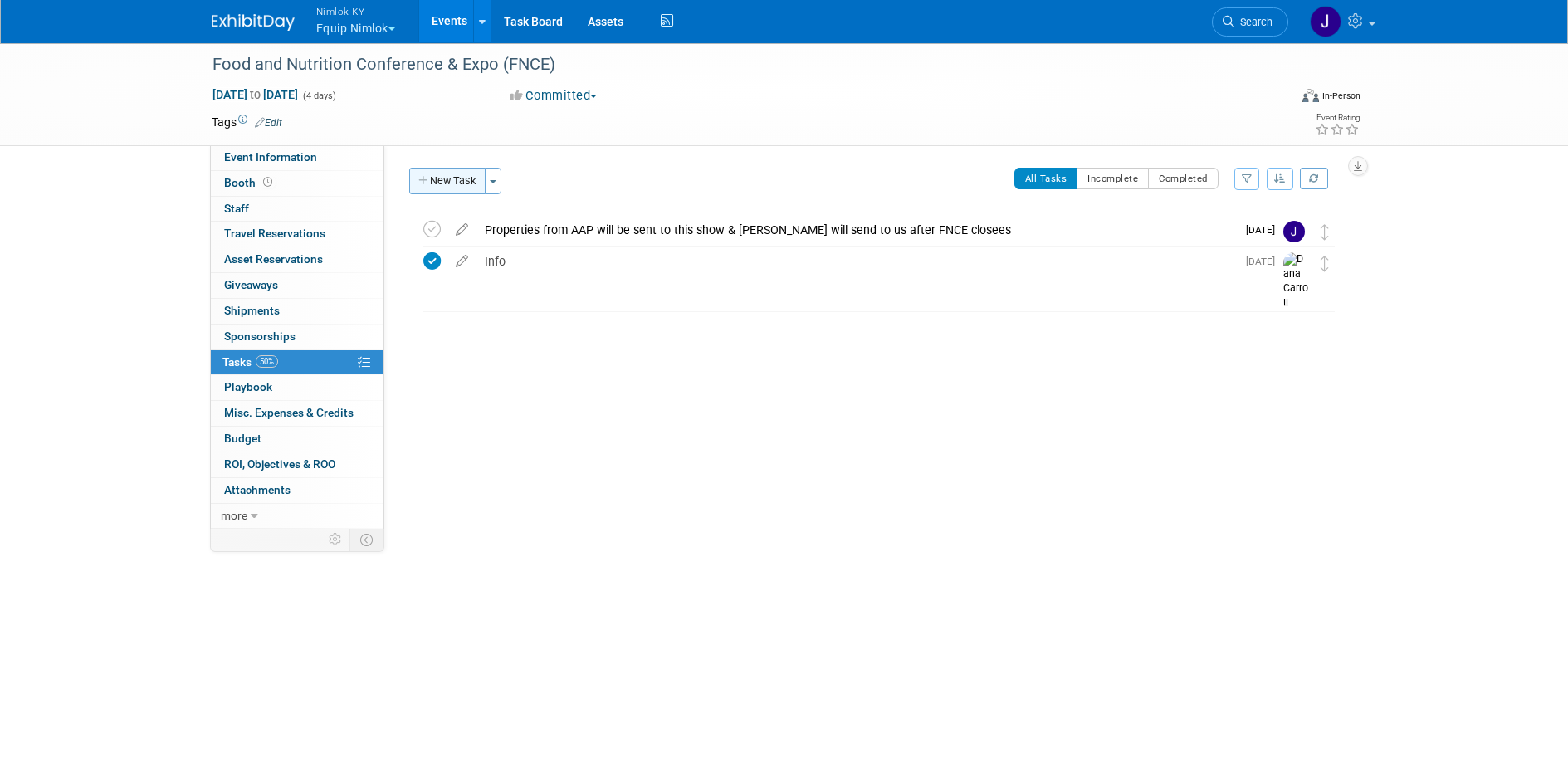
click at [466, 184] on button "New Task" at bounding box center [448, 180] width 77 height 26
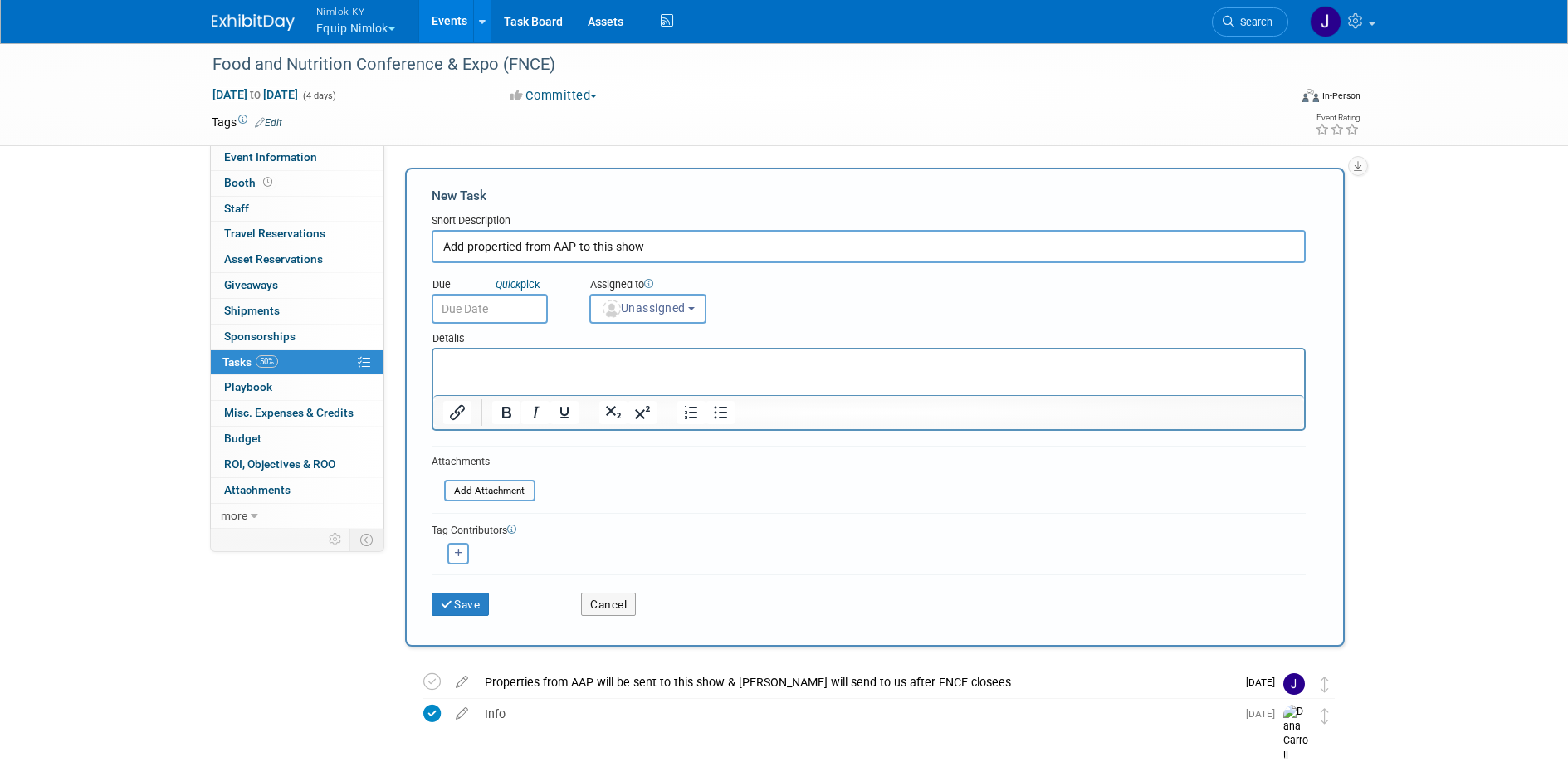
type input "Add propertied from AAP to this show"
click at [501, 303] on input "text" at bounding box center [489, 309] width 116 height 30
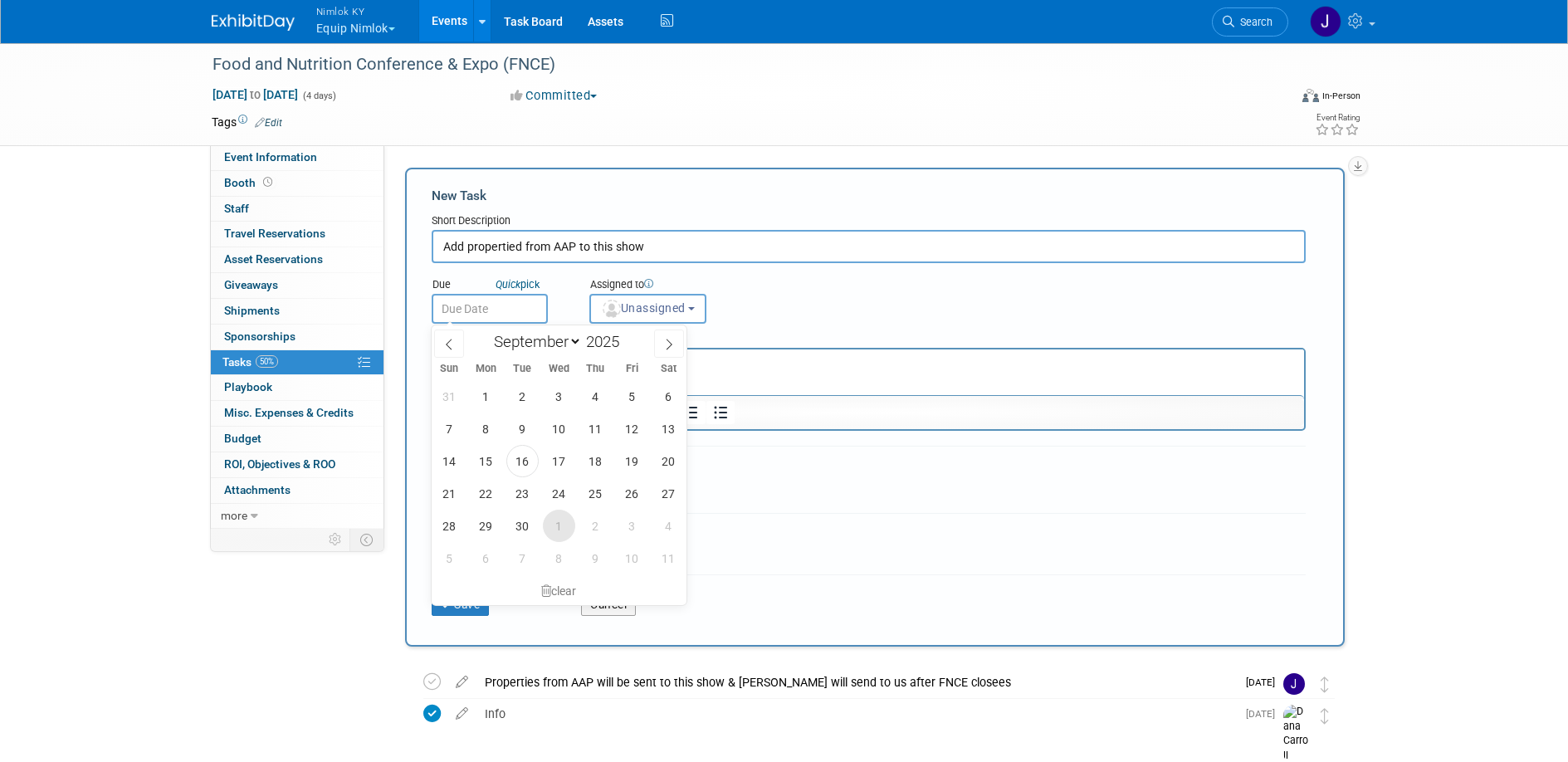
click at [564, 524] on span "1" at bounding box center [558, 525] width 32 height 32
type input "Oct 1, 2025"
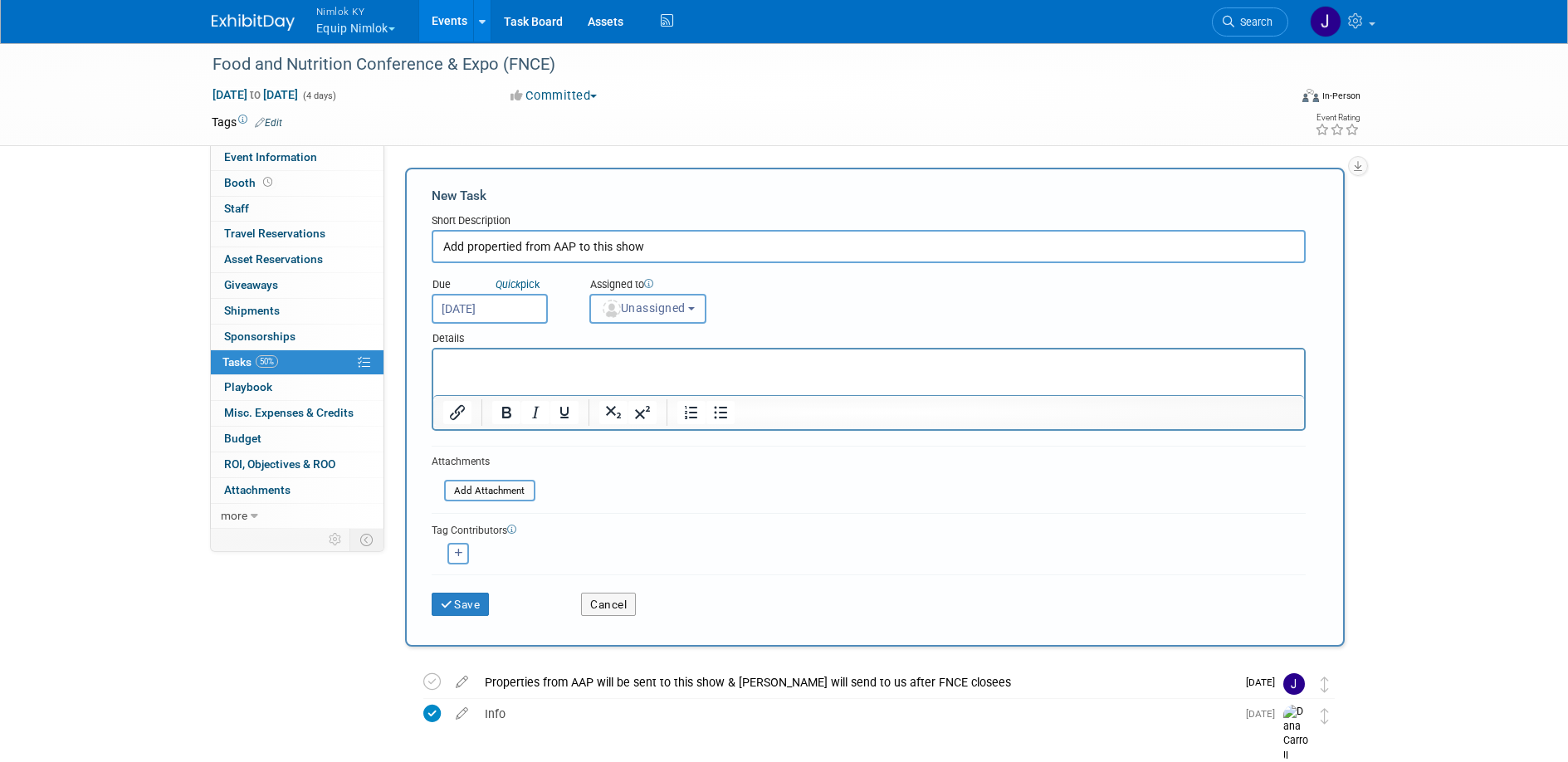
click at [646, 308] on span "Unassigned" at bounding box center [643, 308] width 85 height 14
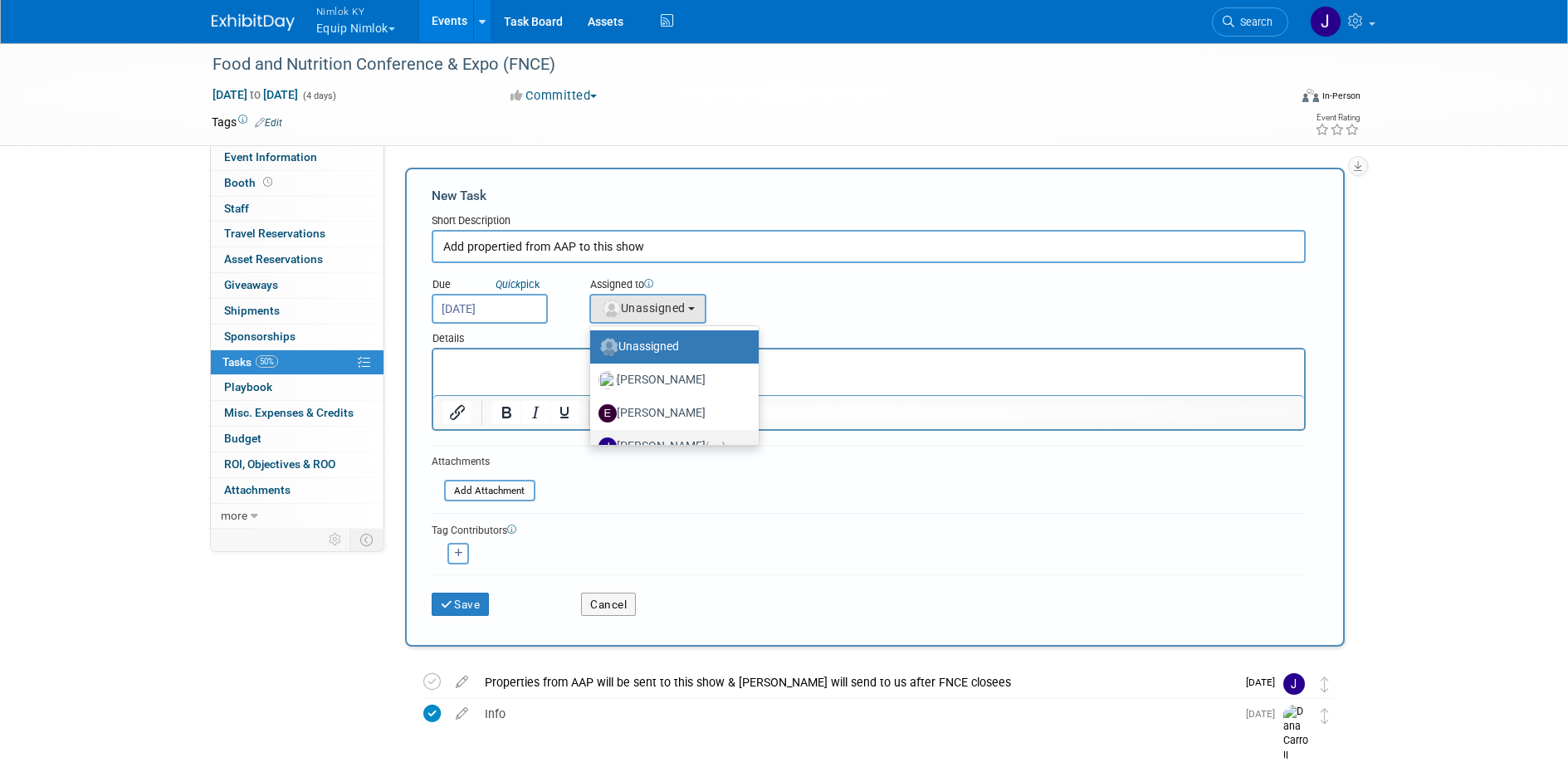
click at [682, 437] on label "Jamie Dunn (me)" at bounding box center [670, 446] width 143 height 26
click at [593, 439] on input "Jamie Dunn (me)" at bounding box center [588, 444] width 11 height 11
select select "6959d863-ee32-42c4-bffe-2330cab25484"
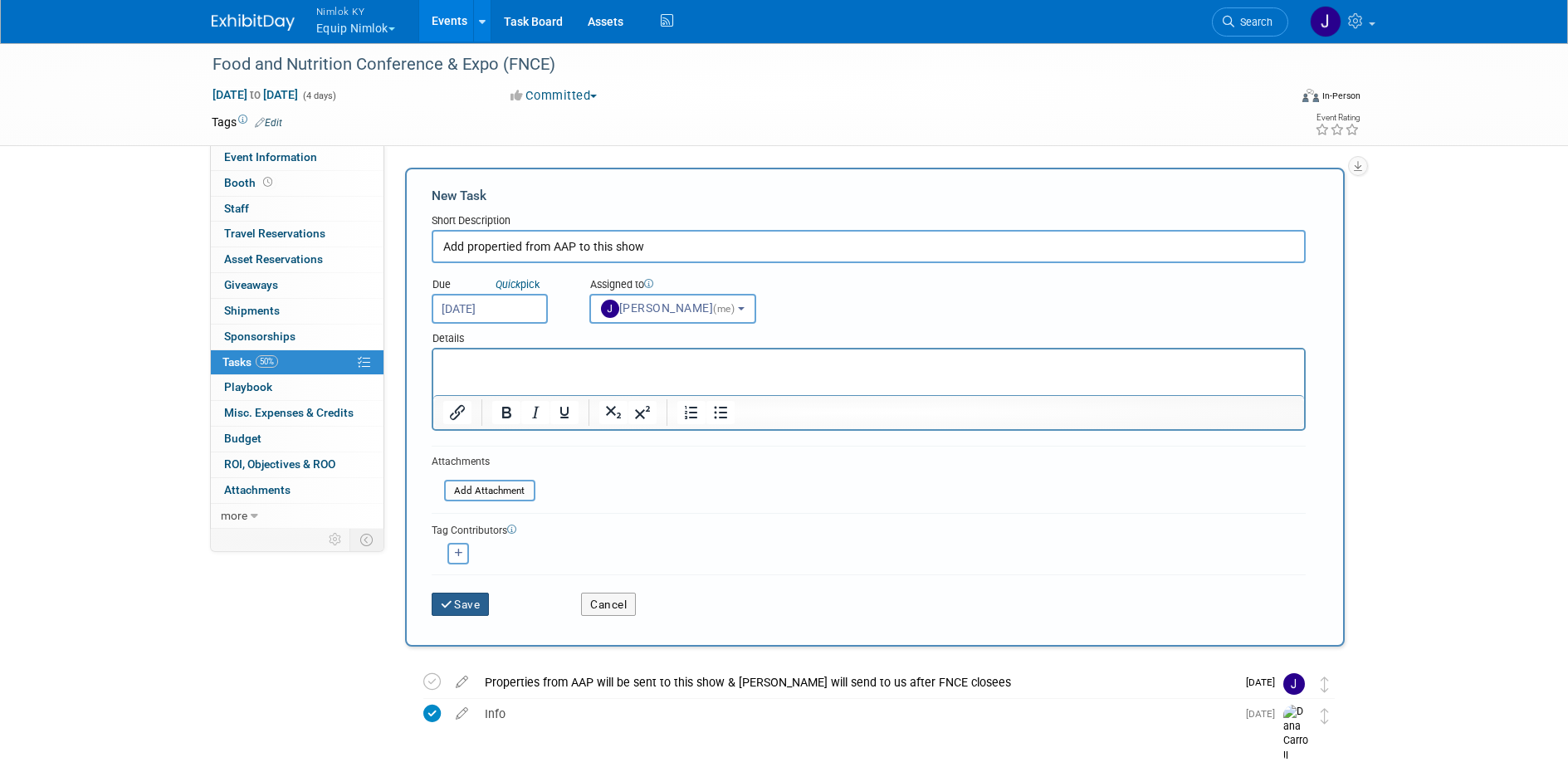
click at [488, 604] on button "Save" at bounding box center [461, 604] width 58 height 23
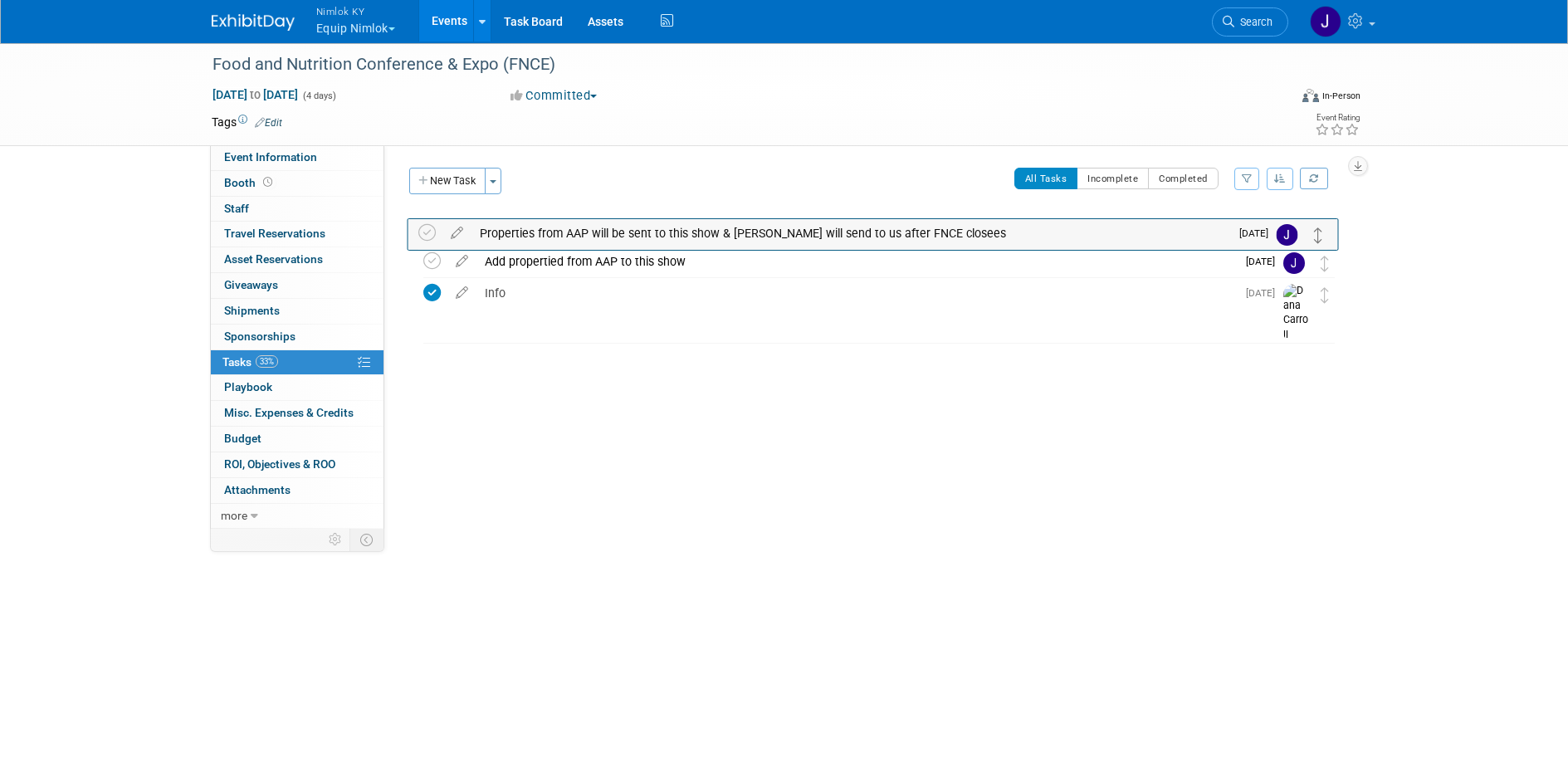
drag, startPoint x: 1322, startPoint y: 259, endPoint x: 1316, endPoint y: 229, distance: 30.6
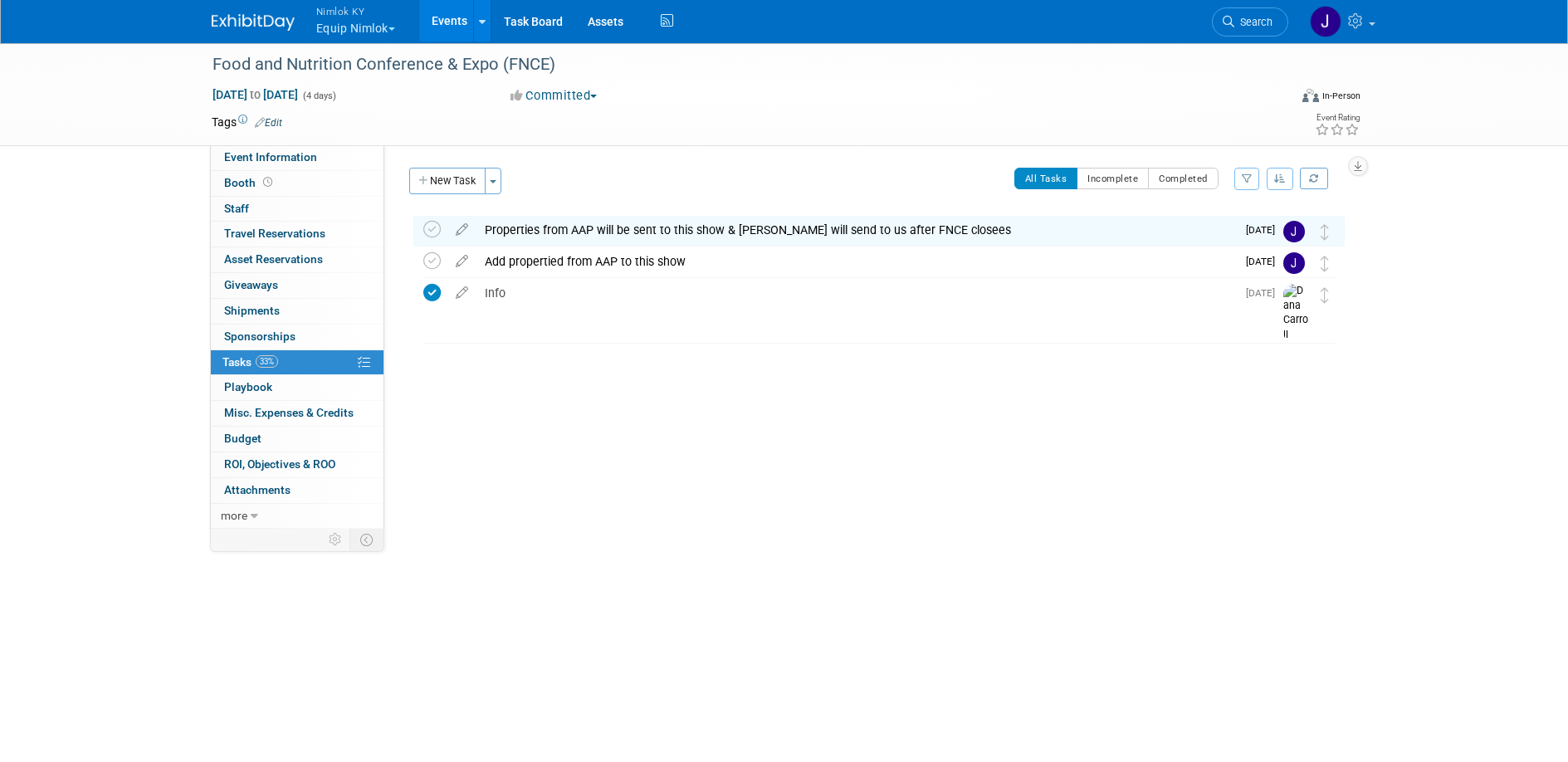
click at [669, 229] on div "Properties from AAP will be sent to this show & Dana will send to us after FNCE…" at bounding box center [855, 229] width 759 height 28
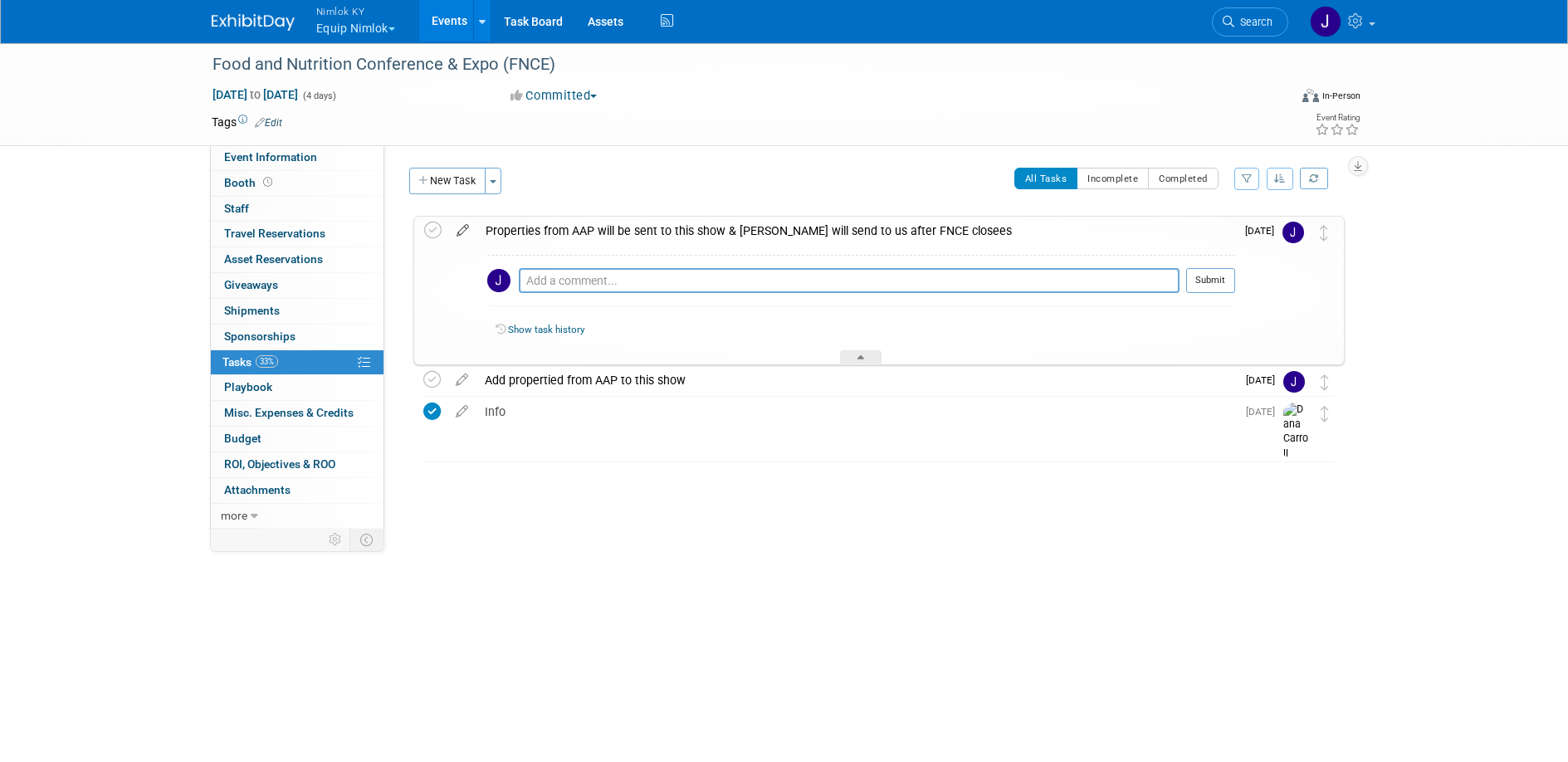
click at [457, 231] on icon at bounding box center [462, 227] width 29 height 21
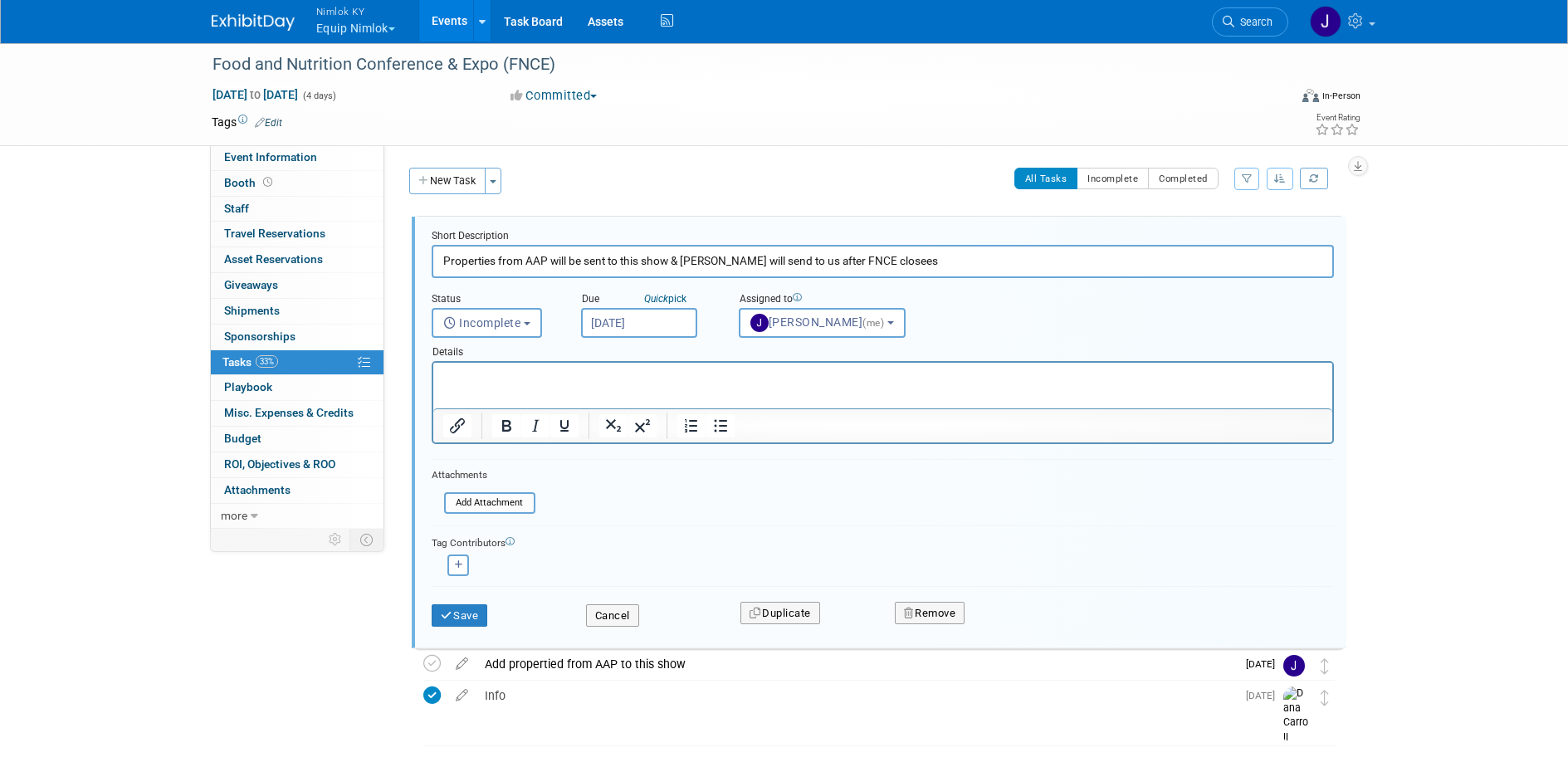
click at [749, 266] on input "Properties from AAP will be sent to this show & Dana will send to us after FNCE…" at bounding box center [882, 260] width 902 height 32
click at [895, 259] on input "Properties from AAP will be sent to this show & Dana will send to us after FNCE…" at bounding box center [882, 260] width 902 height 32
drag, startPoint x: 440, startPoint y: 263, endPoint x: 469, endPoint y: 257, distance: 29.6
click at [440, 263] on input "Properties from AAP will be sent to this show & Dana will send to us after FNCE…" at bounding box center [882, 260] width 902 height 32
type input "RTN Freight Properties from AAP will be sent to this show & [PERSON_NAME] will …"
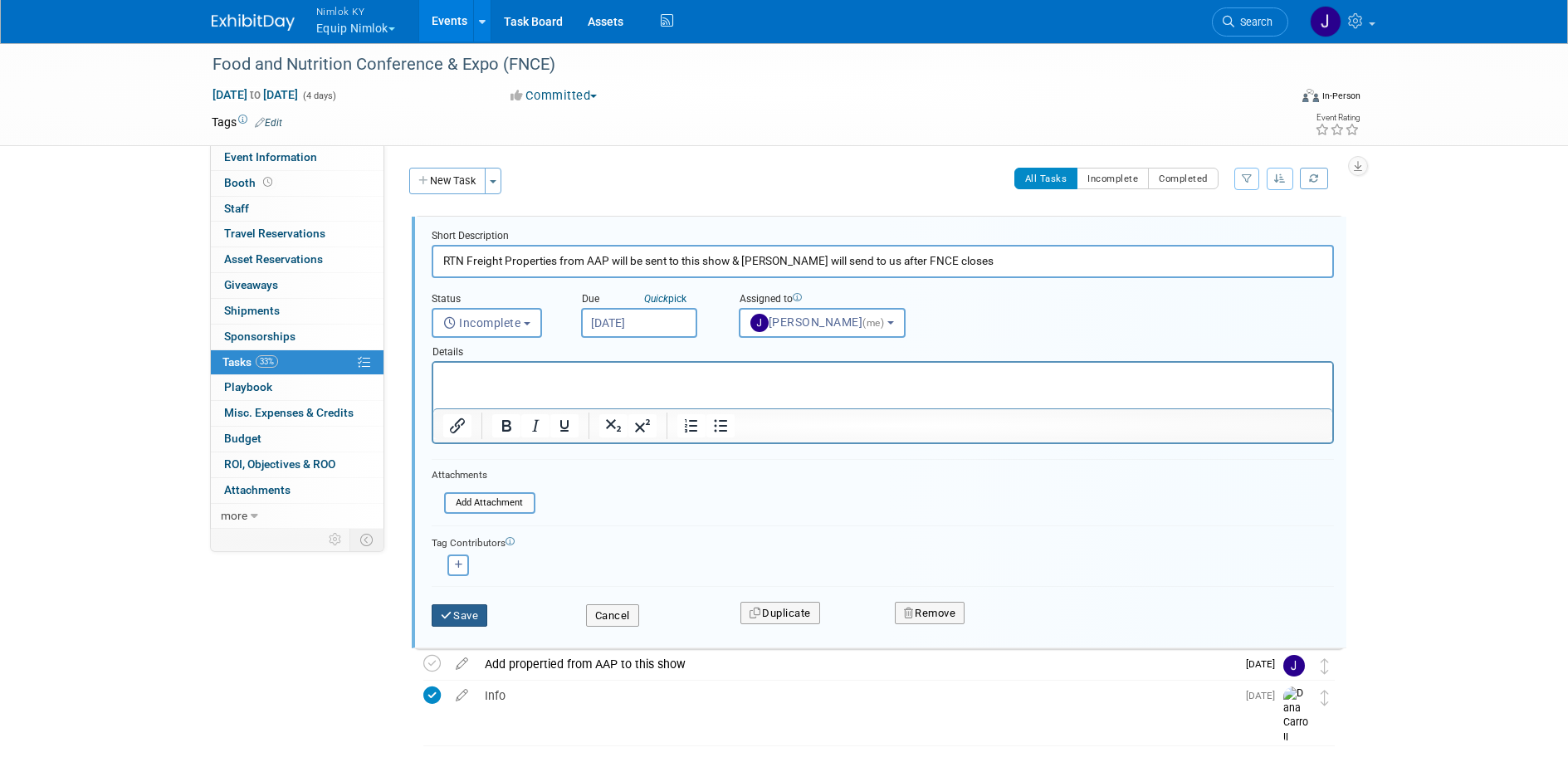
click at [480, 619] on button "Save" at bounding box center [460, 615] width 57 height 23
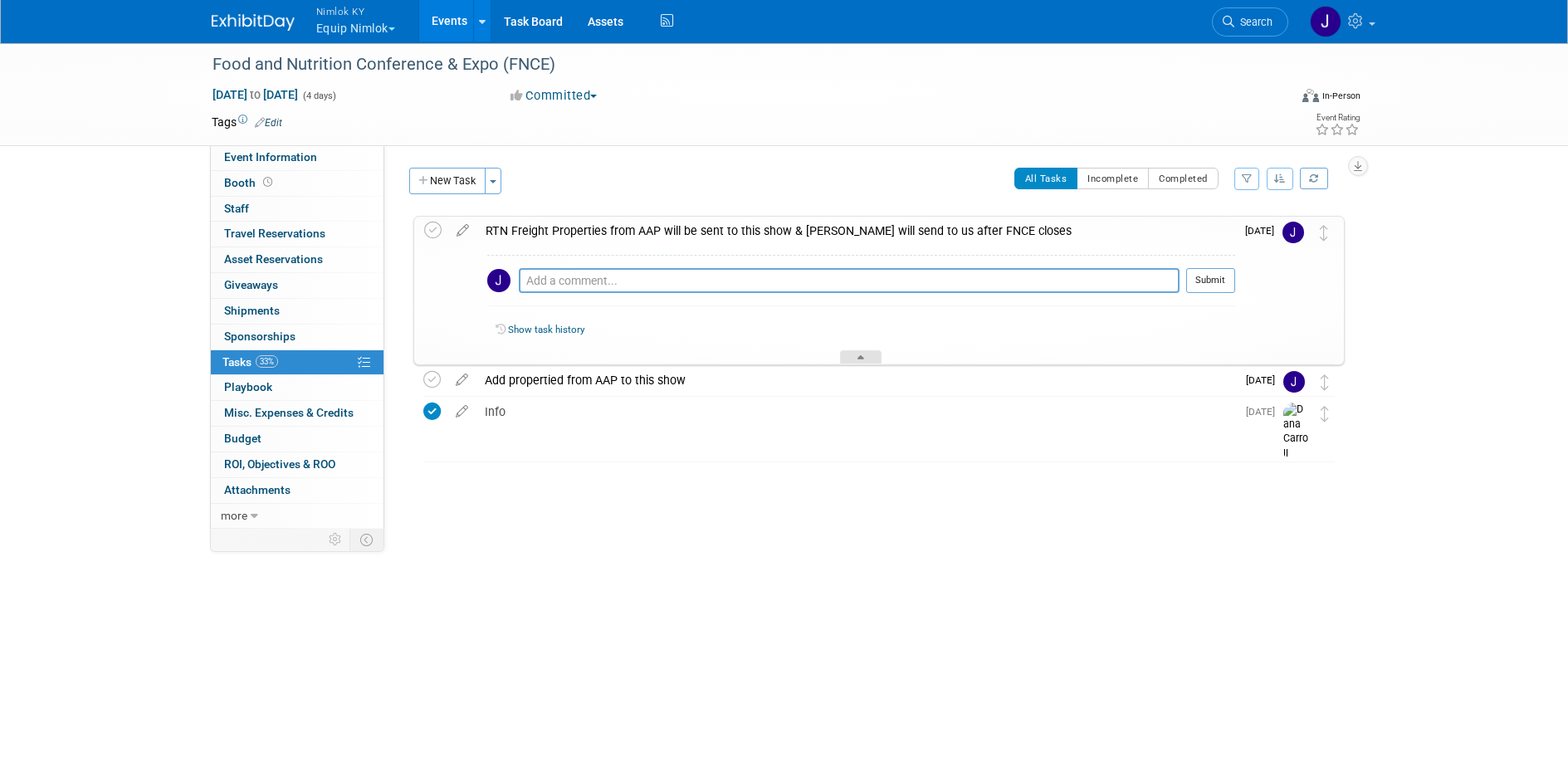
click at [873, 354] on div at bounding box center [860, 356] width 41 height 14
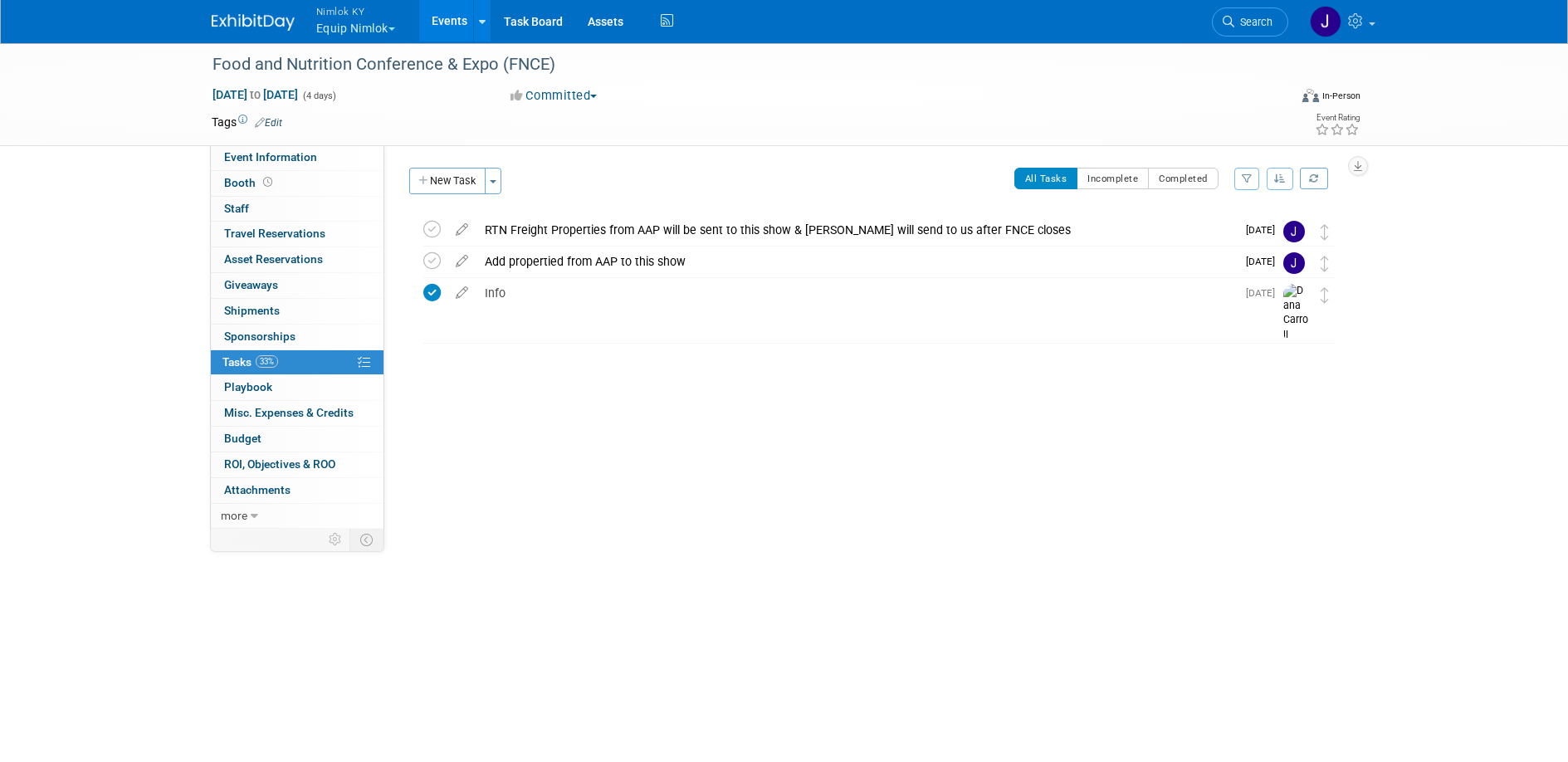
click at [449, 28] on link "Events" at bounding box center [450, 20] width 60 height 41
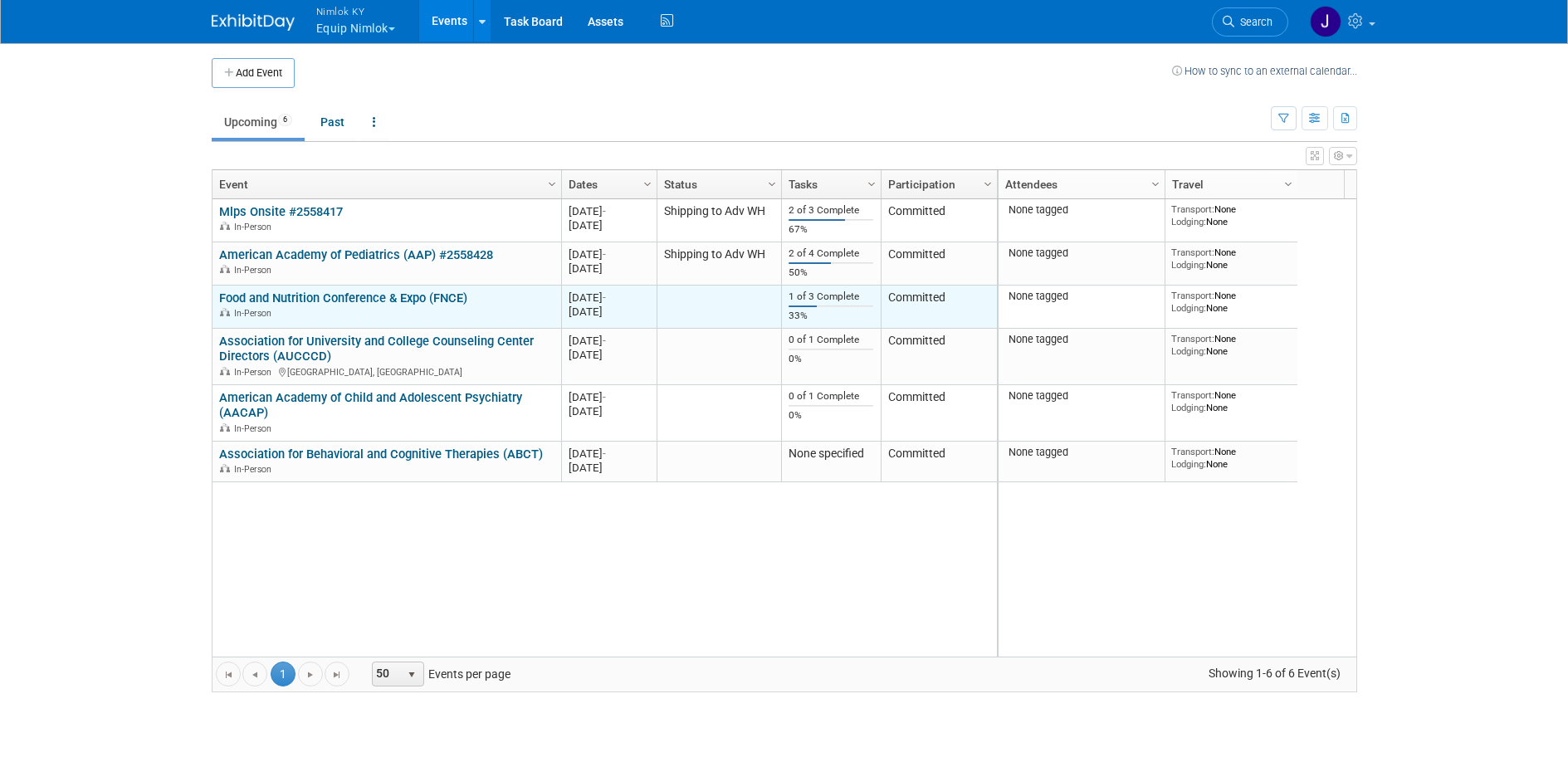
click at [441, 302] on link "Food and Nutrition Conference & Expo (FNCE)" at bounding box center [344, 298] width 249 height 15
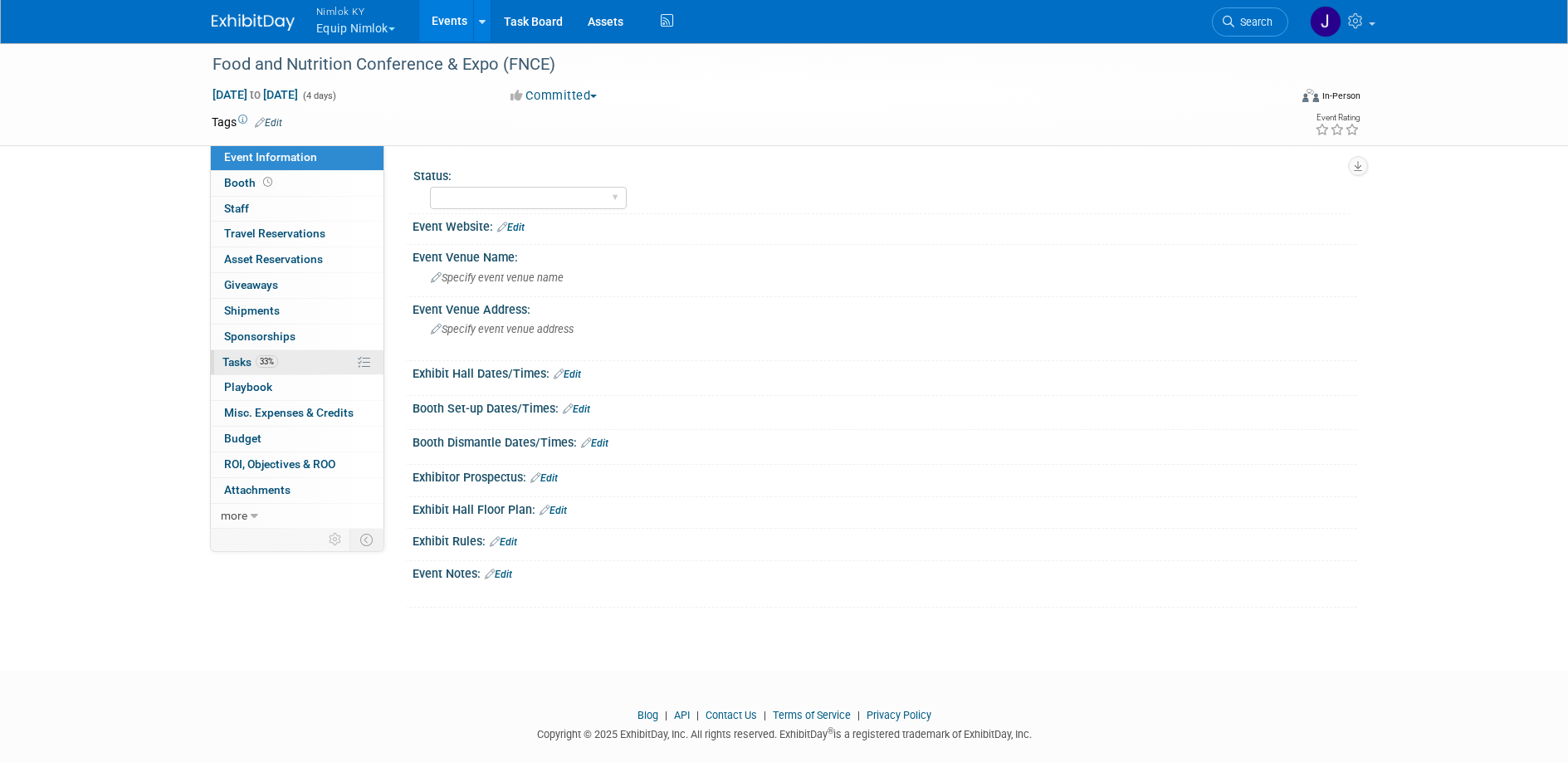
click at [303, 360] on link "33% Tasks 33%" at bounding box center [297, 362] width 173 height 25
